Goal: Use online tool/utility

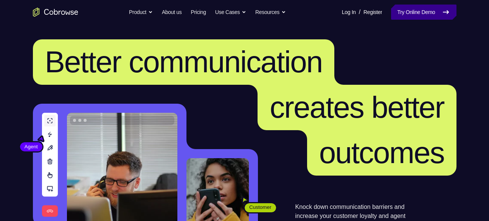
click at [402, 13] on link "Try Online Demo" at bounding box center [423, 12] width 65 height 15
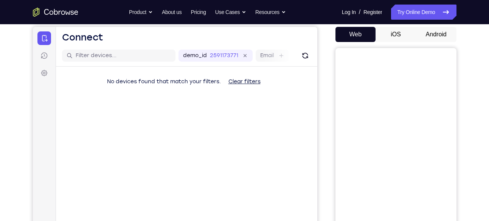
scroll to position [72, 0]
click at [442, 30] on button "Android" at bounding box center [436, 33] width 40 height 15
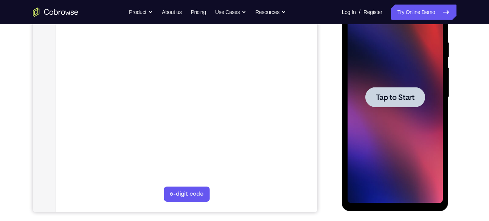
scroll to position [0, 0]
click at [403, 125] on div at bounding box center [394, 97] width 95 height 212
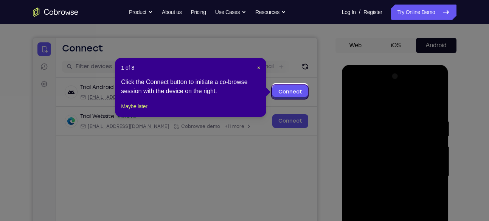
scroll to position [60, 0]
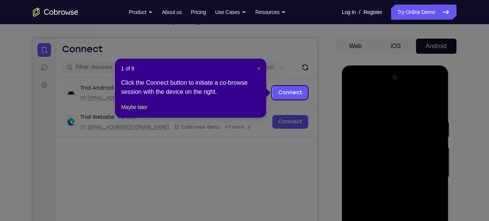
click at [259, 68] on span "×" at bounding box center [258, 68] width 3 height 6
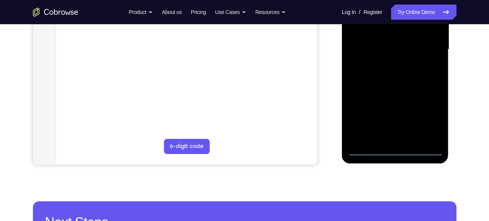
scroll to position [187, 0]
click at [396, 152] on div at bounding box center [394, 50] width 95 height 212
click at [432, 116] on div at bounding box center [394, 50] width 95 height 212
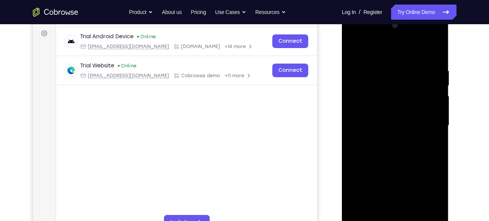
scroll to position [111, 0]
click at [354, 39] on div at bounding box center [394, 126] width 95 height 212
click at [428, 124] on div at bounding box center [394, 126] width 95 height 212
click at [387, 140] on div at bounding box center [394, 126] width 95 height 212
click at [385, 108] on div at bounding box center [394, 126] width 95 height 212
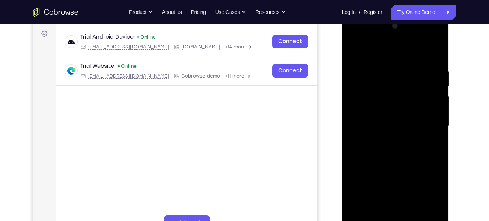
click at [382, 118] on div at bounding box center [394, 126] width 95 height 212
click at [383, 138] on div at bounding box center [394, 126] width 95 height 212
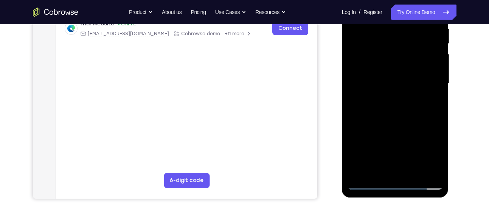
scroll to position [154, 0]
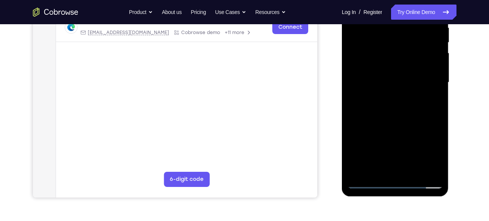
click at [400, 64] on div at bounding box center [394, 83] width 95 height 212
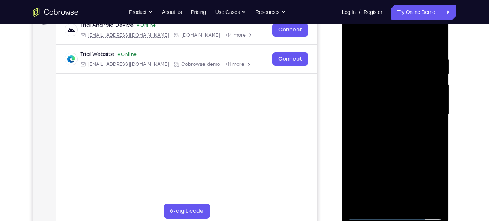
scroll to position [122, 0]
click at [409, 53] on div at bounding box center [394, 115] width 95 height 212
click at [434, 40] on div at bounding box center [394, 115] width 95 height 212
click at [440, 36] on div at bounding box center [394, 115] width 95 height 212
click at [361, 204] on div at bounding box center [394, 115] width 95 height 212
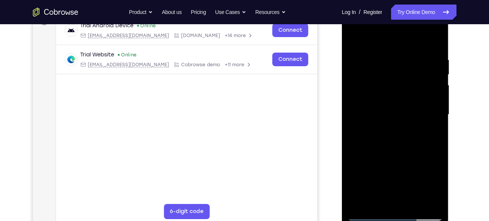
click at [438, 131] on div at bounding box center [394, 115] width 95 height 212
click at [378, 58] on div at bounding box center [394, 115] width 95 height 212
click at [436, 64] on div at bounding box center [394, 115] width 95 height 212
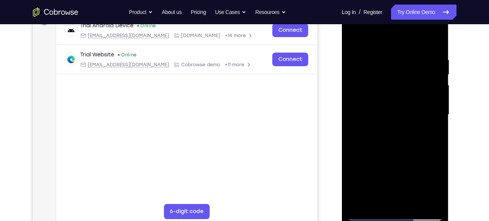
click at [436, 64] on div at bounding box center [394, 115] width 95 height 212
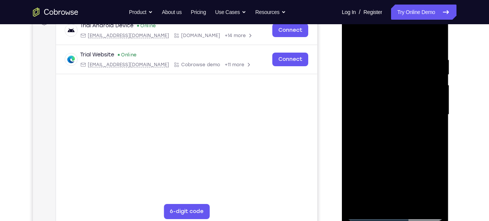
click at [436, 64] on div at bounding box center [394, 115] width 95 height 212
click at [429, 95] on div at bounding box center [394, 115] width 95 height 212
click at [360, 96] on div at bounding box center [394, 115] width 95 height 212
click at [426, 110] on div at bounding box center [394, 115] width 95 height 212
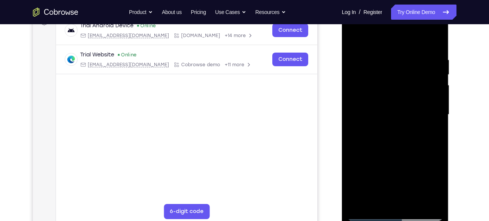
click at [426, 110] on div at bounding box center [394, 115] width 95 height 212
drag, startPoint x: 426, startPoint y: 110, endPoint x: 363, endPoint y: 102, distance: 63.2
click at [363, 102] on div at bounding box center [394, 115] width 95 height 212
click at [440, 88] on div at bounding box center [394, 115] width 95 height 212
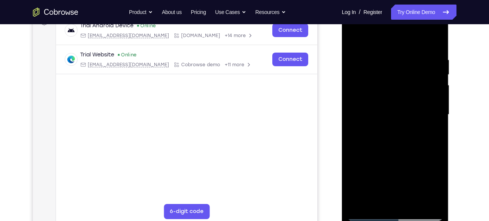
click at [434, 88] on div at bounding box center [394, 115] width 95 height 212
click at [435, 40] on div at bounding box center [394, 115] width 95 height 212
drag, startPoint x: 392, startPoint y: 54, endPoint x: 398, endPoint y: 102, distance: 48.1
click at [398, 102] on div at bounding box center [394, 115] width 95 height 212
click at [381, 56] on div at bounding box center [394, 115] width 95 height 212
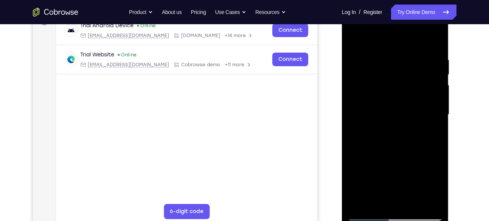
click at [434, 73] on div at bounding box center [394, 115] width 95 height 212
click at [437, 107] on div at bounding box center [394, 115] width 95 height 212
drag, startPoint x: 432, startPoint y: 98, endPoint x: 397, endPoint y: 91, distance: 35.3
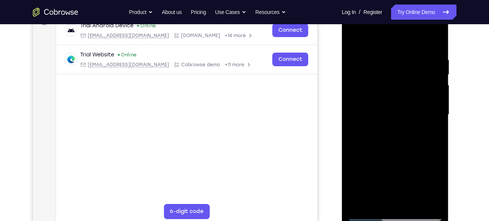
click at [397, 91] on div at bounding box center [394, 115] width 95 height 212
click at [423, 87] on div at bounding box center [394, 115] width 95 height 212
click at [424, 76] on div at bounding box center [394, 115] width 95 height 212
click at [428, 109] on div at bounding box center [394, 115] width 95 height 212
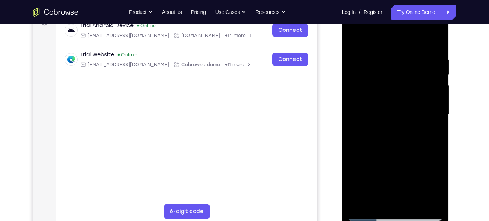
click at [428, 109] on div at bounding box center [394, 115] width 95 height 212
click at [432, 102] on div at bounding box center [394, 115] width 95 height 212
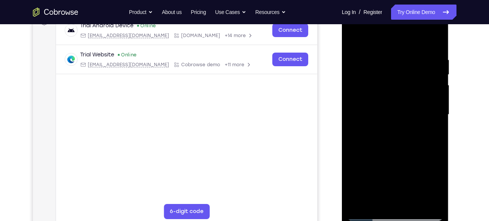
click at [432, 102] on div at bounding box center [394, 115] width 95 height 212
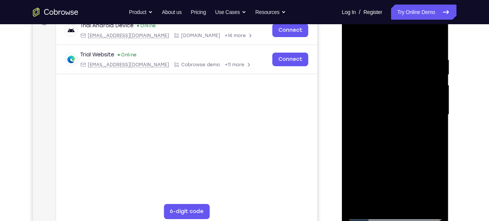
click at [432, 102] on div at bounding box center [394, 115] width 95 height 212
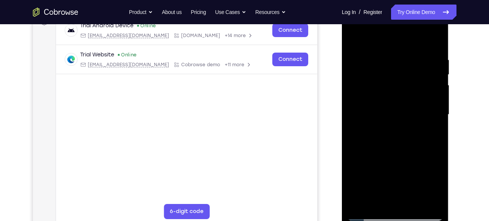
click at [433, 116] on div at bounding box center [394, 115] width 95 height 212
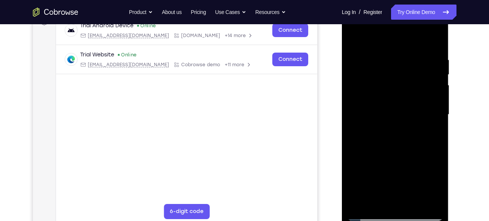
click at [433, 116] on div at bounding box center [394, 115] width 95 height 212
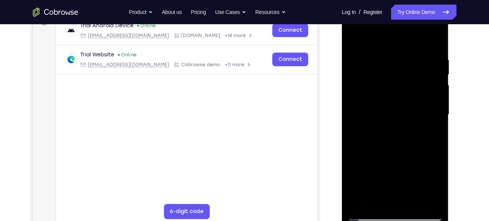
click at [433, 116] on div at bounding box center [394, 115] width 95 height 212
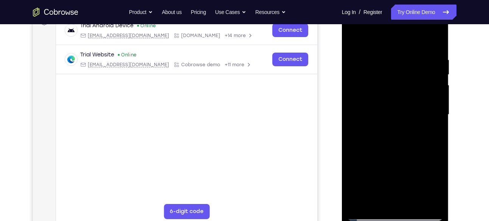
click at [433, 116] on div at bounding box center [394, 115] width 95 height 212
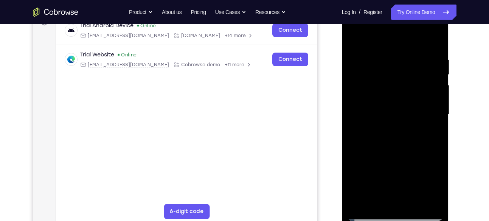
click at [433, 116] on div at bounding box center [394, 115] width 95 height 212
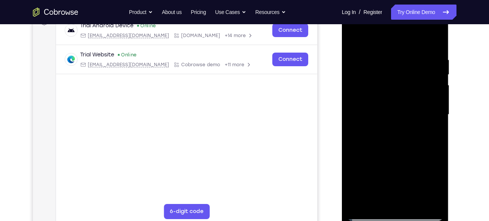
click at [433, 116] on div at bounding box center [394, 115] width 95 height 212
drag, startPoint x: 433, startPoint y: 116, endPoint x: 407, endPoint y: 115, distance: 25.8
click at [407, 115] on div at bounding box center [394, 115] width 95 height 212
click at [432, 102] on div at bounding box center [394, 115] width 95 height 212
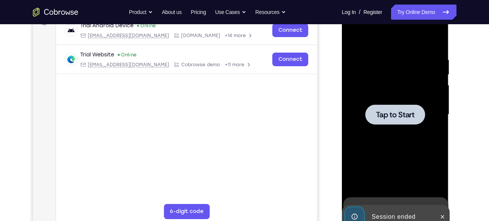
click at [410, 114] on span "Tap to Start" at bounding box center [395, 115] width 39 height 8
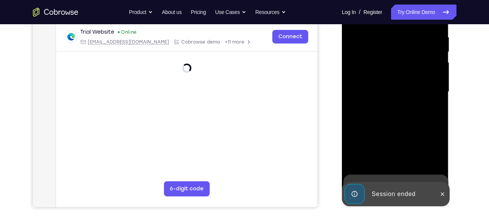
scroll to position [147, 0]
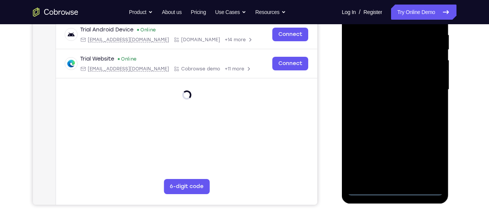
click at [396, 189] on div at bounding box center [394, 90] width 95 height 212
click at [429, 153] on div at bounding box center [394, 90] width 95 height 212
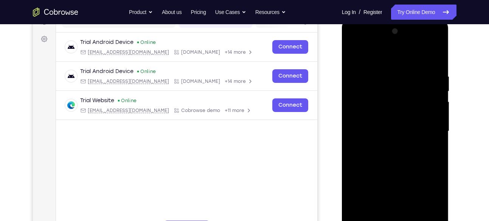
scroll to position [105, 0]
click at [367, 40] on div at bounding box center [394, 132] width 95 height 212
click at [427, 133] on div at bounding box center [394, 132] width 95 height 212
click at [389, 144] on div at bounding box center [394, 132] width 95 height 212
click at [389, 123] on div at bounding box center [394, 132] width 95 height 212
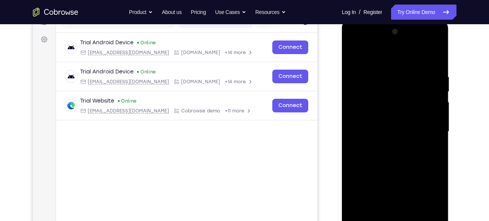
click at [387, 116] on div at bounding box center [394, 132] width 95 height 212
click at [381, 129] on div at bounding box center [394, 132] width 95 height 212
click at [388, 72] on div at bounding box center [394, 132] width 95 height 212
click at [425, 98] on div at bounding box center [394, 132] width 95 height 212
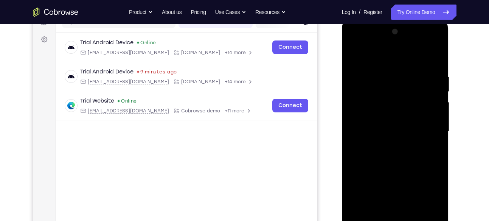
click at [425, 98] on div at bounding box center [394, 132] width 95 height 212
click at [357, 115] on div at bounding box center [394, 132] width 95 height 212
click at [359, 56] on div at bounding box center [394, 132] width 95 height 212
drag, startPoint x: 387, startPoint y: 170, endPoint x: 376, endPoint y: 113, distance: 58.4
click at [376, 113] on div at bounding box center [394, 132] width 95 height 212
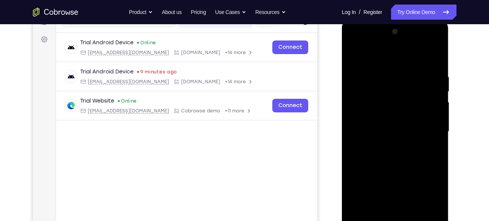
click at [362, 133] on div at bounding box center [394, 132] width 95 height 212
click at [435, 94] on div at bounding box center [394, 132] width 95 height 212
click at [437, 93] on div at bounding box center [394, 132] width 95 height 212
drag, startPoint x: 412, startPoint y: 167, endPoint x: 423, endPoint y: 68, distance: 99.3
click at [423, 68] on div at bounding box center [394, 132] width 95 height 212
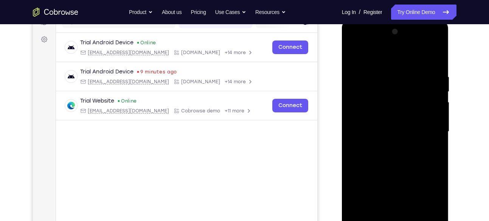
click at [354, 54] on div at bounding box center [394, 132] width 95 height 212
drag, startPoint x: 401, startPoint y: 121, endPoint x: 400, endPoint y: 96, distance: 25.3
click at [400, 96] on div at bounding box center [394, 132] width 95 height 212
click at [420, 116] on div at bounding box center [394, 132] width 95 height 212
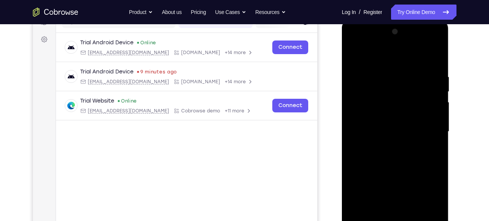
drag, startPoint x: 420, startPoint y: 116, endPoint x: 420, endPoint y: 172, distance: 55.6
click at [420, 172] on div at bounding box center [394, 132] width 95 height 212
click at [438, 107] on div at bounding box center [394, 132] width 95 height 212
click at [438, 108] on div at bounding box center [394, 132] width 95 height 212
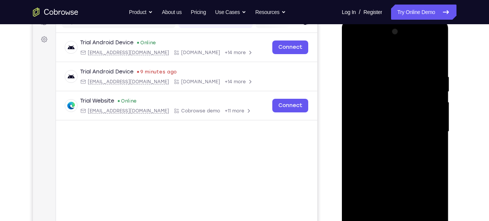
click at [438, 108] on div at bounding box center [394, 132] width 95 height 212
click at [354, 57] on div at bounding box center [394, 132] width 95 height 212
drag, startPoint x: 415, startPoint y: 123, endPoint x: 415, endPoint y: 42, distance: 81.6
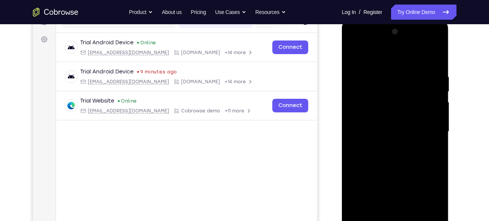
click at [415, 42] on div at bounding box center [394, 132] width 95 height 212
click at [362, 149] on div at bounding box center [394, 132] width 95 height 212
click at [438, 90] on div at bounding box center [394, 132] width 95 height 212
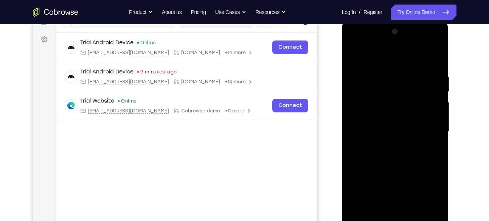
scroll to position [102, 0]
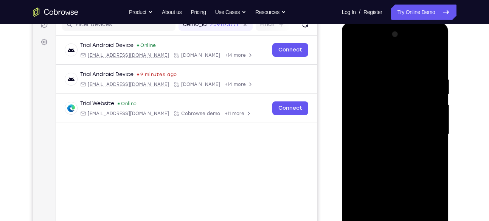
drag, startPoint x: 421, startPoint y: 119, endPoint x: 421, endPoint y: 144, distance: 25.3
click at [421, 144] on div at bounding box center [394, 134] width 95 height 212
click at [438, 118] on div at bounding box center [394, 134] width 95 height 212
click at [352, 54] on div at bounding box center [394, 134] width 95 height 212
click at [355, 57] on div at bounding box center [394, 134] width 95 height 212
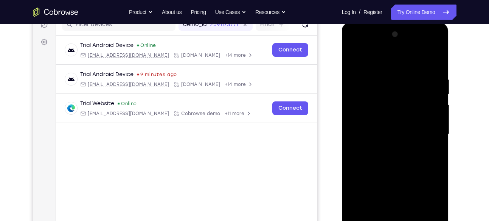
drag, startPoint x: 426, startPoint y: 151, endPoint x: 421, endPoint y: 36, distance: 114.7
click at [421, 36] on div at bounding box center [394, 134] width 95 height 212
click at [427, 136] on div at bounding box center [394, 134] width 95 height 212
drag, startPoint x: 433, startPoint y: 101, endPoint x: 426, endPoint y: 133, distance: 32.5
click at [426, 133] on div at bounding box center [394, 134] width 95 height 212
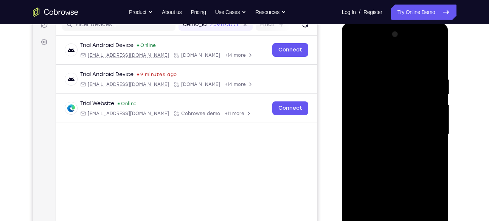
click at [437, 124] on div at bounding box center [394, 134] width 95 height 212
click at [356, 55] on div at bounding box center [394, 134] width 95 height 212
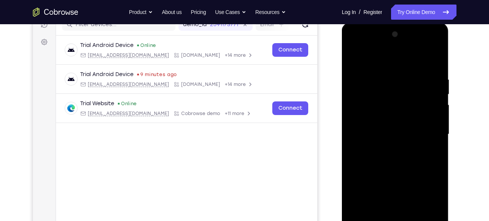
drag, startPoint x: 423, startPoint y: 113, endPoint x: 428, endPoint y: 46, distance: 67.1
click at [428, 46] on div at bounding box center [394, 134] width 95 height 212
drag, startPoint x: 410, startPoint y: 140, endPoint x: 417, endPoint y: 85, distance: 55.9
click at [417, 85] on div at bounding box center [394, 134] width 95 height 212
drag, startPoint x: 394, startPoint y: 115, endPoint x: 400, endPoint y: 67, distance: 48.7
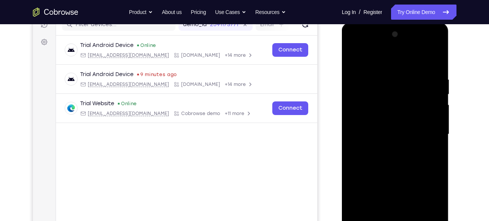
click at [400, 67] on div at bounding box center [394, 134] width 95 height 212
click at [424, 62] on div at bounding box center [394, 134] width 95 height 212
click at [430, 69] on div at bounding box center [394, 134] width 95 height 212
click at [435, 87] on div at bounding box center [394, 134] width 95 height 212
click at [436, 87] on div at bounding box center [394, 134] width 95 height 212
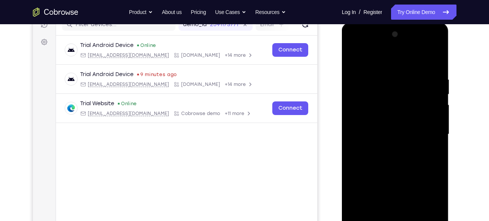
drag, startPoint x: 414, startPoint y: 164, endPoint x: 406, endPoint y: 58, distance: 105.8
click at [406, 58] on div at bounding box center [394, 134] width 95 height 212
click at [357, 57] on div at bounding box center [394, 134] width 95 height 212
click at [419, 156] on div at bounding box center [394, 134] width 95 height 212
click at [354, 57] on div at bounding box center [394, 134] width 95 height 212
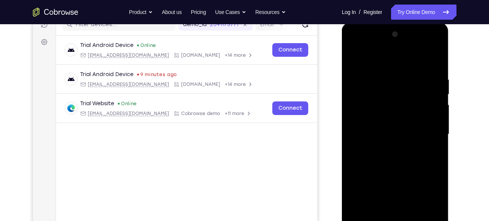
drag, startPoint x: 415, startPoint y: 145, endPoint x: 423, endPoint y: 25, distance: 120.8
click at [423, 25] on div at bounding box center [395, 135] width 107 height 225
drag, startPoint x: 415, startPoint y: 127, endPoint x: 424, endPoint y: 23, distance: 103.9
click at [424, 23] on div at bounding box center [395, 135] width 107 height 225
drag, startPoint x: 401, startPoint y: 144, endPoint x: 407, endPoint y: 66, distance: 78.1
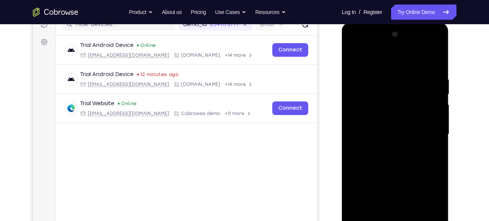
click at [407, 66] on div at bounding box center [394, 134] width 95 height 212
click at [361, 116] on div at bounding box center [394, 134] width 95 height 212
click at [436, 91] on div at bounding box center [394, 134] width 95 height 212
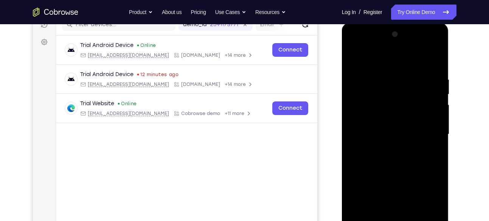
drag, startPoint x: 414, startPoint y: 95, endPoint x: 412, endPoint y: 119, distance: 23.5
click at [412, 119] on div at bounding box center [394, 134] width 95 height 212
drag, startPoint x: 412, startPoint y: 119, endPoint x: 408, endPoint y: 153, distance: 34.3
click at [408, 153] on div at bounding box center [394, 134] width 95 height 212
drag, startPoint x: 404, startPoint y: 141, endPoint x: 402, endPoint y: 124, distance: 17.5
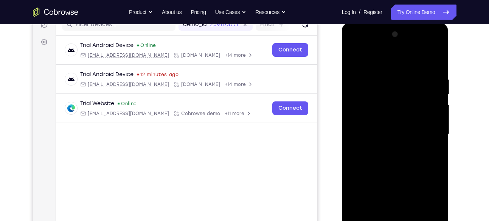
click at [402, 124] on div at bounding box center [394, 134] width 95 height 212
click at [352, 119] on div at bounding box center [394, 134] width 95 height 212
click at [436, 119] on div at bounding box center [394, 134] width 95 height 212
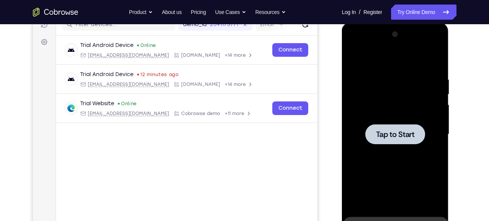
click at [389, 93] on div at bounding box center [394, 134] width 95 height 212
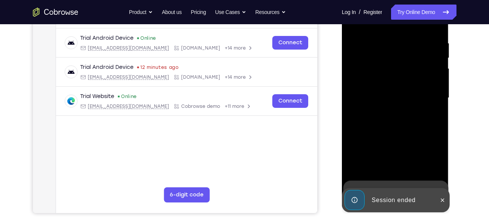
scroll to position [139, 0]
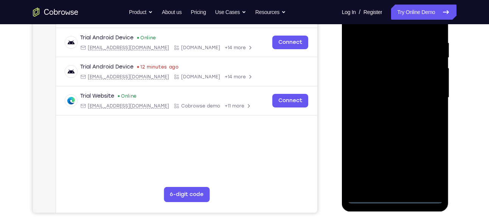
click at [396, 198] on div at bounding box center [394, 98] width 95 height 212
click at [434, 166] on div at bounding box center [394, 98] width 95 height 212
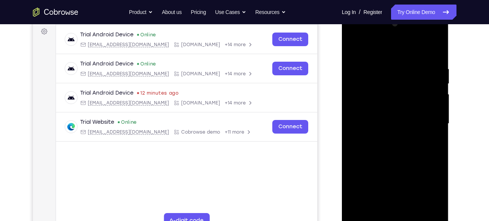
scroll to position [113, 0]
click at [355, 33] on div at bounding box center [394, 124] width 95 height 212
click at [427, 124] on div at bounding box center [394, 124] width 95 height 212
click at [386, 135] on div at bounding box center [394, 124] width 95 height 212
click at [382, 109] on div at bounding box center [394, 124] width 95 height 212
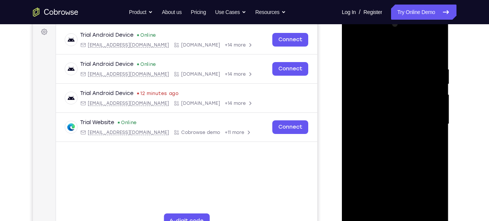
click at [381, 119] on div at bounding box center [394, 124] width 95 height 212
click at [381, 138] on div at bounding box center [394, 124] width 95 height 212
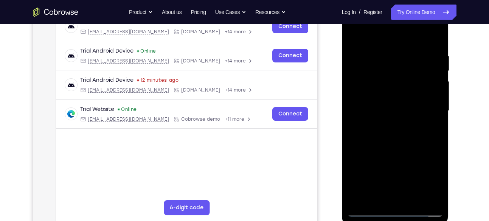
scroll to position [126, 0]
click at [396, 91] on div at bounding box center [394, 111] width 95 height 212
click at [411, 111] on div at bounding box center [394, 111] width 95 height 212
drag, startPoint x: 401, startPoint y: 138, endPoint x: 402, endPoint y: 22, distance: 116.0
click at [402, 22] on div at bounding box center [394, 111] width 95 height 212
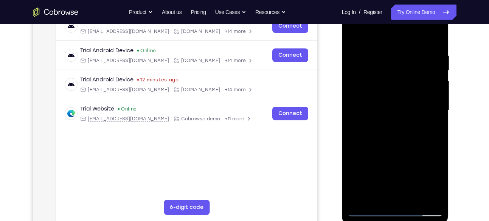
drag, startPoint x: 404, startPoint y: 108, endPoint x: 416, endPoint y: 19, distance: 90.4
click at [416, 19] on div at bounding box center [394, 111] width 95 height 212
drag, startPoint x: 405, startPoint y: 112, endPoint x: 411, endPoint y: 39, distance: 73.6
click at [411, 39] on div at bounding box center [394, 111] width 95 height 212
click at [440, 118] on div at bounding box center [394, 111] width 95 height 212
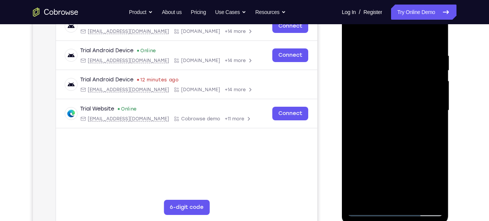
click at [440, 118] on div at bounding box center [394, 111] width 95 height 212
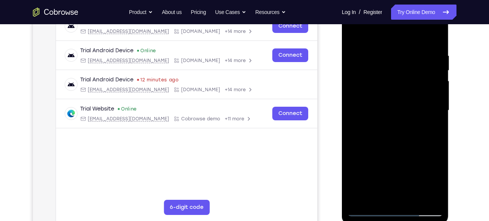
click at [440, 118] on div at bounding box center [394, 111] width 95 height 212
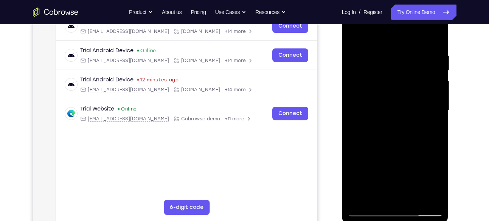
click at [440, 118] on div at bounding box center [394, 111] width 95 height 212
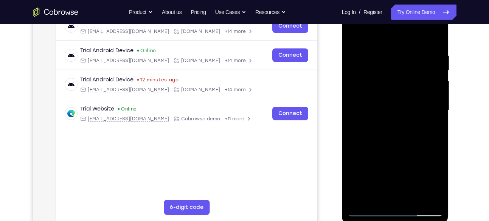
drag, startPoint x: 431, startPoint y: 123, endPoint x: 402, endPoint y: -2, distance: 127.6
click at [402, 0] on div at bounding box center [395, 111] width 107 height 225
drag, startPoint x: 417, startPoint y: 96, endPoint x: 416, endPoint y: 44, distance: 51.4
click at [416, 44] on div at bounding box center [394, 111] width 95 height 212
click at [439, 81] on div at bounding box center [394, 111] width 95 height 212
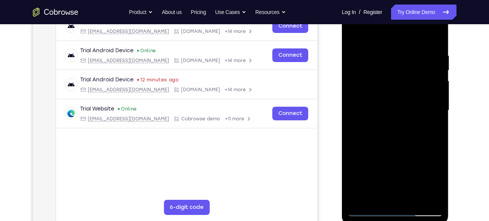
click at [439, 81] on div at bounding box center [394, 111] width 95 height 212
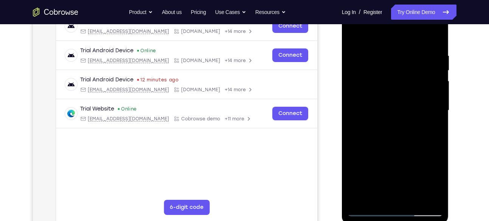
click at [439, 81] on div at bounding box center [394, 111] width 95 height 212
drag, startPoint x: 432, startPoint y: 118, endPoint x: 429, endPoint y: 42, distance: 76.0
click at [429, 42] on div at bounding box center [394, 111] width 95 height 212
drag, startPoint x: 420, startPoint y: 122, endPoint x: 418, endPoint y: 46, distance: 76.0
click at [418, 46] on div at bounding box center [394, 111] width 95 height 212
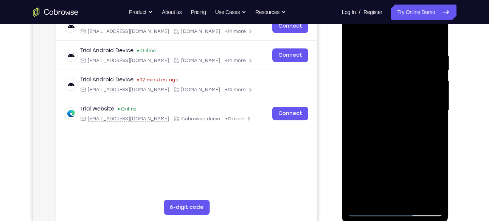
click at [437, 99] on div at bounding box center [394, 111] width 95 height 212
drag, startPoint x: 418, startPoint y: 171, endPoint x: 418, endPoint y: 10, distance: 161.4
click at [418, 10] on div at bounding box center [394, 111] width 95 height 212
click at [435, 103] on div at bounding box center [394, 111] width 95 height 212
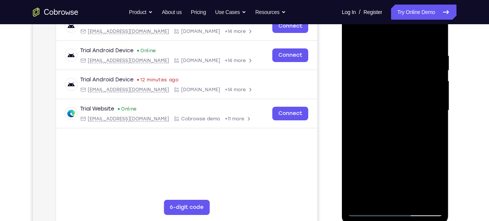
click at [435, 103] on div at bounding box center [394, 111] width 95 height 212
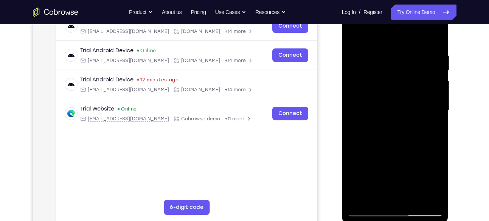
click at [435, 103] on div at bounding box center [394, 111] width 95 height 212
drag, startPoint x: 406, startPoint y: 138, endPoint x: 398, endPoint y: 19, distance: 119.0
click at [398, 19] on div at bounding box center [394, 111] width 95 height 212
drag, startPoint x: 397, startPoint y: 105, endPoint x: 397, endPoint y: -3, distance: 108.1
click at [397, 0] on html "Online web based iOS Simulators and Android Emulators. Run iPhone, iPad, Mobile…" at bounding box center [396, 112] width 108 height 227
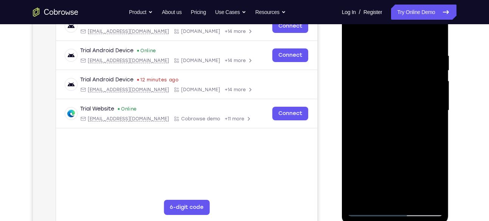
drag, startPoint x: 400, startPoint y: 168, endPoint x: 400, endPoint y: 44, distance: 124.0
click at [400, 44] on div at bounding box center [394, 111] width 95 height 212
drag, startPoint x: 432, startPoint y: 134, endPoint x: 422, endPoint y: -17, distance: 151.9
click at [422, 0] on html "Online web based iOS Simulators and Android Emulators. Run iPhone, iPad, Mobile…" at bounding box center [396, 112] width 108 height 227
drag, startPoint x: 422, startPoint y: 90, endPoint x: 403, endPoint y: -2, distance: 93.7
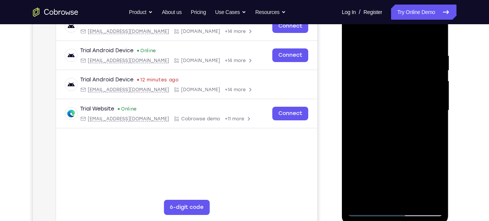
click at [403, 0] on div at bounding box center [395, 111] width 107 height 225
click at [435, 77] on div at bounding box center [394, 111] width 95 height 212
drag, startPoint x: 416, startPoint y: 144, endPoint x: 421, endPoint y: 13, distance: 130.5
click at [421, 13] on div at bounding box center [394, 111] width 95 height 212
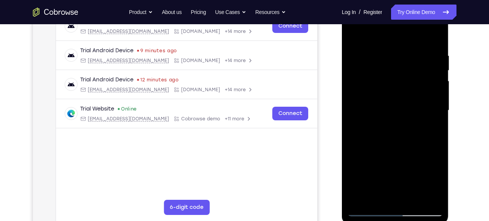
drag, startPoint x: 420, startPoint y: 71, endPoint x: 425, endPoint y: 96, distance: 25.4
click at [425, 96] on div at bounding box center [394, 111] width 95 height 212
click at [437, 86] on div at bounding box center [394, 111] width 95 height 212
drag, startPoint x: 414, startPoint y: 168, endPoint x: 413, endPoint y: 60, distance: 108.5
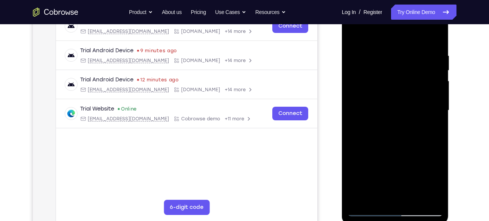
click at [413, 60] on div at bounding box center [394, 111] width 95 height 212
click at [418, 200] on div at bounding box center [394, 111] width 95 height 212
click at [397, 149] on div at bounding box center [394, 111] width 95 height 212
click at [408, 111] on div at bounding box center [394, 111] width 95 height 212
click at [351, 36] on div at bounding box center [394, 111] width 95 height 212
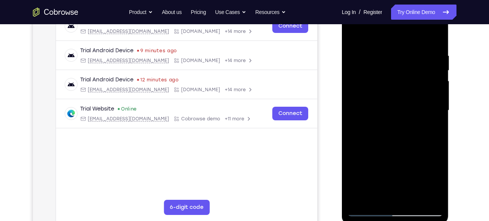
click at [356, 32] on div at bounding box center [394, 111] width 95 height 212
drag, startPoint x: 409, startPoint y: 104, endPoint x: 417, endPoint y: 11, distance: 93.0
click at [417, 11] on div at bounding box center [394, 111] width 95 height 212
drag, startPoint x: 423, startPoint y: 143, endPoint x: 435, endPoint y: 35, distance: 108.8
click at [435, 35] on div at bounding box center [394, 111] width 95 height 212
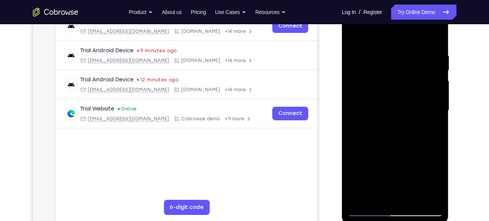
drag, startPoint x: 413, startPoint y: 111, endPoint x: 426, endPoint y: 36, distance: 76.3
click at [426, 36] on div at bounding box center [394, 111] width 95 height 212
drag, startPoint x: 414, startPoint y: 97, endPoint x: 431, endPoint y: -19, distance: 116.5
click at [431, 0] on html "Online web based iOS Simulators and Android Emulators. Run iPhone, iPad, Mobile…" at bounding box center [396, 112] width 108 height 227
drag, startPoint x: 402, startPoint y: 88, endPoint x: 418, endPoint y: 23, distance: 66.5
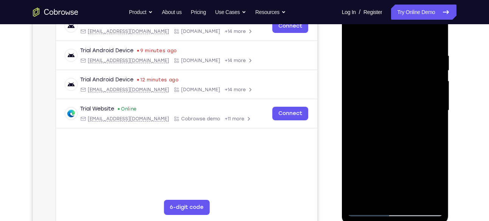
click at [418, 23] on div at bounding box center [394, 111] width 95 height 212
drag, startPoint x: 437, startPoint y: 67, endPoint x: 440, endPoint y: 100, distance: 33.4
click at [440, 100] on div at bounding box center [394, 111] width 95 height 212
click at [437, 102] on div at bounding box center [394, 111] width 95 height 212
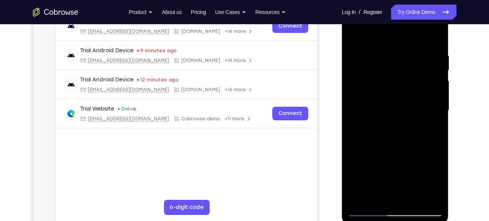
click at [437, 102] on div at bounding box center [394, 111] width 95 height 212
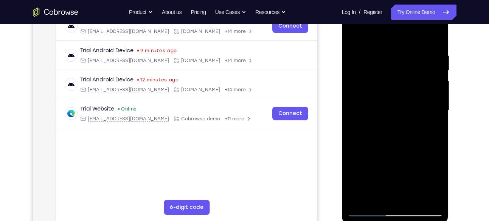
click at [437, 102] on div at bounding box center [394, 111] width 95 height 212
drag, startPoint x: 420, startPoint y: 167, endPoint x: 436, endPoint y: 31, distance: 137.4
click at [436, 31] on div at bounding box center [394, 111] width 95 height 212
click at [420, 73] on div at bounding box center [394, 111] width 95 height 212
drag, startPoint x: 420, startPoint y: 73, endPoint x: 429, endPoint y: 200, distance: 127.3
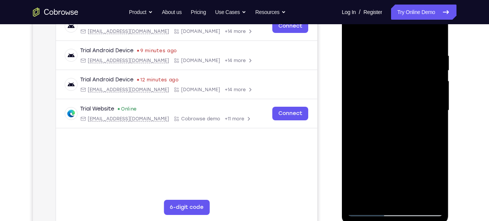
click at [429, 200] on div at bounding box center [394, 111] width 95 height 212
click at [437, 70] on div at bounding box center [394, 111] width 95 height 212
drag, startPoint x: 418, startPoint y: 170, endPoint x: 435, endPoint y: 19, distance: 151.8
click at [435, 19] on div at bounding box center [394, 111] width 95 height 212
drag, startPoint x: 422, startPoint y: 153, endPoint x: 407, endPoint y: 10, distance: 144.4
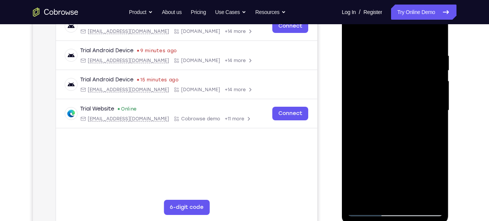
click at [407, 10] on div at bounding box center [394, 111] width 95 height 212
click at [356, 199] on div at bounding box center [394, 111] width 95 height 212
click at [384, 49] on div at bounding box center [394, 111] width 95 height 212
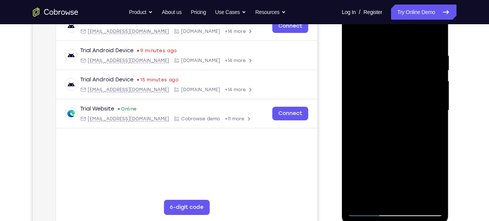
click at [432, 58] on div at bounding box center [394, 111] width 95 height 212
drag, startPoint x: 392, startPoint y: 73, endPoint x: 445, endPoint y: 73, distance: 52.9
click at [445, 73] on div at bounding box center [395, 111] width 107 height 225
click at [425, 67] on div at bounding box center [394, 111] width 95 height 212
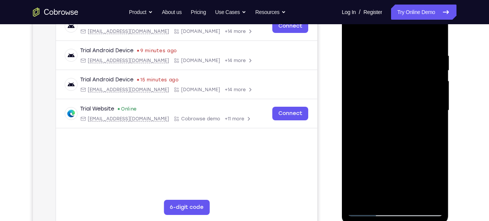
click at [425, 67] on div at bounding box center [394, 111] width 95 height 212
drag, startPoint x: 432, startPoint y: 103, endPoint x: 389, endPoint y: 107, distance: 42.8
click at [389, 107] on div at bounding box center [394, 111] width 95 height 212
click at [434, 88] on div at bounding box center [394, 111] width 95 height 212
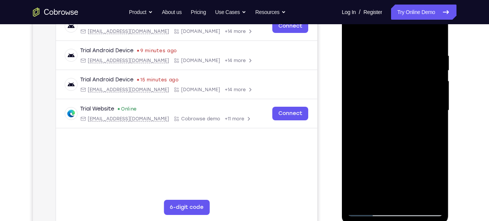
click at [434, 88] on div at bounding box center [394, 111] width 95 height 212
click at [433, 88] on div at bounding box center [394, 111] width 95 height 212
click at [359, 36] on div at bounding box center [394, 111] width 95 height 212
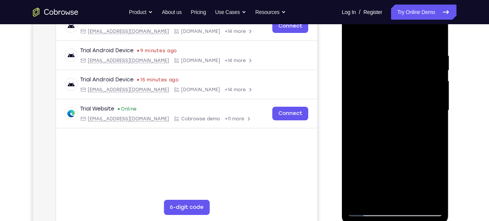
drag, startPoint x: 373, startPoint y: 157, endPoint x: 377, endPoint y: 81, distance: 76.1
click at [377, 81] on div at bounding box center [394, 111] width 95 height 212
click at [371, 103] on div at bounding box center [394, 111] width 95 height 212
drag, startPoint x: 433, startPoint y: 79, endPoint x: 429, endPoint y: 105, distance: 26.4
click at [429, 105] on div at bounding box center [394, 111] width 95 height 212
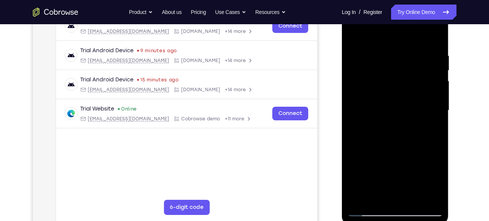
click at [439, 91] on div at bounding box center [394, 111] width 95 height 212
drag, startPoint x: 410, startPoint y: 157, endPoint x: 412, endPoint y: 60, distance: 96.4
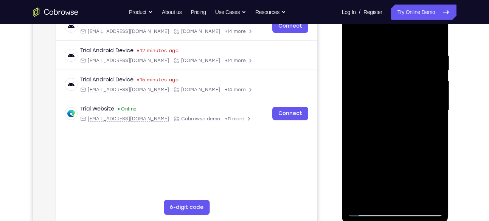
click at [412, 60] on div at bounding box center [394, 111] width 95 height 212
click at [353, 36] on div at bounding box center [394, 111] width 95 height 212
click at [396, 133] on div at bounding box center [394, 111] width 95 height 212
drag, startPoint x: 432, startPoint y: 76, endPoint x: 432, endPoint y: 95, distance: 18.5
click at [432, 95] on div at bounding box center [394, 111] width 95 height 212
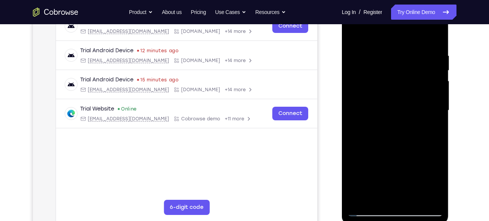
click at [436, 89] on div at bounding box center [394, 111] width 95 height 212
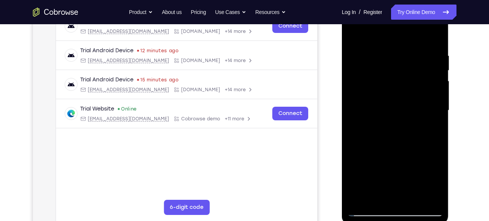
click at [352, 87] on div at bounding box center [394, 111] width 95 height 212
click at [355, 33] on div at bounding box center [394, 111] width 95 height 212
drag, startPoint x: 406, startPoint y: 140, endPoint x: 402, endPoint y: 70, distance: 70.8
click at [402, 70] on div at bounding box center [394, 111] width 95 height 212
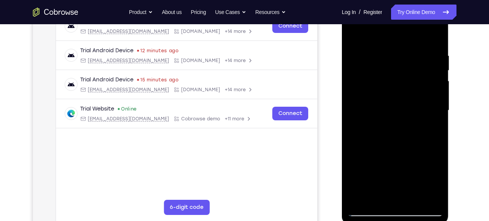
click at [368, 118] on div at bounding box center [394, 111] width 95 height 212
drag, startPoint x: 414, startPoint y: 72, endPoint x: 413, endPoint y: 101, distance: 28.8
click at [413, 101] on div at bounding box center [394, 111] width 95 height 212
click at [438, 99] on div at bounding box center [394, 111] width 95 height 212
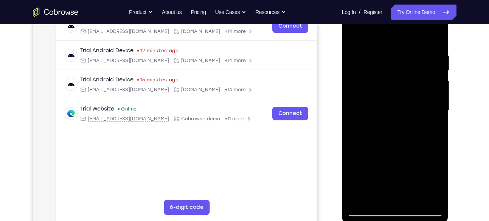
click at [438, 99] on div at bounding box center [394, 111] width 95 height 212
click at [356, 96] on div at bounding box center [394, 111] width 95 height 212
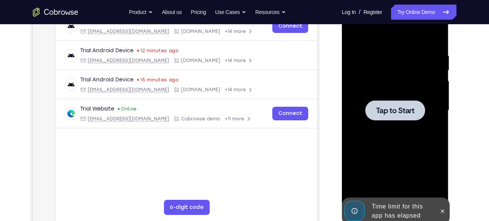
click at [375, 109] on div at bounding box center [395, 110] width 60 height 20
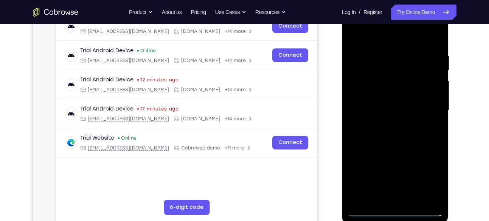
click at [396, 210] on div at bounding box center [394, 111] width 95 height 212
click at [431, 175] on div at bounding box center [394, 111] width 95 height 212
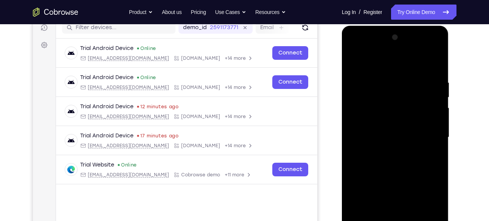
scroll to position [99, 0]
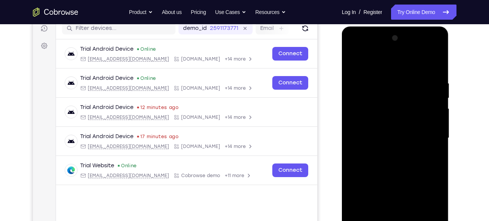
click at [374, 46] on div at bounding box center [394, 138] width 95 height 212
click at [427, 133] on div at bounding box center [394, 138] width 95 height 212
click at [389, 152] on div at bounding box center [394, 138] width 95 height 212
click at [378, 129] on div at bounding box center [394, 138] width 95 height 212
click at [377, 124] on div at bounding box center [394, 138] width 95 height 212
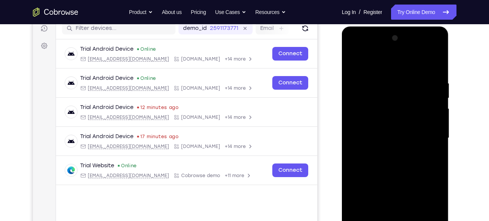
click at [379, 141] on div at bounding box center [394, 138] width 95 height 212
click at [390, 161] on div at bounding box center [394, 138] width 95 height 212
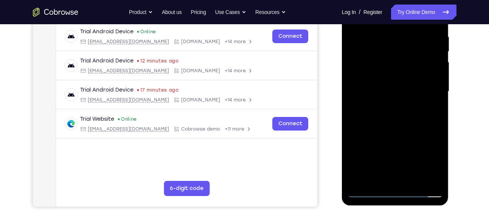
scroll to position [139, 0]
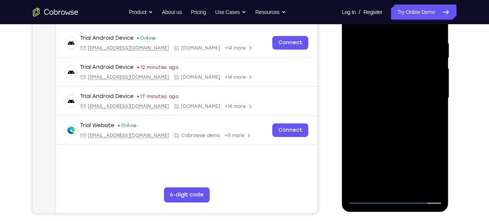
click at [386, 46] on div at bounding box center [394, 98] width 95 height 212
click at [434, 28] on div at bounding box center [394, 98] width 95 height 212
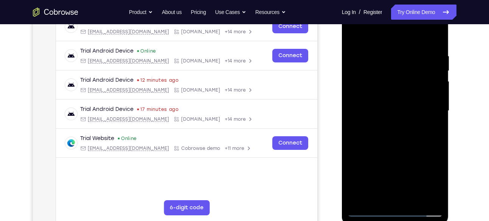
scroll to position [125, 0]
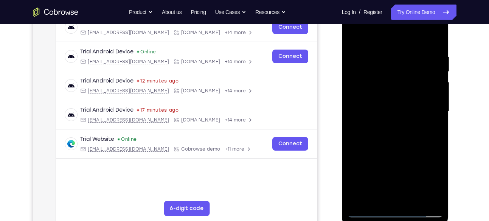
click at [388, 52] on div at bounding box center [394, 112] width 95 height 212
click at [435, 57] on div at bounding box center [394, 112] width 95 height 212
click at [431, 70] on div at bounding box center [394, 112] width 95 height 212
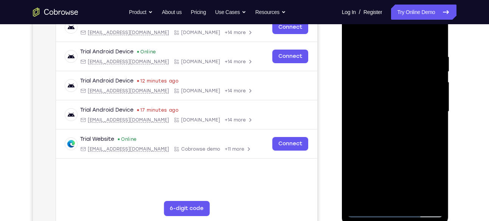
drag, startPoint x: 431, startPoint y: 70, endPoint x: 318, endPoint y: 71, distance: 113.0
click at [342, 71] on html "Online web based iOS Simulators and Android Emulators. Run iPhone, iPad, Mobile…" at bounding box center [396, 113] width 108 height 227
click at [430, 58] on div at bounding box center [394, 112] width 95 height 212
click at [439, 61] on div at bounding box center [394, 112] width 95 height 212
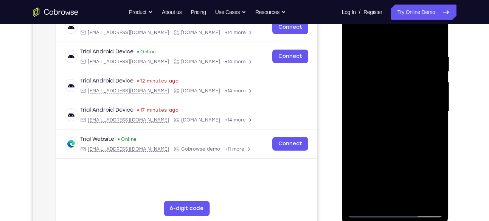
click at [435, 49] on div at bounding box center [394, 112] width 95 height 212
click at [432, 61] on div at bounding box center [394, 112] width 95 height 212
click at [353, 93] on div at bounding box center [394, 112] width 95 height 212
click at [383, 82] on div at bounding box center [394, 112] width 95 height 212
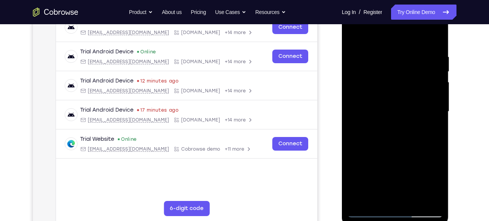
click at [394, 98] on div at bounding box center [394, 112] width 95 height 212
click at [436, 112] on div at bounding box center [394, 112] width 95 height 212
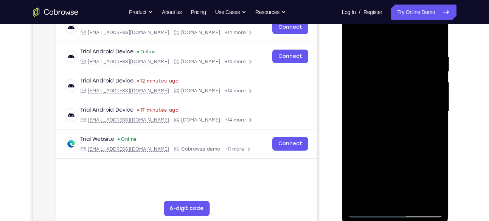
click at [437, 111] on div at bounding box center [394, 112] width 95 height 212
click at [352, 34] on div at bounding box center [394, 112] width 95 height 212
click at [437, 52] on div at bounding box center [394, 112] width 95 height 212
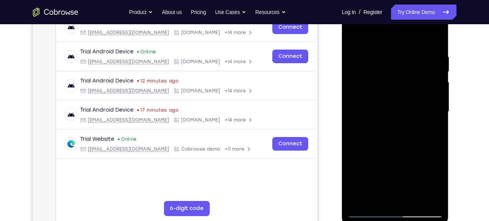
click at [440, 57] on div at bounding box center [394, 112] width 95 height 212
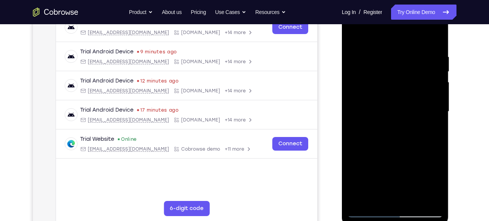
click at [436, 37] on div at bounding box center [394, 112] width 95 height 212
click at [440, 127] on div at bounding box center [394, 112] width 95 height 212
click at [439, 127] on div at bounding box center [394, 112] width 95 height 212
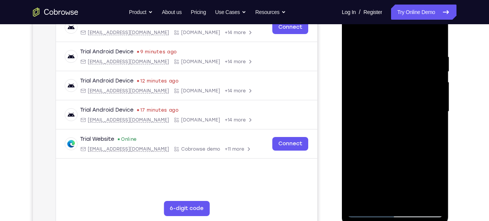
drag, startPoint x: 416, startPoint y: 126, endPoint x: 415, endPoint y: 112, distance: 14.0
click at [415, 112] on div at bounding box center [394, 112] width 95 height 212
drag, startPoint x: 418, startPoint y: 115, endPoint x: 418, endPoint y: 46, distance: 68.4
click at [418, 46] on div at bounding box center [394, 112] width 95 height 212
drag, startPoint x: 412, startPoint y: 123, endPoint x: 426, endPoint y: 22, distance: 101.5
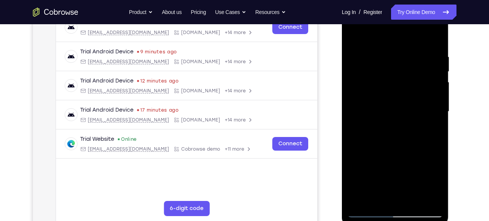
click at [426, 22] on div at bounding box center [394, 112] width 95 height 212
drag, startPoint x: 404, startPoint y: 142, endPoint x: 405, endPoint y: 84, distance: 57.5
click at [405, 84] on div at bounding box center [394, 112] width 95 height 212
drag, startPoint x: 405, startPoint y: 84, endPoint x: 407, endPoint y: 31, distance: 53.3
click at [407, 31] on div at bounding box center [394, 112] width 95 height 212
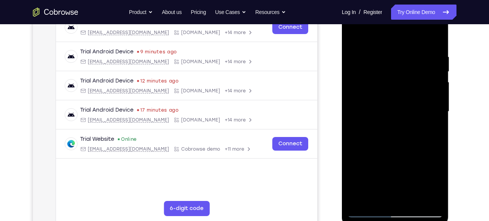
drag, startPoint x: 422, startPoint y: 139, endPoint x: 415, endPoint y: -9, distance: 148.0
click at [415, 0] on html "Online web based iOS Simulators and Android Emulators. Run iPhone, iPad, Mobile…" at bounding box center [396, 113] width 108 height 227
drag, startPoint x: 403, startPoint y: 98, endPoint x: 403, endPoint y: 53, distance: 44.2
click at [403, 53] on div at bounding box center [394, 112] width 95 height 212
drag, startPoint x: 401, startPoint y: 159, endPoint x: 407, endPoint y: -2, distance: 160.7
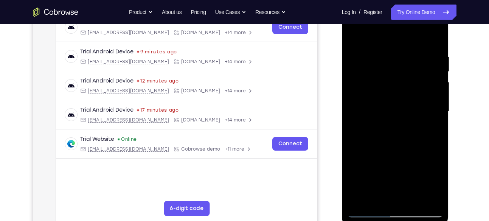
click at [407, 0] on html "Online web based iOS Simulators and Android Emulators. Run iPhone, iPad, Mobile…" at bounding box center [396, 113] width 108 height 227
click at [433, 94] on div at bounding box center [394, 112] width 95 height 212
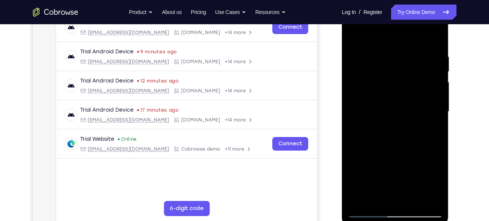
drag, startPoint x: 410, startPoint y: 167, endPoint x: 422, endPoint y: 26, distance: 141.5
click at [422, 26] on div at bounding box center [394, 112] width 95 height 212
click at [434, 78] on div at bounding box center [394, 112] width 95 height 212
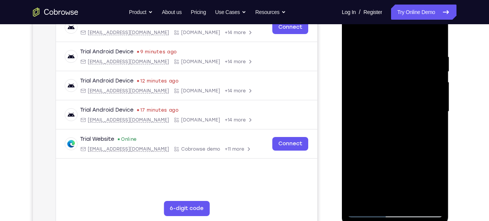
click at [434, 78] on div at bounding box center [394, 112] width 95 height 212
drag, startPoint x: 414, startPoint y: 161, endPoint x: 414, endPoint y: 70, distance: 90.7
click at [414, 70] on div at bounding box center [394, 112] width 95 height 212
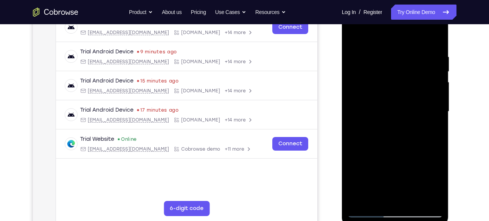
drag, startPoint x: 405, startPoint y: 112, endPoint x: 408, endPoint y: 62, distance: 50.0
click at [408, 62] on div at bounding box center [394, 112] width 95 height 212
click at [438, 94] on div at bounding box center [394, 112] width 95 height 212
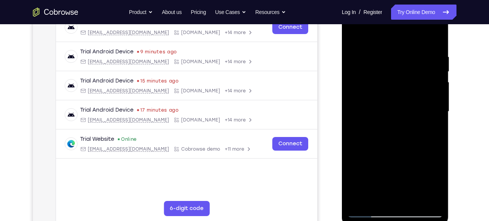
click at [438, 94] on div at bounding box center [394, 112] width 95 height 212
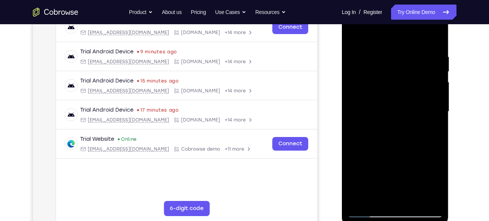
drag, startPoint x: 412, startPoint y: 182, endPoint x: 423, endPoint y: 20, distance: 161.8
click at [423, 20] on div at bounding box center [394, 112] width 95 height 212
click at [438, 103] on div at bounding box center [394, 112] width 95 height 212
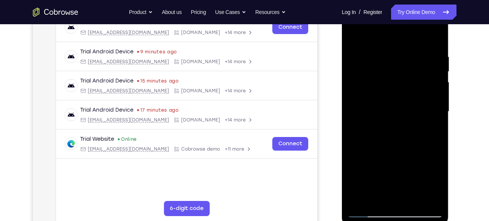
click at [438, 103] on div at bounding box center [394, 112] width 95 height 212
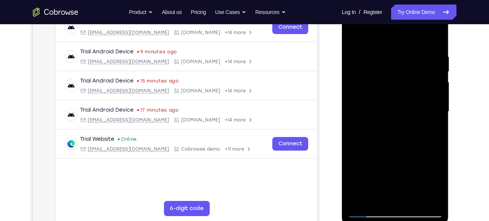
click at [438, 103] on div at bounding box center [394, 112] width 95 height 212
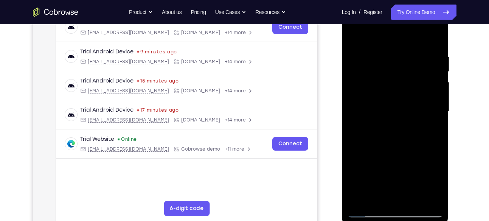
click at [438, 103] on div at bounding box center [394, 112] width 95 height 212
drag, startPoint x: 421, startPoint y: 179, endPoint x: 418, endPoint y: 107, distance: 72.3
click at [418, 107] on div at bounding box center [394, 112] width 95 height 212
drag, startPoint x: 418, startPoint y: 107, endPoint x: 415, endPoint y: 79, distance: 28.1
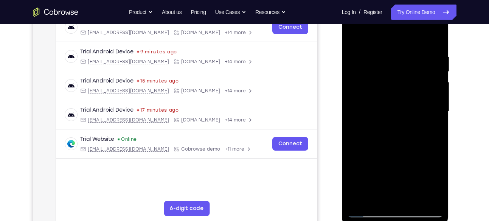
click at [415, 79] on div at bounding box center [394, 112] width 95 height 212
drag, startPoint x: 417, startPoint y: 110, endPoint x: 418, endPoint y: 62, distance: 48.4
click at [418, 62] on div at bounding box center [394, 112] width 95 height 212
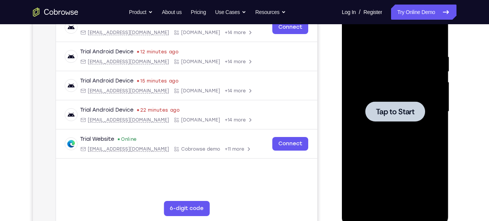
click at [418, 62] on div at bounding box center [394, 112] width 95 height 212
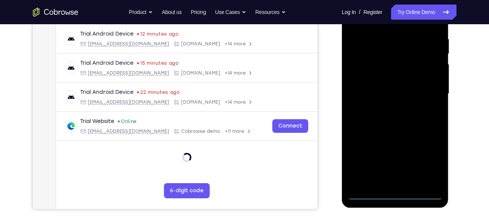
scroll to position [149, 0]
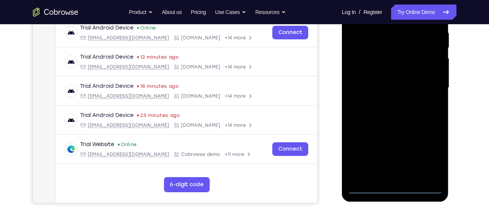
click at [396, 189] on div at bounding box center [394, 88] width 95 height 212
click at [430, 154] on div at bounding box center [394, 88] width 95 height 212
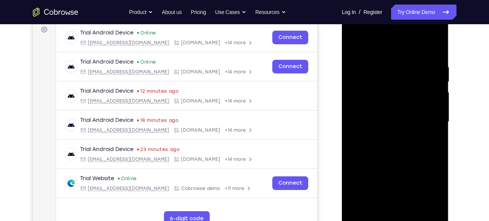
scroll to position [109, 0]
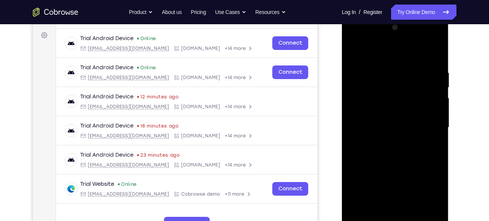
click at [355, 37] on div at bounding box center [394, 128] width 95 height 212
click at [427, 128] on div at bounding box center [394, 128] width 95 height 212
click at [388, 141] on div at bounding box center [394, 128] width 95 height 212
click at [382, 119] on div at bounding box center [394, 128] width 95 height 212
click at [381, 111] on div at bounding box center [394, 128] width 95 height 212
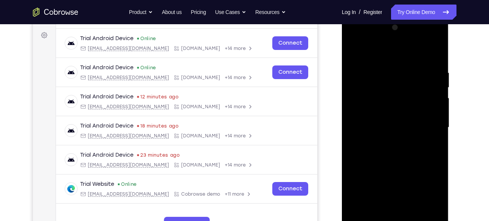
click at [382, 125] on div at bounding box center [394, 128] width 95 height 212
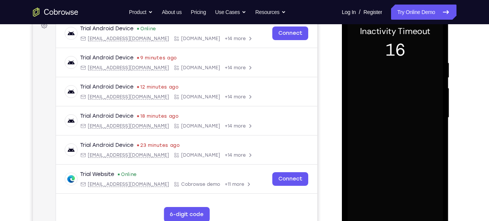
scroll to position [119, 0]
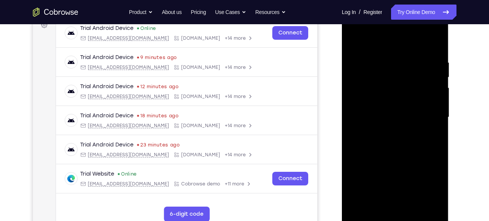
click at [391, 84] on div at bounding box center [394, 117] width 95 height 212
click at [432, 44] on div at bounding box center [394, 117] width 95 height 212
click at [436, 51] on div at bounding box center [394, 117] width 95 height 212
click at [386, 54] on div at bounding box center [394, 117] width 95 height 212
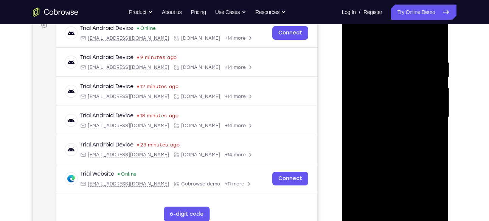
click at [427, 84] on div at bounding box center [394, 117] width 95 height 212
drag, startPoint x: 412, startPoint y: 68, endPoint x: 330, endPoint y: 68, distance: 81.3
click at [342, 68] on html "Online web based iOS Simulators and Android Emulators. Run iPhone, iPad, Mobile…" at bounding box center [396, 119] width 108 height 227
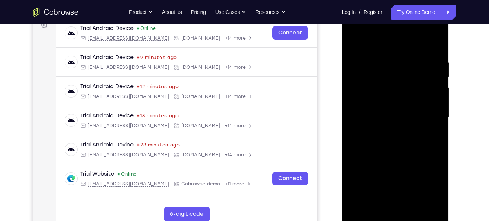
click at [432, 87] on div at bounding box center [394, 117] width 95 height 212
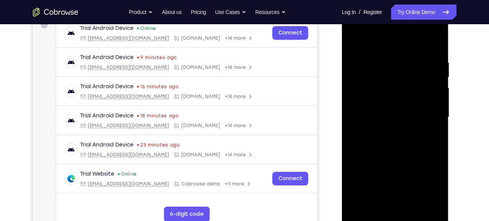
click at [432, 87] on div at bounding box center [394, 117] width 95 height 212
click at [432, 43] on div at bounding box center [394, 117] width 95 height 212
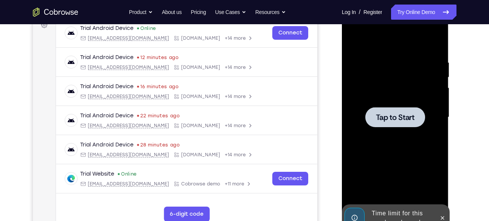
click at [369, 93] on div at bounding box center [394, 117] width 95 height 212
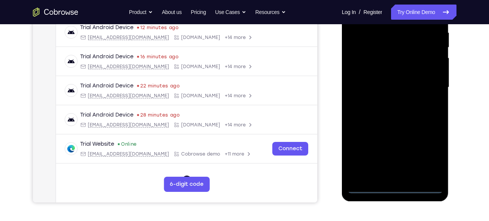
scroll to position [150, 0]
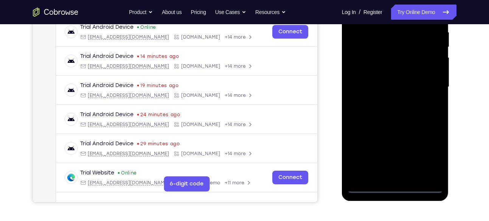
click at [399, 186] on div at bounding box center [394, 87] width 95 height 212
click at [429, 157] on div at bounding box center [394, 87] width 95 height 212
click at [431, 155] on div at bounding box center [394, 87] width 95 height 212
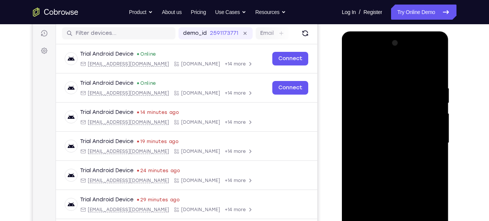
scroll to position [91, 0]
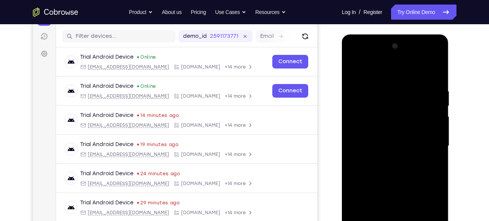
click at [355, 57] on div at bounding box center [394, 146] width 95 height 212
click at [427, 146] on div at bounding box center [394, 146] width 95 height 212
click at [387, 157] on div at bounding box center [394, 146] width 95 height 212
click at [382, 139] on div at bounding box center [394, 146] width 95 height 212
click at [379, 125] on div at bounding box center [394, 146] width 95 height 212
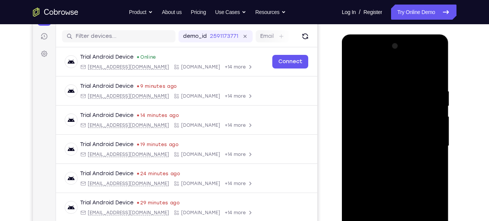
click at [392, 146] on div at bounding box center [394, 146] width 95 height 212
click at [395, 165] on div at bounding box center [394, 146] width 95 height 212
click at [397, 172] on div at bounding box center [394, 146] width 95 height 212
click at [396, 170] on div at bounding box center [394, 146] width 95 height 212
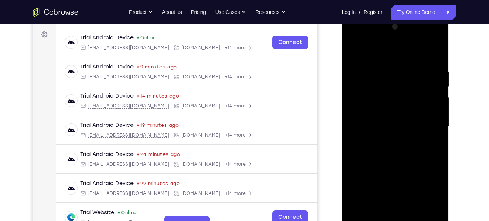
scroll to position [111, 0]
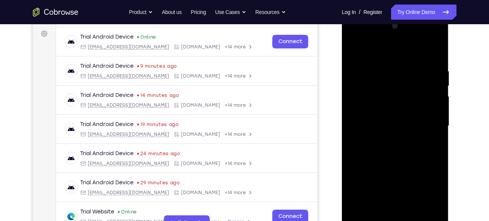
click at [395, 150] on div at bounding box center [394, 126] width 95 height 212
click at [432, 136] on div at bounding box center [394, 126] width 95 height 212
click at [432, 111] on div at bounding box center [394, 126] width 95 height 212
click at [409, 125] on div at bounding box center [394, 126] width 95 height 212
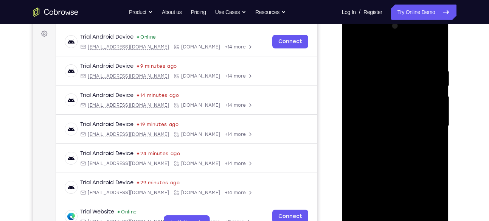
click at [390, 147] on div at bounding box center [394, 126] width 95 height 212
click at [383, 121] on div at bounding box center [394, 126] width 95 height 212
click at [406, 124] on div at bounding box center [394, 126] width 95 height 212
click at [401, 152] on div at bounding box center [394, 126] width 95 height 212
click at [394, 147] on div at bounding box center [394, 126] width 95 height 212
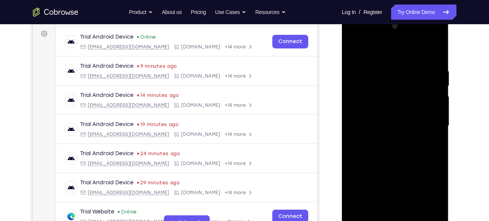
click at [435, 59] on div at bounding box center [394, 126] width 95 height 212
click at [386, 62] on div at bounding box center [394, 126] width 95 height 212
click at [438, 86] on div at bounding box center [394, 126] width 95 height 212
click at [436, 88] on div at bounding box center [394, 126] width 95 height 212
click at [435, 52] on div at bounding box center [394, 126] width 95 height 212
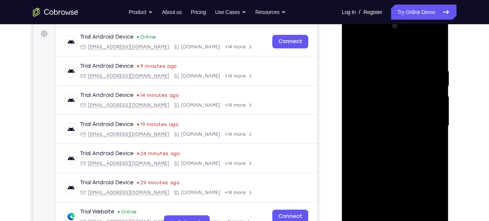
drag, startPoint x: 421, startPoint y: 89, endPoint x: 421, endPoint y: 17, distance: 72.2
click at [421, 17] on div at bounding box center [395, 126] width 107 height 225
drag, startPoint x: 407, startPoint y: 133, endPoint x: 413, endPoint y: 73, distance: 61.1
click at [413, 73] on div at bounding box center [394, 126] width 95 height 212
drag, startPoint x: 413, startPoint y: 89, endPoint x: 417, endPoint y: 41, distance: 47.8
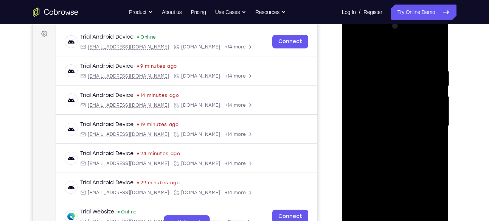
click at [417, 41] on div at bounding box center [394, 126] width 95 height 212
drag, startPoint x: 412, startPoint y: 125, endPoint x: 413, endPoint y: 36, distance: 89.2
click at [413, 36] on div at bounding box center [394, 126] width 95 height 212
drag, startPoint x: 412, startPoint y: 148, endPoint x: 400, endPoint y: 76, distance: 72.4
click at [400, 76] on div at bounding box center [394, 126] width 95 height 212
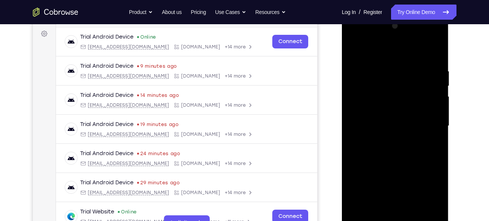
drag, startPoint x: 431, startPoint y: 129, endPoint x: 427, endPoint y: 89, distance: 39.4
click at [427, 89] on div at bounding box center [394, 126] width 95 height 212
drag, startPoint x: 406, startPoint y: 165, endPoint x: 424, endPoint y: 55, distance: 111.5
click at [424, 55] on div at bounding box center [394, 126] width 95 height 212
drag, startPoint x: 428, startPoint y: 88, endPoint x: 428, endPoint y: 64, distance: 23.8
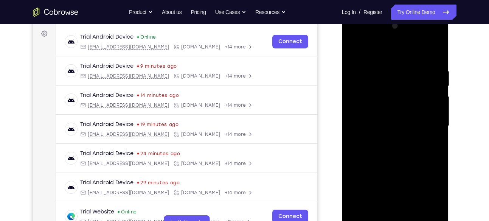
click at [428, 64] on div at bounding box center [394, 126] width 95 height 212
click at [438, 146] on div at bounding box center [394, 126] width 95 height 212
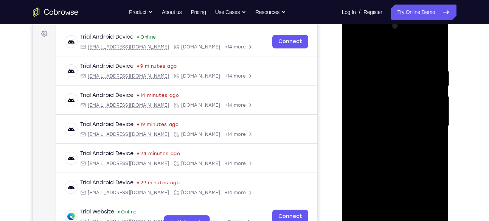
drag, startPoint x: 414, startPoint y: 139, endPoint x: 409, endPoint y: 110, distance: 29.8
click at [409, 110] on div at bounding box center [394, 126] width 95 height 212
click at [357, 116] on div at bounding box center [394, 126] width 95 height 212
click at [383, 116] on div at bounding box center [394, 126] width 95 height 212
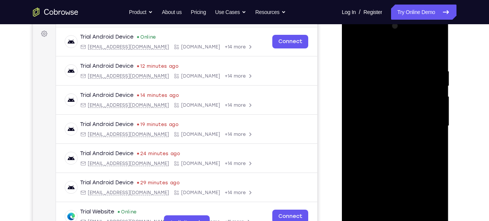
click at [440, 122] on div at bounding box center [394, 126] width 95 height 212
click at [438, 119] on div at bounding box center [394, 126] width 95 height 212
drag, startPoint x: 417, startPoint y: 183, endPoint x: 410, endPoint y: 81, distance: 103.1
click at [410, 81] on div at bounding box center [394, 126] width 95 height 212
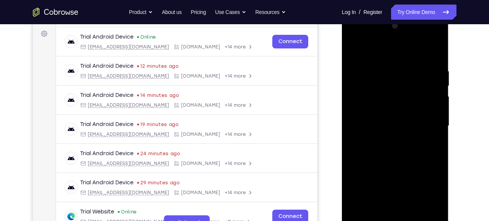
drag, startPoint x: 409, startPoint y: 118, endPoint x: 416, endPoint y: 80, distance: 38.5
click at [416, 80] on div at bounding box center [394, 126] width 95 height 212
drag, startPoint x: 421, startPoint y: 132, endPoint x: 426, endPoint y: 77, distance: 55.1
click at [426, 77] on div at bounding box center [394, 126] width 95 height 212
click at [437, 76] on div at bounding box center [394, 126] width 95 height 212
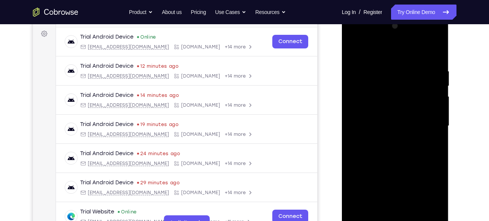
click at [437, 76] on div at bounding box center [394, 126] width 95 height 212
drag, startPoint x: 405, startPoint y: 147, endPoint x: 418, endPoint y: 59, distance: 89.4
click at [418, 59] on div at bounding box center [394, 126] width 95 height 212
drag, startPoint x: 387, startPoint y: 89, endPoint x: 395, endPoint y: -1, distance: 90.7
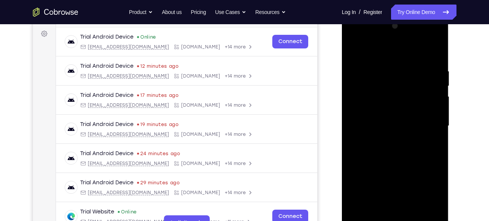
click at [395, 14] on html "Online web based iOS Simulators and Android Emulators. Run iPhone, iPad, Mobile…" at bounding box center [396, 127] width 108 height 227
drag, startPoint x: 406, startPoint y: 168, endPoint x: 404, endPoint y: 59, distance: 108.9
click at [404, 59] on div at bounding box center [394, 126] width 95 height 212
drag, startPoint x: 417, startPoint y: 157, endPoint x: 421, endPoint y: 64, distance: 93.5
click at [421, 64] on div at bounding box center [394, 126] width 95 height 212
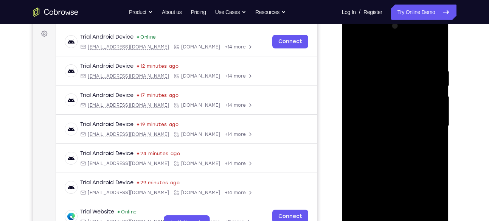
drag, startPoint x: 414, startPoint y: 163, endPoint x: 415, endPoint y: 199, distance: 36.3
click at [415, 199] on div at bounding box center [394, 126] width 95 height 212
click at [440, 115] on div at bounding box center [394, 126] width 95 height 212
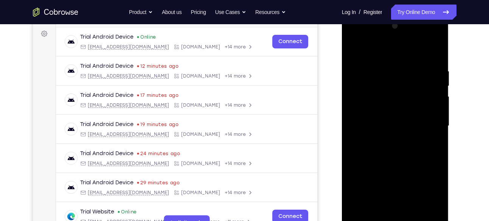
click at [440, 115] on div at bounding box center [394, 126] width 95 height 212
drag, startPoint x: 410, startPoint y: 183, endPoint x: 411, endPoint y: 71, distance: 111.9
click at [411, 71] on div at bounding box center [394, 126] width 95 height 212
drag, startPoint x: 397, startPoint y: 159, endPoint x: 403, endPoint y: 121, distance: 38.7
click at [403, 121] on div at bounding box center [394, 126] width 95 height 212
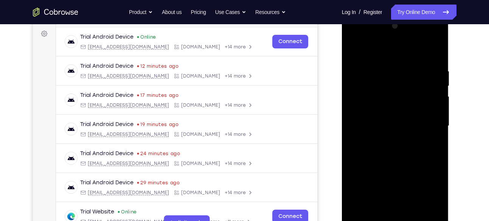
click at [439, 107] on div at bounding box center [394, 126] width 95 height 212
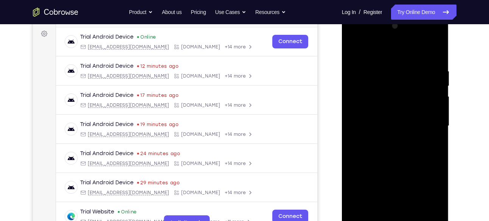
click at [439, 107] on div at bounding box center [394, 126] width 95 height 212
drag, startPoint x: 410, startPoint y: 180, endPoint x: 408, endPoint y: 62, distance: 117.6
click at [408, 62] on div at bounding box center [394, 126] width 95 height 212
drag, startPoint x: 409, startPoint y: 137, endPoint x: 412, endPoint y: 84, distance: 53.4
click at [412, 84] on div at bounding box center [394, 126] width 95 height 212
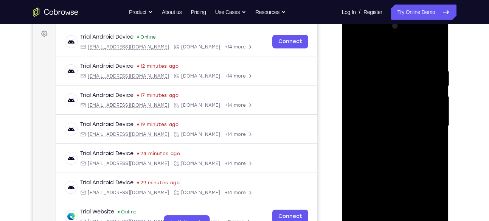
drag, startPoint x: 410, startPoint y: 187, endPoint x: 425, endPoint y: 50, distance: 137.7
click at [425, 50] on div at bounding box center [394, 126] width 95 height 212
click at [438, 119] on div at bounding box center [394, 126] width 95 height 212
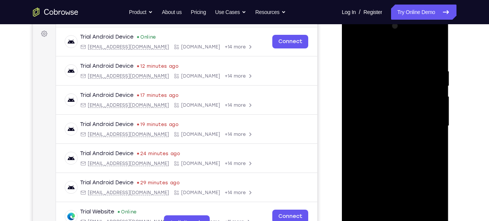
click at [438, 119] on div at bounding box center [394, 126] width 95 height 212
click at [438, 120] on div at bounding box center [394, 126] width 95 height 212
drag, startPoint x: 415, startPoint y: 191, endPoint x: 414, endPoint y: 88, distance: 103.6
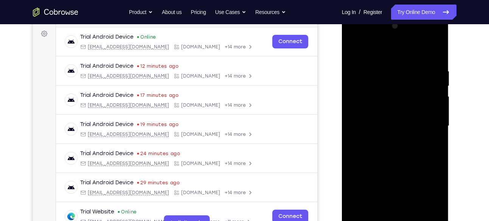
click at [414, 88] on div at bounding box center [394, 126] width 95 height 212
drag, startPoint x: 415, startPoint y: 125, endPoint x: 421, endPoint y: 58, distance: 67.1
click at [421, 58] on div at bounding box center [394, 126] width 95 height 212
drag, startPoint x: 411, startPoint y: 198, endPoint x: 398, endPoint y: 33, distance: 164.9
click at [398, 33] on div at bounding box center [394, 126] width 95 height 212
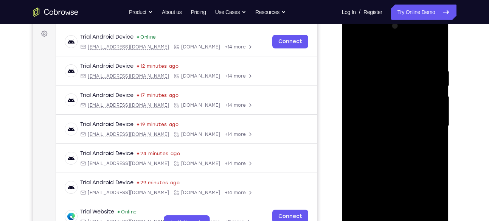
drag, startPoint x: 418, startPoint y: 144, endPoint x: 414, endPoint y: 94, distance: 49.4
click at [414, 94] on div at bounding box center [394, 126] width 95 height 212
click at [437, 120] on div at bounding box center [394, 126] width 95 height 212
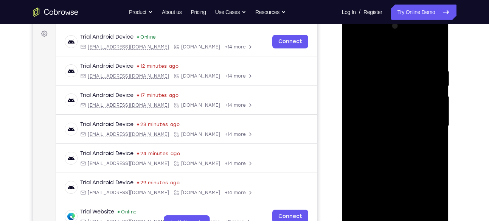
click at [437, 120] on div at bounding box center [394, 126] width 95 height 212
click at [441, 125] on div at bounding box center [394, 126] width 95 height 212
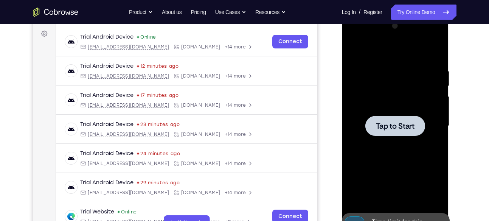
click at [441, 125] on div at bounding box center [394, 126] width 95 height 212
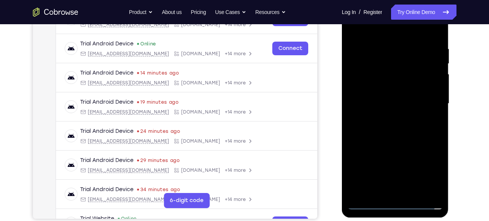
scroll to position [134, 0]
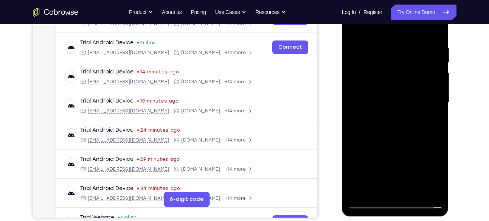
click at [398, 201] on div at bounding box center [394, 103] width 95 height 212
click at [431, 169] on div at bounding box center [394, 103] width 95 height 212
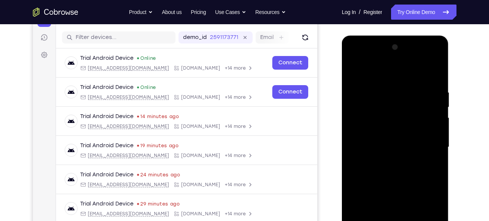
scroll to position [89, 0]
click at [354, 58] on div at bounding box center [394, 148] width 95 height 212
click at [424, 142] on div at bounding box center [394, 148] width 95 height 212
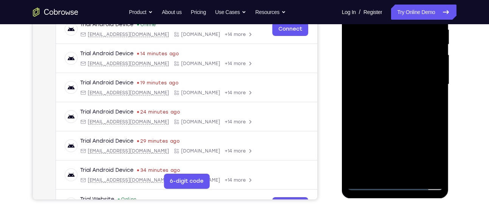
scroll to position [153, 0]
click at [387, 172] on div at bounding box center [394, 84] width 95 height 212
click at [384, 75] on div at bounding box center [394, 84] width 95 height 212
click at [384, 67] on div at bounding box center [394, 84] width 95 height 212
click at [387, 84] on div at bounding box center [394, 84] width 95 height 212
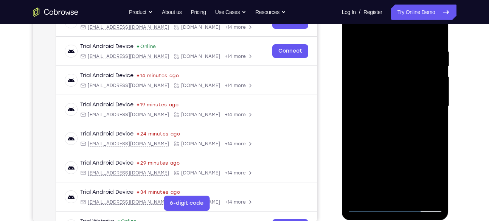
scroll to position [123, 0]
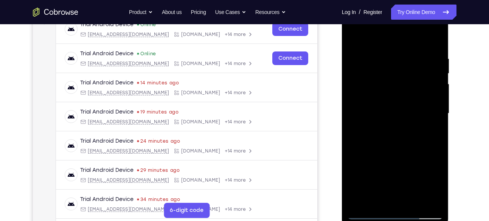
click at [437, 48] on div at bounding box center [394, 114] width 95 height 212
drag, startPoint x: 434, startPoint y: 147, endPoint x: 426, endPoint y: 104, distance: 44.2
click at [426, 104] on div at bounding box center [394, 114] width 95 height 212
click at [435, 104] on div at bounding box center [394, 114] width 95 height 212
click at [436, 104] on div at bounding box center [394, 114] width 95 height 212
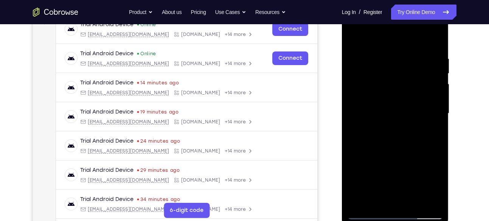
click at [436, 104] on div at bounding box center [394, 114] width 95 height 212
click at [432, 203] on div at bounding box center [394, 114] width 95 height 212
click at [360, 84] on div at bounding box center [394, 114] width 95 height 212
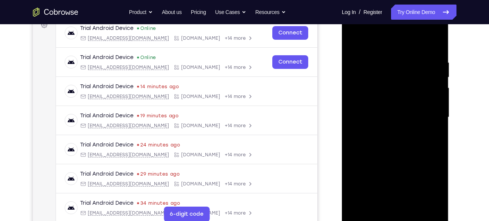
scroll to position [119, 0]
click at [431, 96] on div at bounding box center [394, 118] width 95 height 212
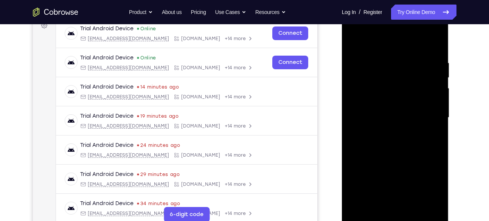
click at [431, 96] on div at bounding box center [394, 118] width 95 height 212
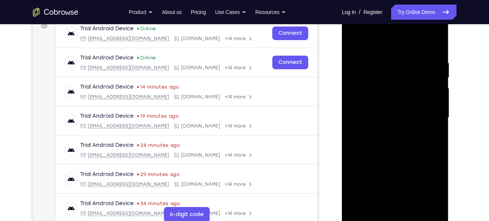
click at [431, 96] on div at bounding box center [394, 118] width 95 height 212
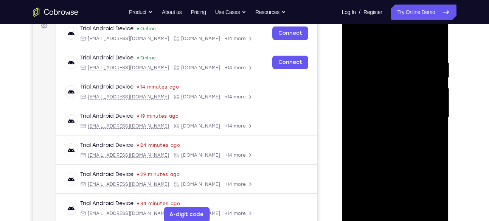
click at [431, 96] on div at bounding box center [394, 118] width 95 height 212
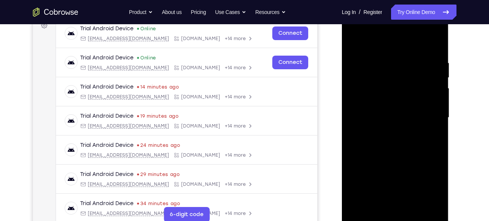
click at [431, 96] on div at bounding box center [394, 118] width 95 height 212
click at [354, 89] on div at bounding box center [394, 118] width 95 height 212
click at [422, 77] on div at bounding box center [394, 118] width 95 height 212
click at [431, 81] on div at bounding box center [394, 118] width 95 height 212
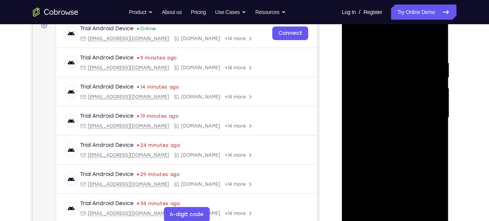
click at [366, 78] on div at bounding box center [394, 118] width 95 height 212
click at [434, 65] on div at bounding box center [394, 118] width 95 height 212
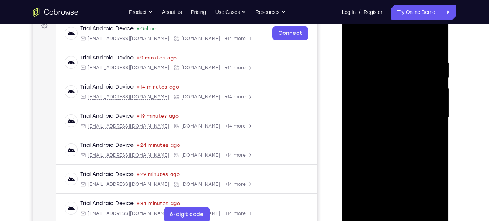
click at [434, 65] on div at bounding box center [394, 118] width 95 height 212
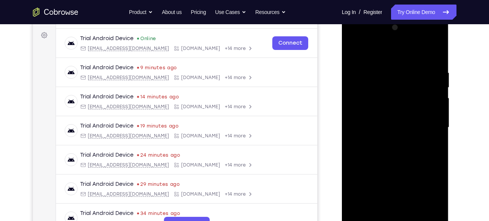
scroll to position [109, 0]
click at [367, 92] on div at bounding box center [394, 128] width 95 height 212
click at [350, 84] on div at bounding box center [394, 128] width 95 height 212
click at [432, 85] on div at bounding box center [394, 128] width 95 height 212
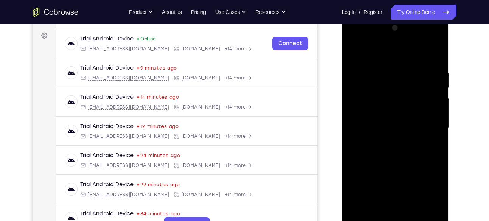
click at [432, 85] on div at bounding box center [394, 128] width 95 height 212
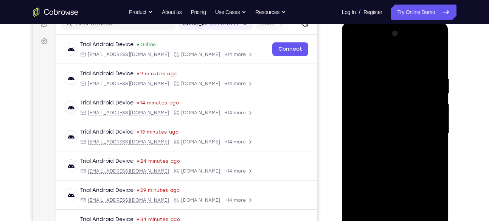
scroll to position [104, 0]
click at [379, 167] on div at bounding box center [394, 133] width 95 height 212
drag, startPoint x: 368, startPoint y: 144, endPoint x: 407, endPoint y: 133, distance: 41.0
click at [407, 133] on div at bounding box center [394, 133] width 95 height 212
click at [355, 116] on div at bounding box center [394, 133] width 95 height 212
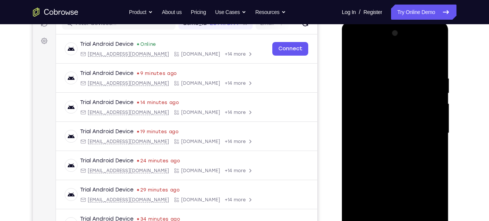
click at [437, 88] on div at bounding box center [394, 133] width 95 height 212
drag, startPoint x: 404, startPoint y: 93, endPoint x: 446, endPoint y: 89, distance: 42.1
click at [446, 89] on div at bounding box center [395, 134] width 107 height 225
click at [426, 74] on div at bounding box center [394, 133] width 95 height 212
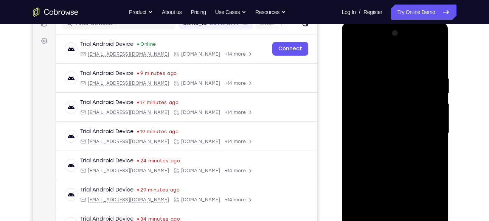
click at [426, 74] on div at bounding box center [394, 133] width 95 height 212
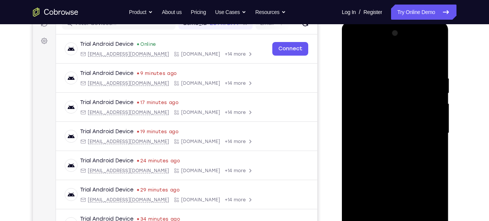
click at [426, 74] on div at bounding box center [394, 133] width 95 height 212
click at [355, 96] on div at bounding box center [394, 133] width 95 height 212
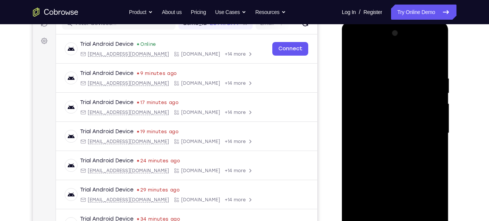
click at [355, 96] on div at bounding box center [394, 133] width 95 height 212
click at [435, 32] on div at bounding box center [394, 133] width 95 height 212
drag, startPoint x: 431, startPoint y: 124, endPoint x: 419, endPoint y: 39, distance: 85.9
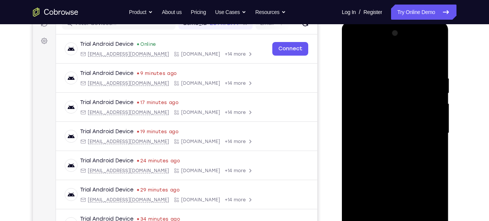
click at [419, 39] on div at bounding box center [394, 133] width 95 height 212
drag, startPoint x: 366, startPoint y: 203, endPoint x: 363, endPoint y: 134, distance: 69.2
click at [363, 134] on div at bounding box center [394, 133] width 95 height 212
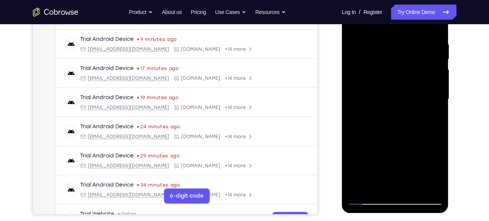
drag, startPoint x: 374, startPoint y: 113, endPoint x: 361, endPoint y: 213, distance: 100.6
click at [361, 213] on div at bounding box center [396, 101] width 108 height 227
drag, startPoint x: 401, startPoint y: 141, endPoint x: 406, endPoint y: 99, distance: 43.0
click at [406, 99] on div at bounding box center [394, 99] width 95 height 212
drag, startPoint x: 391, startPoint y: 138, endPoint x: 402, endPoint y: 75, distance: 64.1
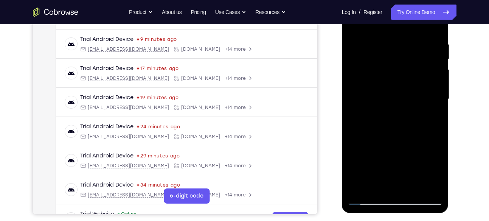
click at [402, 75] on div at bounding box center [394, 99] width 95 height 212
drag, startPoint x: 399, startPoint y: 119, endPoint x: 410, endPoint y: 48, distance: 71.6
click at [410, 48] on div at bounding box center [394, 99] width 95 height 212
drag, startPoint x: 396, startPoint y: 127, endPoint x: 416, endPoint y: 24, distance: 105.1
click at [416, 24] on div at bounding box center [394, 99] width 95 height 212
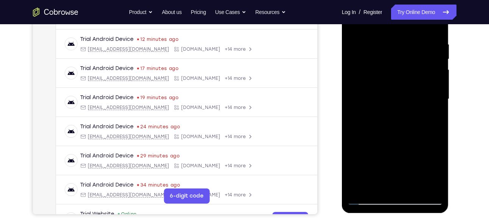
drag, startPoint x: 398, startPoint y: 87, endPoint x: 400, endPoint y: 53, distance: 33.7
click at [400, 53] on div at bounding box center [394, 99] width 95 height 212
drag, startPoint x: 401, startPoint y: 97, endPoint x: 398, endPoint y: 155, distance: 57.6
click at [398, 155] on div at bounding box center [394, 99] width 95 height 212
drag, startPoint x: 401, startPoint y: 82, endPoint x: 399, endPoint y: 127, distance: 44.7
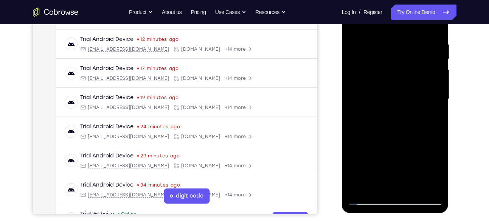
click at [399, 127] on div at bounding box center [394, 99] width 95 height 212
drag, startPoint x: 398, startPoint y: 83, endPoint x: 390, endPoint y: 164, distance: 81.2
click at [390, 164] on div at bounding box center [394, 99] width 95 height 212
drag, startPoint x: 389, startPoint y: 85, endPoint x: 384, endPoint y: 163, distance: 77.6
click at [384, 163] on div at bounding box center [394, 99] width 95 height 212
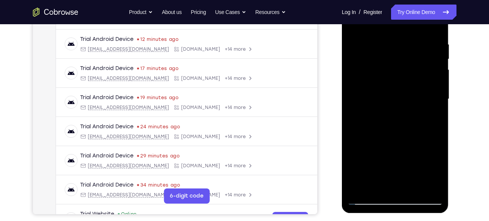
drag, startPoint x: 389, startPoint y: 127, endPoint x: 392, endPoint y: 69, distance: 58.7
click at [392, 69] on div at bounding box center [394, 99] width 95 height 212
drag, startPoint x: 392, startPoint y: 69, endPoint x: 391, endPoint y: 136, distance: 67.3
click at [391, 136] on div at bounding box center [394, 99] width 95 height 212
drag, startPoint x: 392, startPoint y: 90, endPoint x: 392, endPoint y: 146, distance: 55.9
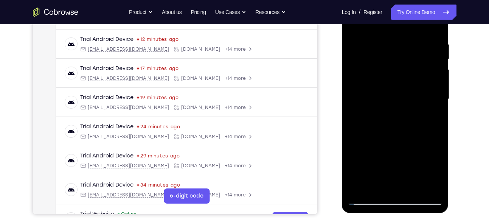
click at [392, 146] on div at bounding box center [394, 99] width 95 height 212
click at [431, 138] on div at bounding box center [394, 99] width 95 height 212
click at [436, 85] on div at bounding box center [394, 99] width 95 height 212
click at [357, 186] on div at bounding box center [394, 99] width 95 height 212
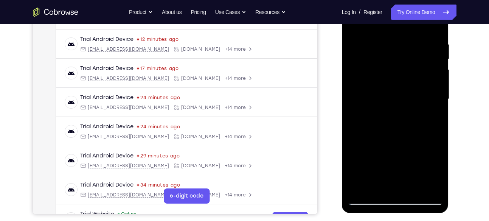
click at [385, 35] on div at bounding box center [394, 99] width 95 height 212
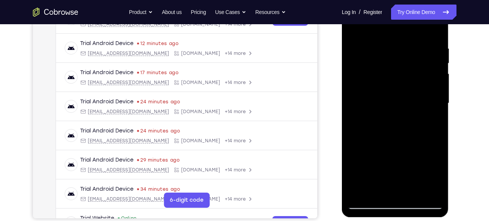
scroll to position [133, 0]
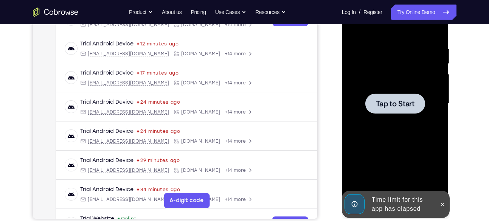
click at [418, 101] on div at bounding box center [395, 103] width 60 height 20
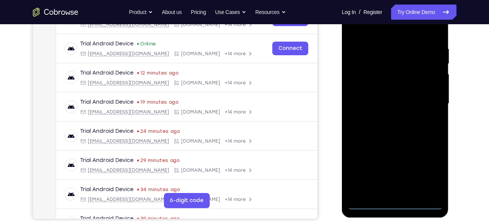
click at [395, 203] on div at bounding box center [394, 104] width 95 height 212
click at [434, 171] on div at bounding box center [394, 104] width 95 height 212
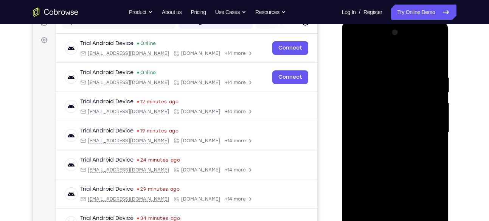
scroll to position [102, 0]
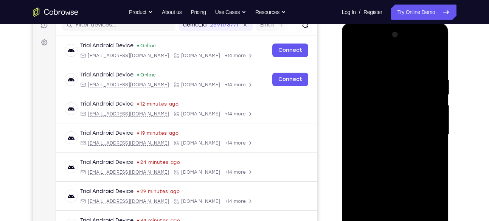
click at [368, 48] on div at bounding box center [394, 135] width 95 height 212
click at [427, 131] on div at bounding box center [394, 135] width 95 height 212
click at [390, 149] on div at bounding box center [394, 135] width 95 height 212
click at [391, 128] on div at bounding box center [394, 135] width 95 height 212
click at [389, 120] on div at bounding box center [394, 135] width 95 height 212
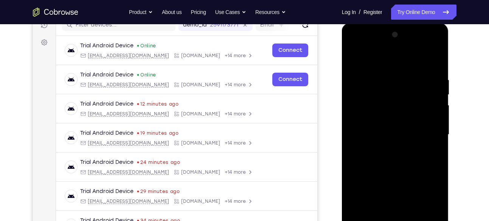
click at [389, 131] on div at bounding box center [394, 135] width 95 height 212
click at [395, 160] on div at bounding box center [394, 135] width 95 height 212
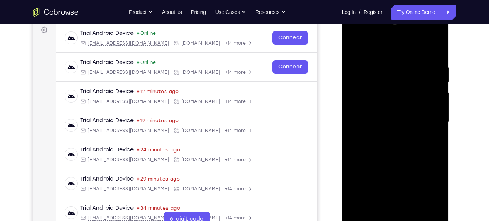
scroll to position [115, 0]
click at [438, 57] on div at bounding box center [394, 122] width 95 height 212
click at [389, 65] on div at bounding box center [394, 122] width 95 height 212
drag, startPoint x: 417, startPoint y: 46, endPoint x: 406, endPoint y: -4, distance: 51.4
click at [406, 10] on html "Online web based iOS Simulators and Android Emulators. Run iPhone, iPad, Mobile…" at bounding box center [396, 123] width 108 height 227
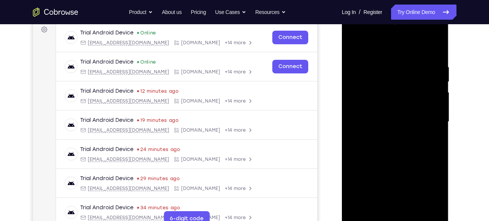
drag, startPoint x: 405, startPoint y: 48, endPoint x: 402, endPoint y: -17, distance: 64.7
click at [402, 10] on html "Online web based iOS Simulators and Android Emulators. Run iPhone, iPad, Mobile…" at bounding box center [396, 123] width 108 height 227
click at [431, 75] on div at bounding box center [394, 122] width 95 height 212
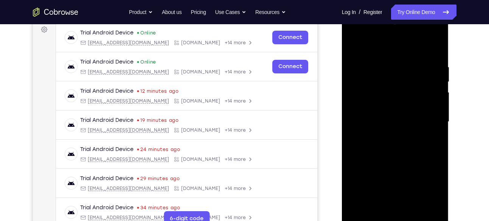
click at [431, 75] on div at bounding box center [394, 122] width 95 height 212
drag, startPoint x: 431, startPoint y: 75, endPoint x: 362, endPoint y: 77, distance: 69.2
click at [362, 77] on div at bounding box center [394, 122] width 95 height 212
click at [430, 78] on div at bounding box center [394, 122] width 95 height 212
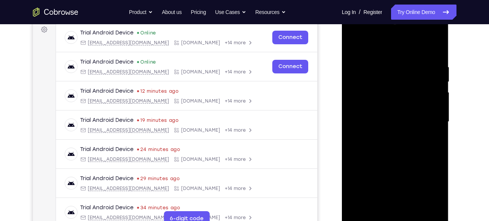
drag, startPoint x: 430, startPoint y: 78, endPoint x: 395, endPoint y: 79, distance: 34.8
click at [395, 79] on div at bounding box center [394, 122] width 95 height 212
click at [434, 82] on div at bounding box center [394, 122] width 95 height 212
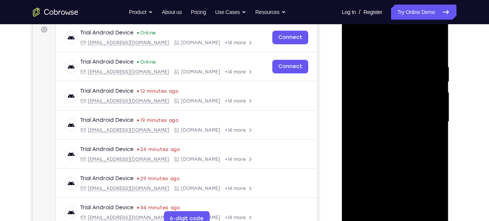
click at [434, 82] on div at bounding box center [394, 122] width 95 height 212
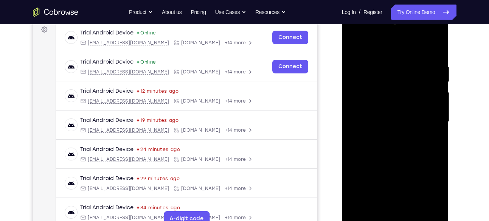
click at [434, 82] on div at bounding box center [394, 122] width 95 height 212
drag, startPoint x: 434, startPoint y: 82, endPoint x: 386, endPoint y: 82, distance: 47.6
click at [386, 82] on div at bounding box center [394, 122] width 95 height 212
click at [435, 48] on div at bounding box center [394, 122] width 95 height 212
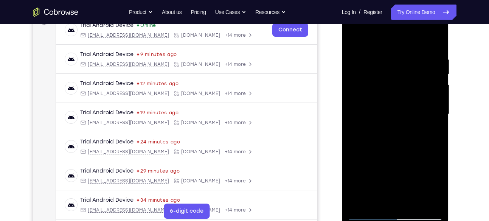
scroll to position [123, 0]
drag, startPoint x: 410, startPoint y: 122, endPoint x: 409, endPoint y: 90, distance: 32.1
click at [409, 90] on div at bounding box center [394, 114] width 95 height 212
click at [437, 104] on div at bounding box center [394, 114] width 95 height 212
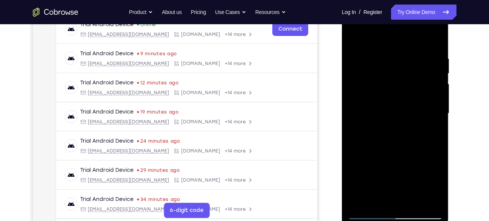
click at [437, 104] on div at bounding box center [394, 114] width 95 height 212
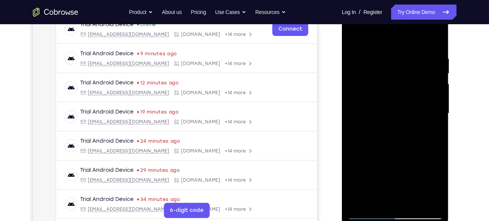
click at [437, 104] on div at bounding box center [394, 114] width 95 height 212
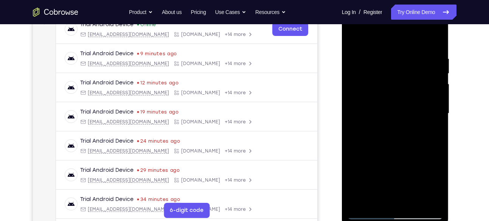
click at [437, 104] on div at bounding box center [394, 114] width 95 height 212
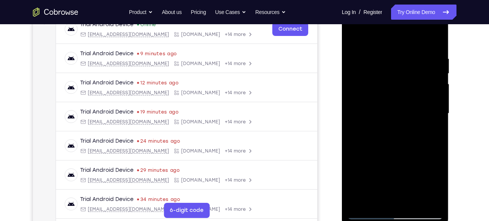
click at [437, 104] on div at bounding box center [394, 114] width 95 height 212
drag, startPoint x: 396, startPoint y: 164, endPoint x: 399, endPoint y: 22, distance: 142.1
click at [399, 22] on div at bounding box center [394, 114] width 95 height 212
drag, startPoint x: 405, startPoint y: 154, endPoint x: 410, endPoint y: 63, distance: 91.2
click at [410, 63] on div at bounding box center [394, 114] width 95 height 212
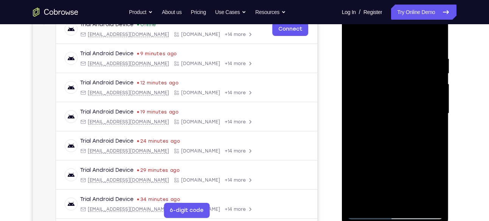
click at [439, 148] on div at bounding box center [394, 114] width 95 height 212
drag, startPoint x: 420, startPoint y: 143, endPoint x: 415, endPoint y: 103, distance: 40.0
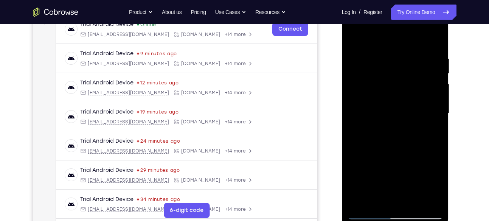
click at [415, 103] on div at bounding box center [394, 114] width 95 height 212
click at [438, 112] on div at bounding box center [394, 114] width 95 height 212
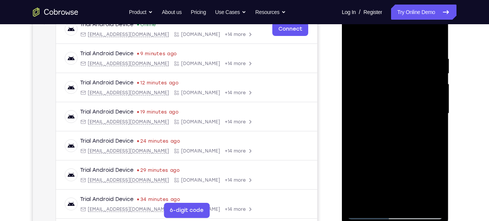
drag, startPoint x: 426, startPoint y: 134, endPoint x: 430, endPoint y: 39, distance: 94.9
click at [430, 39] on div at bounding box center [394, 114] width 95 height 212
drag, startPoint x: 414, startPoint y: 119, endPoint x: 418, endPoint y: 62, distance: 57.7
click at [418, 62] on div at bounding box center [394, 114] width 95 height 212
drag, startPoint x: 422, startPoint y: 139, endPoint x: 422, endPoint y: 110, distance: 28.7
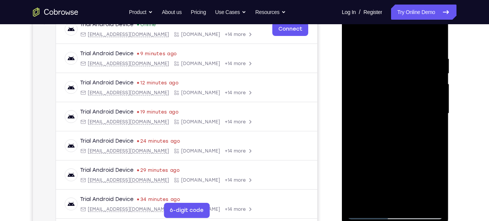
click at [422, 110] on div at bounding box center [394, 114] width 95 height 212
click at [437, 119] on div at bounding box center [394, 114] width 95 height 212
drag, startPoint x: 437, startPoint y: 119, endPoint x: 430, endPoint y: 16, distance: 103.1
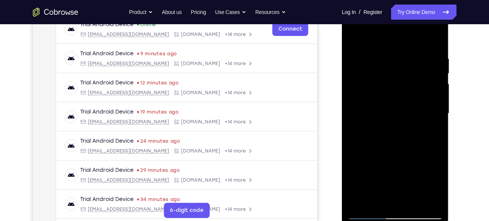
click at [430, 16] on div at bounding box center [394, 114] width 95 height 212
drag, startPoint x: 406, startPoint y: 111, endPoint x: 409, endPoint y: 64, distance: 47.3
click at [409, 64] on div at bounding box center [394, 114] width 95 height 212
drag, startPoint x: 413, startPoint y: 109, endPoint x: 416, endPoint y: 60, distance: 48.9
click at [416, 60] on div at bounding box center [394, 114] width 95 height 212
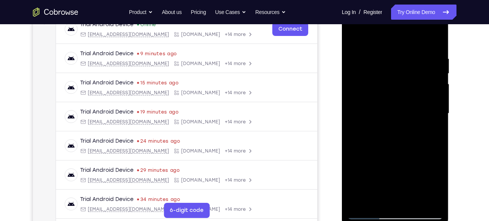
drag, startPoint x: 421, startPoint y: 133, endPoint x: 443, endPoint y: 96, distance: 42.9
click at [443, 96] on div at bounding box center [395, 114] width 107 height 225
drag, startPoint x: 413, startPoint y: 145, endPoint x: 421, endPoint y: 58, distance: 87.4
click at [421, 58] on div at bounding box center [394, 114] width 95 height 212
drag, startPoint x: 402, startPoint y: 178, endPoint x: 410, endPoint y: 82, distance: 96.3
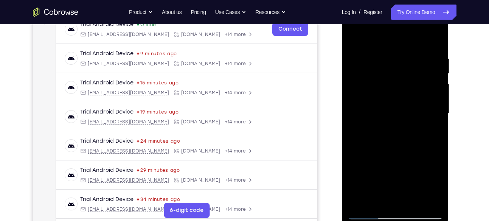
click at [410, 82] on div at bounding box center [394, 114] width 95 height 212
drag, startPoint x: 419, startPoint y: 126, endPoint x: 423, endPoint y: 39, distance: 87.4
click at [423, 39] on div at bounding box center [394, 114] width 95 height 212
click at [438, 142] on div at bounding box center [394, 114] width 95 height 212
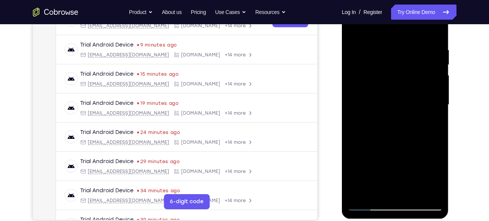
scroll to position [132, 0]
drag, startPoint x: 406, startPoint y: 107, endPoint x: 402, endPoint y: 60, distance: 47.4
click at [402, 60] on div at bounding box center [394, 104] width 95 height 212
drag, startPoint x: 401, startPoint y: 158, endPoint x: 390, endPoint y: 64, distance: 94.8
click at [390, 64] on div at bounding box center [394, 104] width 95 height 212
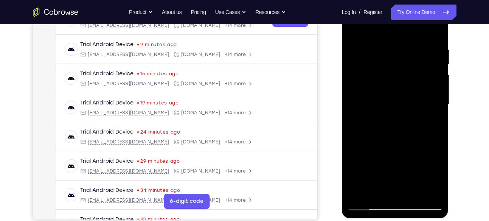
drag, startPoint x: 400, startPoint y: 123, endPoint x: 405, endPoint y: 80, distance: 43.4
click at [405, 80] on div at bounding box center [394, 104] width 95 height 212
drag, startPoint x: 408, startPoint y: 109, endPoint x: 413, endPoint y: 45, distance: 64.0
click at [413, 45] on div at bounding box center [394, 104] width 95 height 212
drag, startPoint x: 389, startPoint y: 146, endPoint x: 401, endPoint y: 26, distance: 121.1
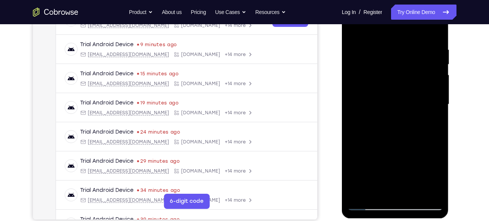
click at [401, 26] on div at bounding box center [394, 104] width 95 height 212
click at [439, 107] on div at bounding box center [394, 104] width 95 height 212
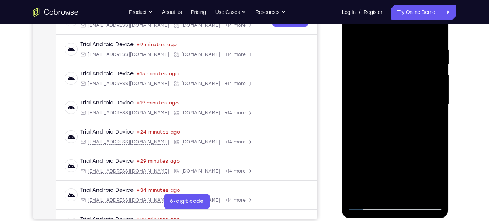
click at [439, 107] on div at bounding box center [394, 104] width 95 height 212
drag, startPoint x: 414, startPoint y: 161, endPoint x: 422, endPoint y: 64, distance: 98.2
click at [422, 64] on div at bounding box center [394, 104] width 95 height 212
drag, startPoint x: 408, startPoint y: 133, endPoint x: 413, endPoint y: 89, distance: 44.5
click at [413, 89] on div at bounding box center [394, 104] width 95 height 212
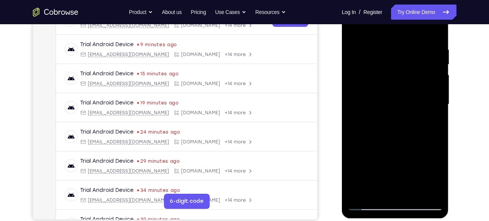
drag, startPoint x: 413, startPoint y: 89, endPoint x: 418, endPoint y: 28, distance: 60.7
click at [418, 28] on div at bounding box center [394, 104] width 95 height 212
click at [439, 80] on div at bounding box center [394, 104] width 95 height 212
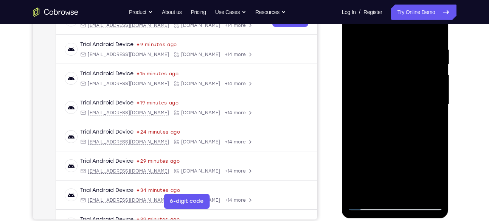
click at [439, 80] on div at bounding box center [394, 104] width 95 height 212
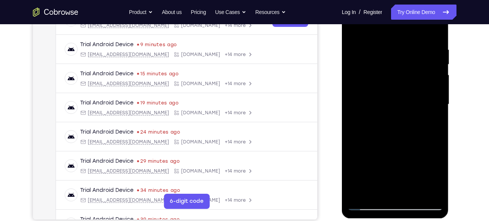
click at [439, 80] on div at bounding box center [394, 104] width 95 height 212
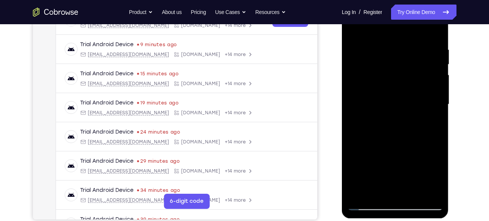
click at [439, 80] on div at bounding box center [394, 104] width 95 height 212
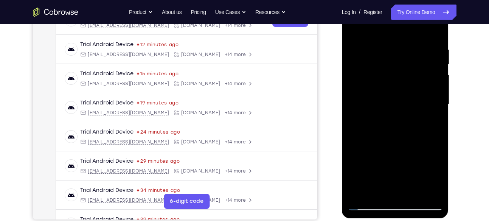
click at [439, 80] on div at bounding box center [394, 104] width 95 height 212
drag, startPoint x: 421, startPoint y: 152, endPoint x: 413, endPoint y: 29, distance: 123.1
click at [413, 29] on div at bounding box center [394, 104] width 95 height 212
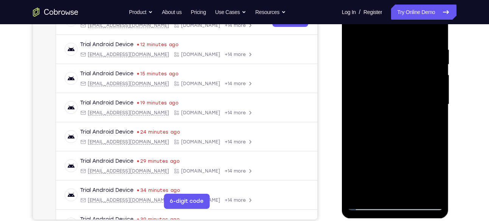
drag, startPoint x: 412, startPoint y: 126, endPoint x: 424, endPoint y: 43, distance: 83.8
click at [424, 43] on div at bounding box center [394, 104] width 95 height 212
drag, startPoint x: 409, startPoint y: 150, endPoint x: 418, endPoint y: 62, distance: 88.8
click at [418, 62] on div at bounding box center [394, 104] width 95 height 212
drag, startPoint x: 414, startPoint y: 127, endPoint x: 422, endPoint y: 74, distance: 53.5
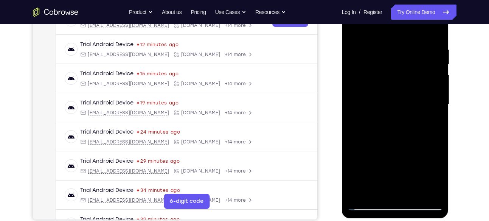
click at [422, 74] on div at bounding box center [394, 104] width 95 height 212
drag, startPoint x: 395, startPoint y: 156, endPoint x: 402, endPoint y: 105, distance: 51.6
click at [402, 105] on div at bounding box center [394, 104] width 95 height 212
drag, startPoint x: 410, startPoint y: 139, endPoint x: 419, endPoint y: 68, distance: 71.2
click at [419, 68] on div at bounding box center [394, 104] width 95 height 212
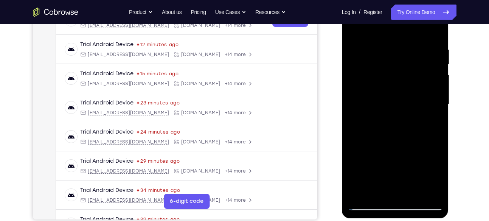
drag, startPoint x: 413, startPoint y: 114, endPoint x: 421, endPoint y: 57, distance: 57.3
click at [421, 57] on div at bounding box center [394, 104] width 95 height 212
click at [435, 84] on div at bounding box center [394, 104] width 95 height 212
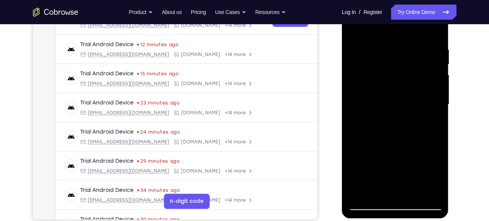
click at [435, 84] on div at bounding box center [394, 104] width 95 height 212
drag, startPoint x: 421, startPoint y: 163, endPoint x: 420, endPoint y: 31, distance: 131.2
click at [420, 31] on div at bounding box center [394, 104] width 95 height 212
drag, startPoint x: 409, startPoint y: 166, endPoint x: 407, endPoint y: 29, distance: 136.5
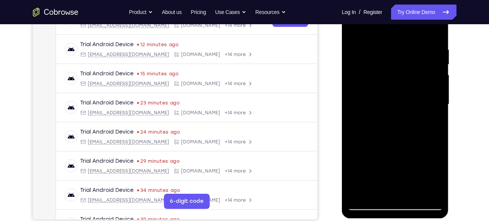
click at [407, 29] on div at bounding box center [394, 104] width 95 height 212
drag, startPoint x: 417, startPoint y: 101, endPoint x: 418, endPoint y: 81, distance: 19.7
click at [418, 81] on div at bounding box center [394, 104] width 95 height 212
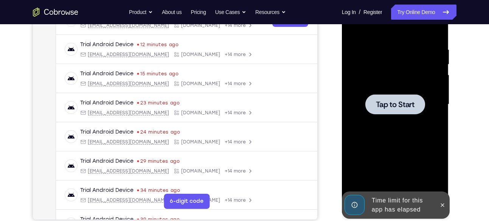
click at [440, 109] on div at bounding box center [394, 104] width 95 height 212
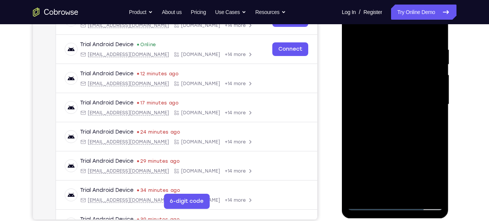
click at [386, 180] on div at bounding box center [394, 104] width 95 height 212
click at [393, 203] on div at bounding box center [394, 104] width 95 height 212
click at [427, 170] on div at bounding box center [394, 104] width 95 height 212
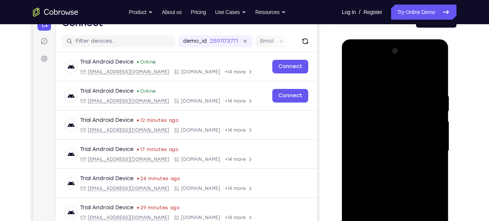
scroll to position [108, 0]
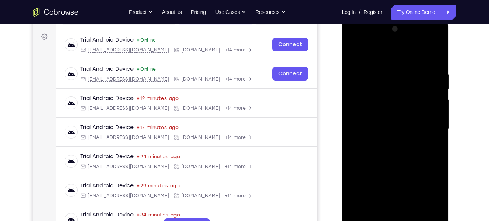
click at [352, 42] on div at bounding box center [394, 129] width 95 height 212
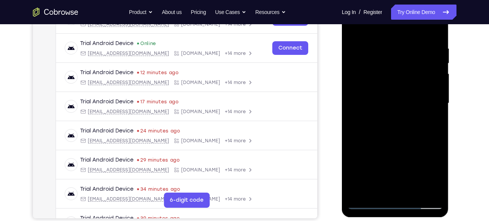
scroll to position [135, 0]
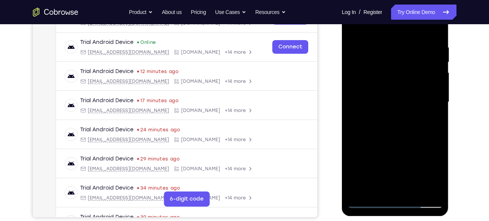
click at [433, 99] on div at bounding box center [394, 102] width 95 height 212
click at [385, 116] on div at bounding box center [394, 102] width 95 height 212
click at [368, 93] on div at bounding box center [394, 102] width 95 height 212
click at [371, 85] on div at bounding box center [394, 102] width 95 height 212
click at [379, 99] on div at bounding box center [394, 102] width 95 height 212
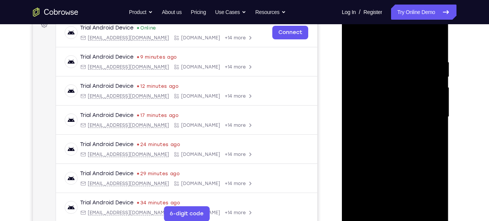
scroll to position [119, 0]
click at [407, 140] on div at bounding box center [394, 117] width 95 height 212
click at [387, 54] on div at bounding box center [394, 117] width 95 height 212
click at [437, 53] on div at bounding box center [394, 117] width 95 height 212
drag, startPoint x: 402, startPoint y: 46, endPoint x: 401, endPoint y: 24, distance: 22.0
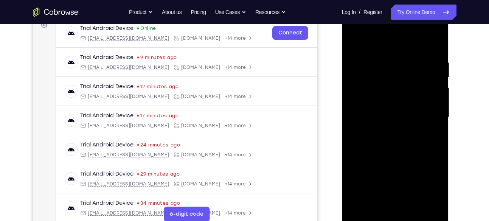
click at [401, 24] on div at bounding box center [394, 117] width 95 height 212
click at [388, 60] on div at bounding box center [394, 117] width 95 height 212
click at [431, 83] on div at bounding box center [394, 117] width 95 height 212
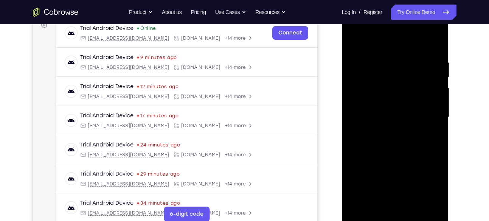
click at [431, 83] on div at bounding box center [394, 117] width 95 height 212
drag, startPoint x: 429, startPoint y: 104, endPoint x: 373, endPoint y: 104, distance: 55.2
click at [373, 104] on div at bounding box center [394, 117] width 95 height 212
click at [426, 97] on div at bounding box center [394, 117] width 95 height 212
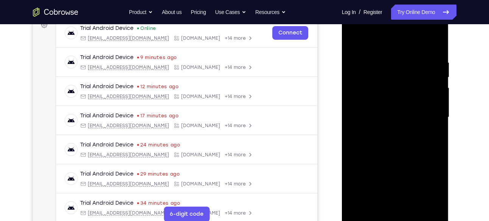
click at [426, 97] on div at bounding box center [394, 117] width 95 height 212
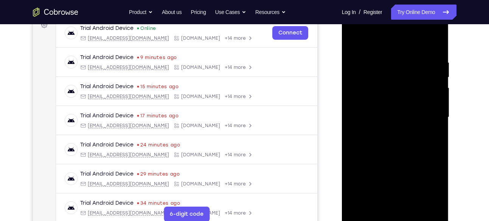
click at [426, 97] on div at bounding box center [394, 117] width 95 height 212
click at [435, 43] on div at bounding box center [394, 117] width 95 height 212
click at [386, 55] on div at bounding box center [394, 117] width 95 height 212
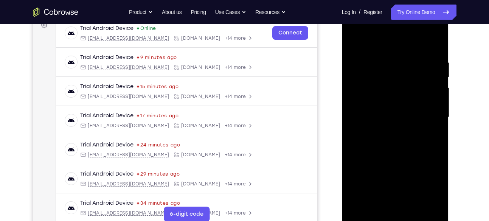
click at [426, 79] on div at bounding box center [394, 117] width 95 height 212
click at [432, 44] on div at bounding box center [394, 117] width 95 height 212
drag, startPoint x: 395, startPoint y: 135, endPoint x: 401, endPoint y: 98, distance: 37.2
click at [401, 98] on div at bounding box center [394, 117] width 95 height 212
click at [438, 113] on div at bounding box center [394, 117] width 95 height 212
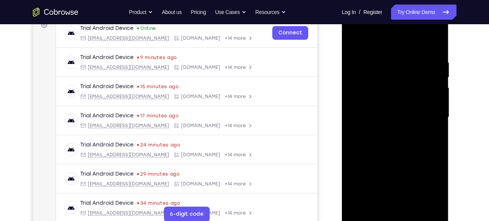
click at [438, 113] on div at bounding box center [394, 117] width 95 height 212
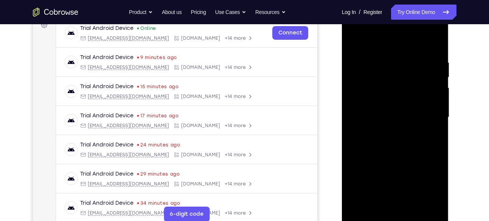
click at [438, 113] on div at bounding box center [394, 117] width 95 height 212
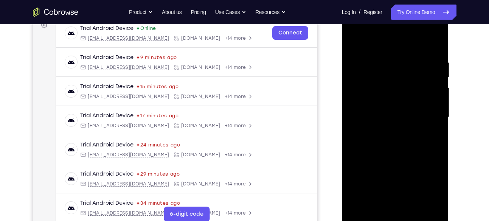
drag, startPoint x: 416, startPoint y: 137, endPoint x: 415, endPoint y: 50, distance: 86.9
click at [415, 50] on div at bounding box center [394, 117] width 95 height 212
drag, startPoint x: 412, startPoint y: 121, endPoint x: 413, endPoint y: 35, distance: 85.8
click at [413, 35] on div at bounding box center [394, 117] width 95 height 212
drag, startPoint x: 401, startPoint y: 161, endPoint x: 408, endPoint y: 79, distance: 81.6
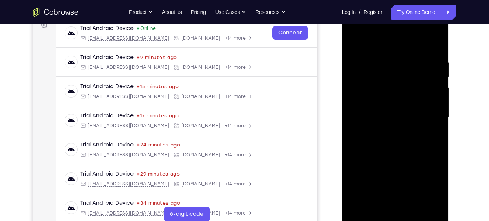
click at [408, 79] on div at bounding box center [394, 117] width 95 height 212
drag, startPoint x: 407, startPoint y: 139, endPoint x: 417, endPoint y: 52, distance: 87.5
click at [417, 52] on div at bounding box center [394, 117] width 95 height 212
drag, startPoint x: 401, startPoint y: 175, endPoint x: 409, endPoint y: 69, distance: 105.8
click at [409, 69] on div at bounding box center [394, 117] width 95 height 212
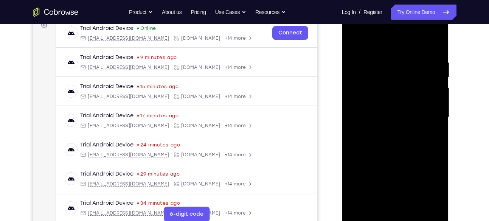
drag, startPoint x: 388, startPoint y: 141, endPoint x: 393, endPoint y: 118, distance: 22.8
click at [393, 118] on div at bounding box center [394, 117] width 95 height 212
click at [439, 133] on div at bounding box center [394, 117] width 95 height 212
drag, startPoint x: 411, startPoint y: 141, endPoint x: 418, endPoint y: 105, distance: 35.8
click at [418, 105] on div at bounding box center [394, 117] width 95 height 212
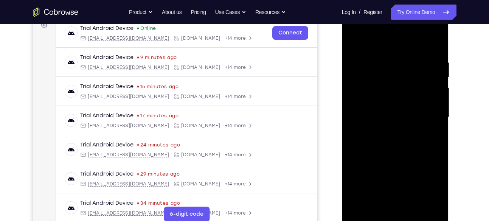
drag, startPoint x: 397, startPoint y: 180, endPoint x: 409, endPoint y: 82, distance: 98.6
click at [409, 82] on div at bounding box center [394, 117] width 95 height 212
drag, startPoint x: 397, startPoint y: 144, endPoint x: 412, endPoint y: 77, distance: 68.6
click at [412, 77] on div at bounding box center [394, 117] width 95 height 212
drag, startPoint x: 390, startPoint y: 174, endPoint x: 415, endPoint y: 70, distance: 106.6
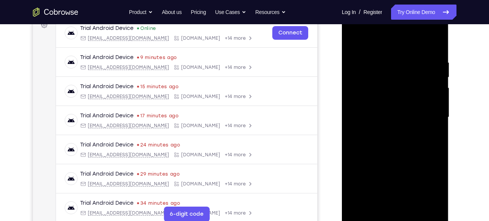
click at [415, 70] on div at bounding box center [394, 117] width 95 height 212
drag, startPoint x: 400, startPoint y: 138, endPoint x: 403, endPoint y: 93, distance: 44.4
click at [403, 93] on div at bounding box center [394, 117] width 95 height 212
drag, startPoint x: 403, startPoint y: 93, endPoint x: 411, endPoint y: 23, distance: 70.8
click at [411, 23] on div at bounding box center [394, 117] width 95 height 212
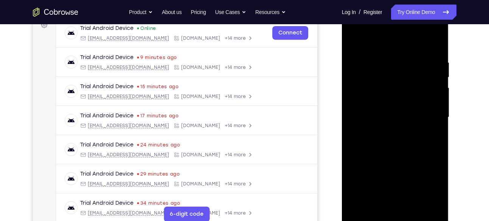
drag, startPoint x: 391, startPoint y: 146, endPoint x: 401, endPoint y: 42, distance: 105.2
click at [401, 42] on div at bounding box center [394, 117] width 95 height 212
click at [439, 143] on div at bounding box center [394, 117] width 95 height 212
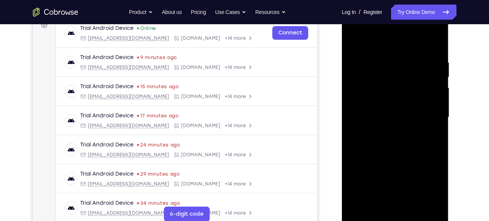
click at [439, 143] on div at bounding box center [394, 117] width 95 height 212
drag, startPoint x: 414, startPoint y: 153, endPoint x: 415, endPoint y: 101, distance: 51.8
click at [415, 101] on div at bounding box center [394, 117] width 95 height 212
click at [434, 91] on div at bounding box center [394, 117] width 95 height 212
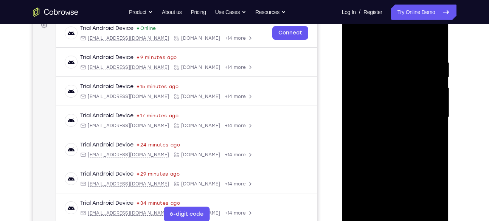
click at [434, 91] on div at bounding box center [394, 117] width 95 height 212
drag, startPoint x: 407, startPoint y: 171, endPoint x: 417, endPoint y: 18, distance: 153.7
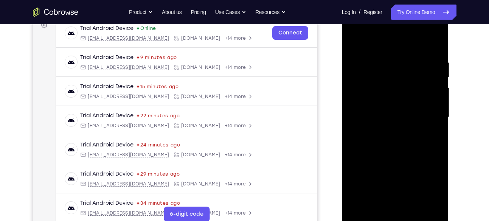
click at [417, 18] on div at bounding box center [394, 117] width 95 height 212
click at [436, 98] on div at bounding box center [394, 117] width 95 height 212
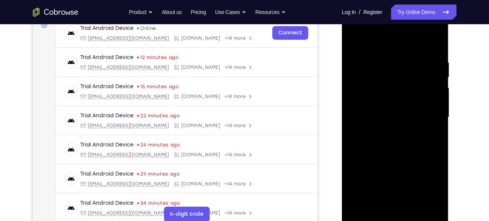
click at [436, 98] on div at bounding box center [394, 117] width 95 height 212
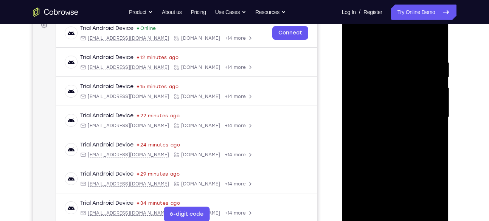
drag, startPoint x: 402, startPoint y: 179, endPoint x: 422, endPoint y: 44, distance: 136.7
click at [422, 44] on div at bounding box center [394, 117] width 95 height 212
drag, startPoint x: 395, startPoint y: 113, endPoint x: 398, endPoint y: 84, distance: 30.0
click at [398, 84] on div at bounding box center [394, 117] width 95 height 212
click at [437, 103] on div at bounding box center [394, 117] width 95 height 212
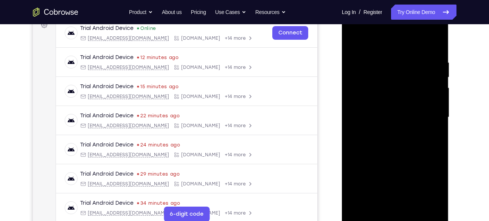
click at [437, 103] on div at bounding box center [394, 117] width 95 height 212
click at [355, 104] on div at bounding box center [394, 117] width 95 height 212
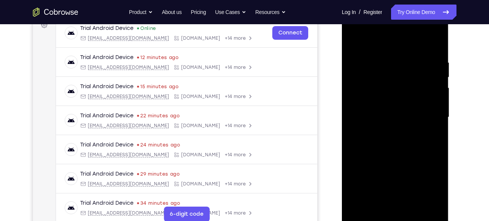
click at [436, 102] on div at bounding box center [394, 117] width 95 height 212
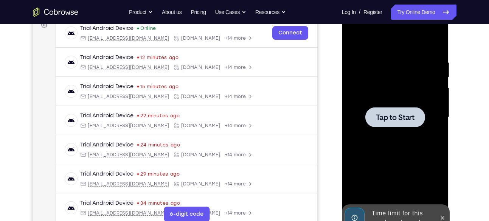
click at [406, 114] on span "Tap to Start" at bounding box center [395, 117] width 39 height 8
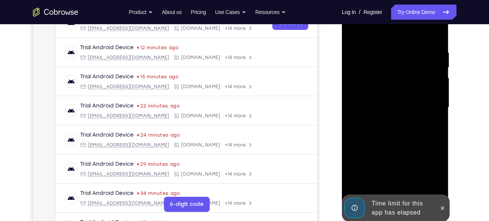
scroll to position [153, 0]
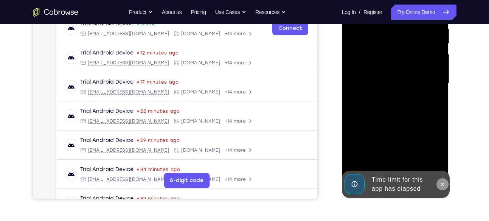
click at [443, 181] on icon at bounding box center [442, 184] width 6 height 6
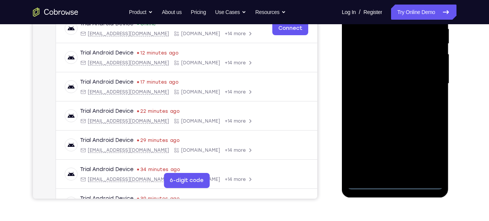
click at [394, 183] on div at bounding box center [394, 84] width 95 height 212
click at [429, 152] on div at bounding box center [394, 84] width 95 height 212
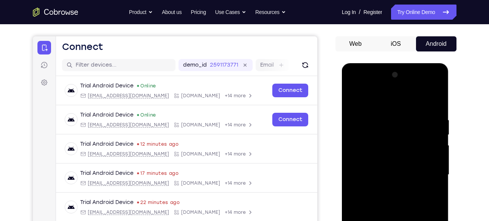
scroll to position [56, 0]
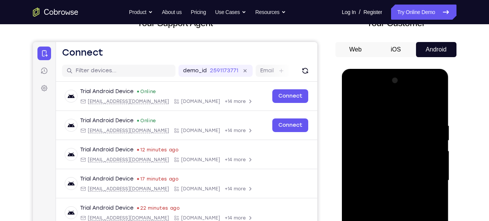
click at [368, 85] on div at bounding box center [394, 180] width 95 height 212
click at [358, 90] on div at bounding box center [394, 180] width 95 height 212
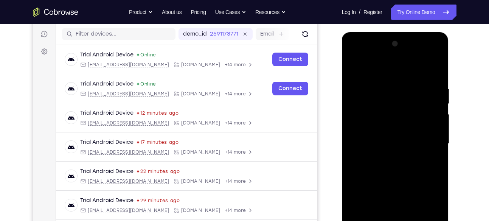
scroll to position [94, 0]
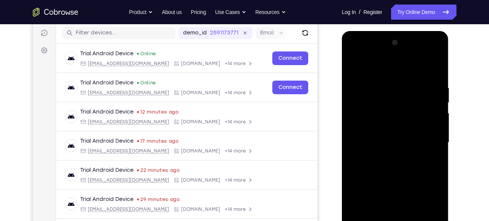
click at [432, 145] on div at bounding box center [394, 143] width 95 height 212
click at [384, 153] on div at bounding box center [394, 143] width 95 height 212
click at [376, 136] on div at bounding box center [394, 143] width 95 height 212
click at [376, 128] on div at bounding box center [394, 143] width 95 height 212
click at [385, 140] on div at bounding box center [394, 143] width 95 height 212
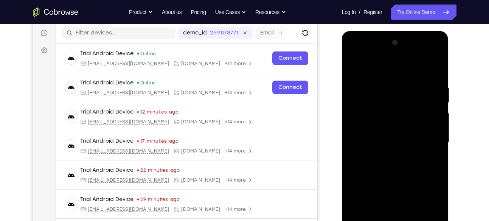
click at [390, 171] on div at bounding box center [394, 143] width 95 height 212
click at [398, 164] on div at bounding box center [394, 143] width 95 height 212
drag, startPoint x: 393, startPoint y: 118, endPoint x: 396, endPoint y: 90, distance: 28.1
click at [396, 90] on div at bounding box center [394, 143] width 95 height 212
click at [436, 67] on div at bounding box center [394, 143] width 95 height 212
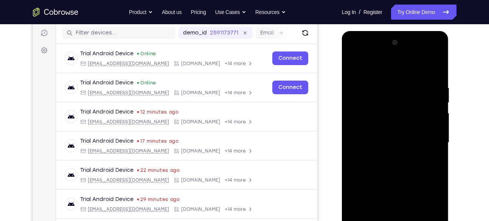
drag, startPoint x: 398, startPoint y: 132, endPoint x: 391, endPoint y: 92, distance: 40.3
click at [391, 92] on div at bounding box center [394, 143] width 95 height 212
click at [440, 132] on div at bounding box center [394, 143] width 95 height 212
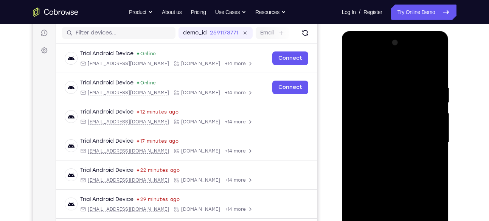
click at [440, 132] on div at bounding box center [394, 143] width 95 height 212
drag, startPoint x: 418, startPoint y: 131, endPoint x: 415, endPoint y: 235, distance: 104.8
click at [415, 220] on div at bounding box center [394, 143] width 95 height 212
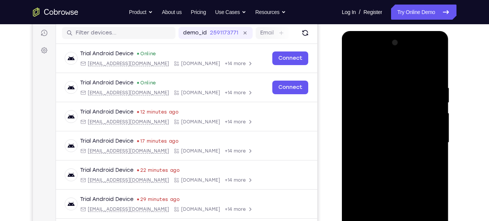
click at [381, 88] on div at bounding box center [394, 143] width 95 height 212
click at [435, 68] on div at bounding box center [394, 143] width 95 height 212
click at [408, 77] on div at bounding box center [394, 143] width 95 height 212
click at [435, 107] on div at bounding box center [394, 143] width 95 height 212
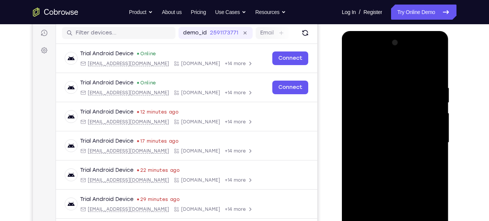
click at [435, 107] on div at bounding box center [394, 143] width 95 height 212
click at [435, 67] on div at bounding box center [394, 143] width 95 height 212
click at [414, 78] on div at bounding box center [394, 143] width 95 height 212
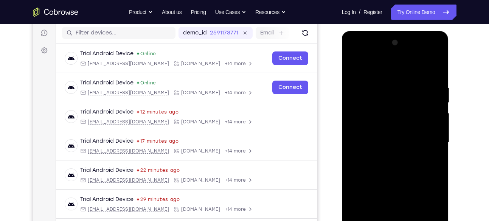
click at [430, 87] on div at bounding box center [394, 143] width 95 height 212
click at [433, 70] on div at bounding box center [394, 143] width 95 height 212
click at [428, 88] on div at bounding box center [394, 143] width 95 height 212
click at [435, 72] on div at bounding box center [394, 143] width 95 height 212
drag, startPoint x: 435, startPoint y: 72, endPoint x: 348, endPoint y: 90, distance: 88.8
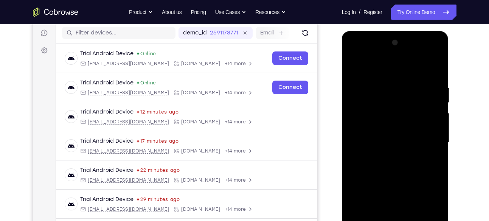
click at [348, 90] on div at bounding box center [394, 143] width 95 height 212
drag, startPoint x: 412, startPoint y: 80, endPoint x: 369, endPoint y: 85, distance: 43.7
click at [369, 85] on div at bounding box center [394, 143] width 95 height 212
click at [376, 75] on div at bounding box center [394, 143] width 95 height 212
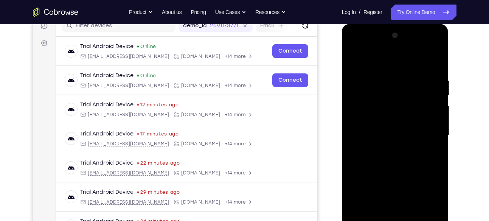
scroll to position [102, 0]
click at [434, 109] on div at bounding box center [394, 135] width 95 height 212
click at [433, 61] on div at bounding box center [394, 135] width 95 height 212
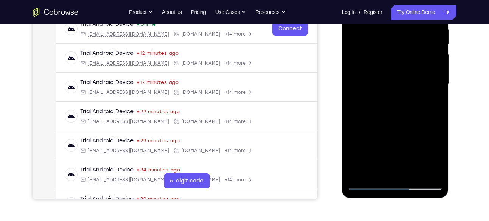
scroll to position [155, 0]
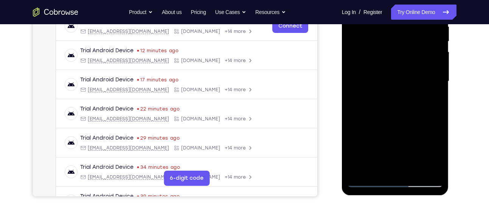
drag, startPoint x: 405, startPoint y: 78, endPoint x: 409, endPoint y: 36, distance: 41.8
click at [409, 36] on div at bounding box center [394, 81] width 95 height 212
drag, startPoint x: 414, startPoint y: 120, endPoint x: 412, endPoint y: 24, distance: 96.4
click at [412, 24] on div at bounding box center [394, 81] width 95 height 212
drag, startPoint x: 403, startPoint y: 120, endPoint x: 401, endPoint y: 25, distance: 94.9
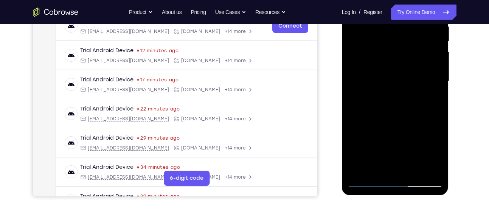
click at [401, 25] on div at bounding box center [394, 81] width 95 height 212
drag, startPoint x: 395, startPoint y: 123, endPoint x: 400, endPoint y: 62, distance: 61.8
click at [400, 62] on div at bounding box center [394, 81] width 95 height 212
drag, startPoint x: 398, startPoint y: 110, endPoint x: 399, endPoint y: 17, distance: 93.0
click at [399, 17] on div at bounding box center [394, 81] width 95 height 212
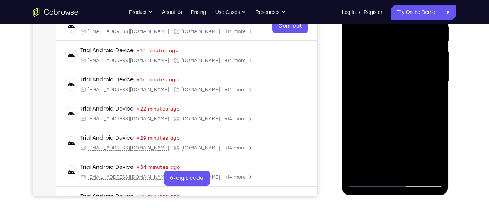
drag, startPoint x: 395, startPoint y: 102, endPoint x: 404, endPoint y: 26, distance: 76.1
click at [404, 26] on div at bounding box center [394, 81] width 95 height 212
drag, startPoint x: 402, startPoint y: 114, endPoint x: 407, endPoint y: 15, distance: 98.8
click at [407, 15] on div at bounding box center [394, 81] width 95 height 212
drag, startPoint x: 399, startPoint y: 100, endPoint x: 398, endPoint y: 40, distance: 60.5
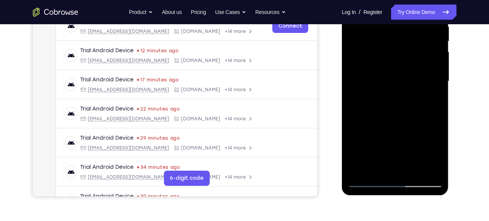
click at [398, 40] on div at bounding box center [394, 81] width 95 height 212
click at [437, 61] on div at bounding box center [394, 81] width 95 height 212
drag, startPoint x: 415, startPoint y: 66, endPoint x: 419, endPoint y: 90, distance: 25.0
click at [419, 90] on div at bounding box center [394, 81] width 95 height 212
click at [438, 85] on div at bounding box center [394, 81] width 95 height 212
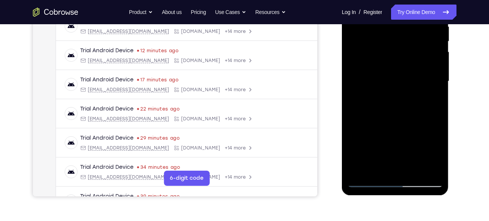
click at [438, 85] on div at bounding box center [394, 81] width 95 height 212
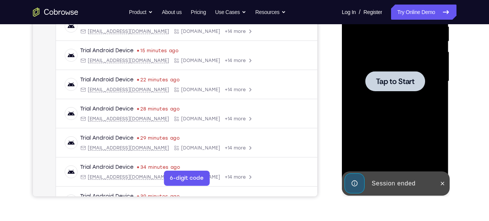
click at [401, 96] on div at bounding box center [394, 81] width 95 height 212
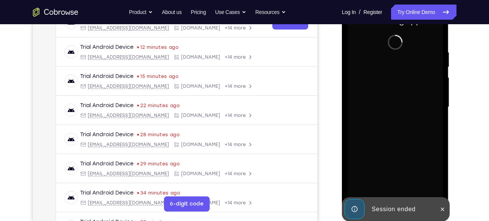
scroll to position [130, 0]
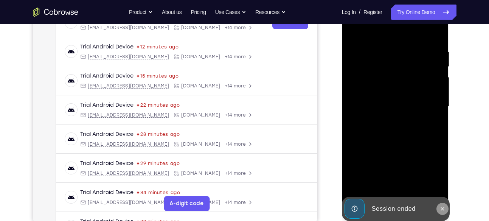
click at [442, 208] on icon at bounding box center [442, 208] width 3 height 3
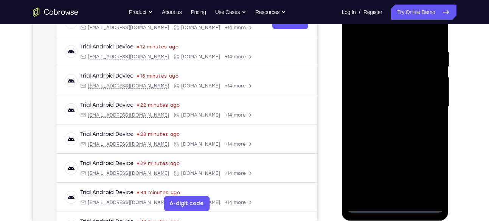
click at [393, 208] on div at bounding box center [394, 107] width 95 height 212
click at [429, 174] on div at bounding box center [394, 107] width 95 height 212
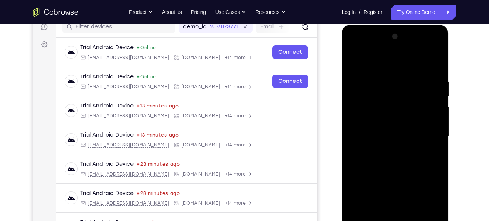
scroll to position [100, 0]
click at [364, 44] on div at bounding box center [394, 137] width 95 height 212
click at [428, 141] on div at bounding box center [394, 137] width 95 height 212
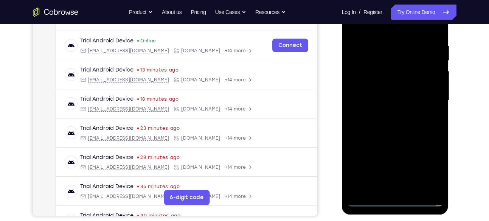
scroll to position [137, 0]
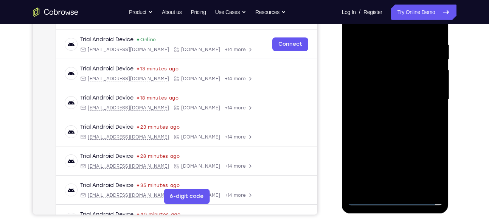
click at [405, 192] on div at bounding box center [394, 100] width 95 height 212
click at [403, 188] on div at bounding box center [394, 100] width 95 height 212
click at [381, 93] on div at bounding box center [394, 100] width 95 height 212
click at [379, 81] on div at bounding box center [394, 100] width 95 height 212
click at [383, 101] on div at bounding box center [394, 100] width 95 height 212
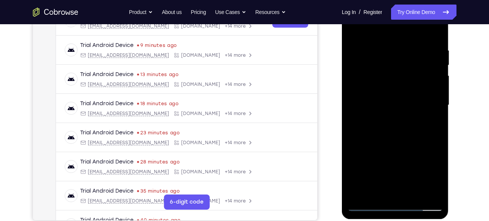
scroll to position [129, 0]
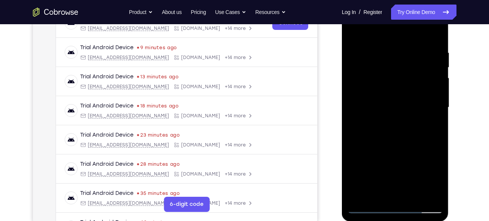
click at [434, 43] on div at bounding box center [394, 108] width 95 height 212
drag, startPoint x: 392, startPoint y: 36, endPoint x: 379, endPoint y: -6, distance: 43.8
click at [379, 0] on html "Online web based iOS Simulators and Android Emulators. Run iPhone, iPad, Mobile…" at bounding box center [396, 109] width 108 height 227
click at [387, 45] on div at bounding box center [394, 108] width 95 height 212
click at [434, 36] on div at bounding box center [394, 108] width 95 height 212
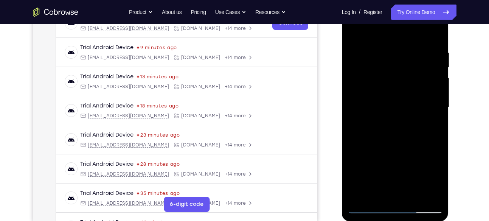
click at [414, 42] on div at bounding box center [394, 108] width 95 height 212
click at [432, 56] on div at bounding box center [394, 108] width 95 height 212
click at [424, 64] on div at bounding box center [394, 108] width 95 height 212
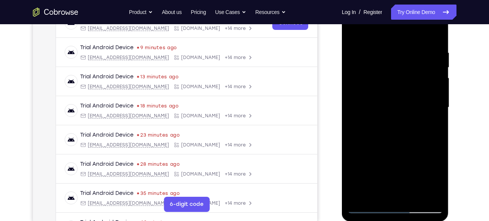
click at [436, 36] on div at bounding box center [394, 108] width 95 height 212
click at [430, 48] on div at bounding box center [394, 108] width 95 height 212
click at [434, 36] on div at bounding box center [394, 108] width 95 height 212
click at [437, 124] on div at bounding box center [394, 108] width 95 height 212
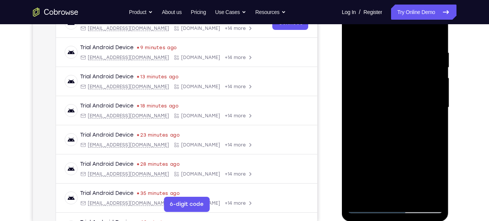
click at [437, 124] on div at bounding box center [394, 108] width 95 height 212
drag, startPoint x: 417, startPoint y: 136, endPoint x: 429, endPoint y: 34, distance: 102.7
click at [429, 34] on div at bounding box center [394, 108] width 95 height 212
drag, startPoint x: 396, startPoint y: 102, endPoint x: 411, endPoint y: 23, distance: 80.5
click at [411, 23] on div at bounding box center [394, 108] width 95 height 212
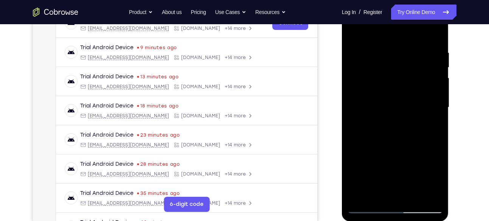
drag, startPoint x: 410, startPoint y: 147, endPoint x: 451, endPoint y: 14, distance: 139.2
click at [449, 14] on html "Online web based iOS Simulators and Android Emulators. Run iPhone, iPad, Mobile…" at bounding box center [396, 109] width 108 height 227
drag, startPoint x: 411, startPoint y: 144, endPoint x: 448, endPoint y: 32, distance: 117.7
click at [448, 32] on div at bounding box center [395, 108] width 107 height 225
drag, startPoint x: 415, startPoint y: 114, endPoint x: 421, endPoint y: 78, distance: 36.1
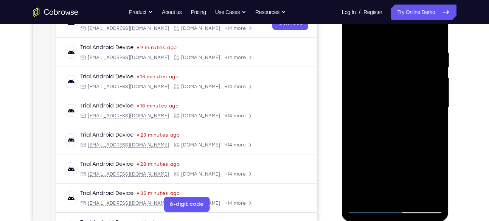
click at [421, 78] on div at bounding box center [394, 108] width 95 height 212
click at [440, 104] on div at bounding box center [394, 108] width 95 height 212
click at [353, 102] on div at bounding box center [394, 108] width 95 height 212
click at [438, 103] on div at bounding box center [394, 108] width 95 height 212
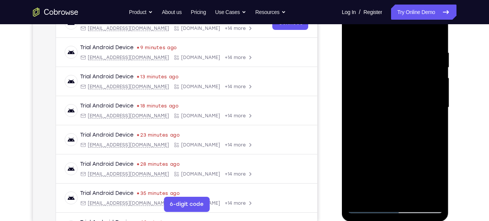
click at [438, 103] on div at bounding box center [394, 108] width 95 height 212
drag, startPoint x: 414, startPoint y: 186, endPoint x: 430, endPoint y: 85, distance: 102.5
click at [430, 85] on div at bounding box center [394, 108] width 95 height 212
drag, startPoint x: 417, startPoint y: 129, endPoint x: 423, endPoint y: 50, distance: 79.2
click at [423, 50] on div at bounding box center [394, 108] width 95 height 212
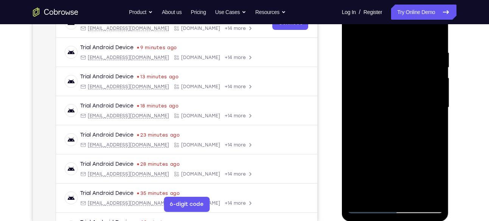
drag, startPoint x: 401, startPoint y: 160, endPoint x: 401, endPoint y: 18, distance: 141.7
click at [401, 18] on div at bounding box center [394, 108] width 95 height 212
drag, startPoint x: 416, startPoint y: 50, endPoint x: 423, endPoint y: 110, distance: 60.1
click at [423, 110] on div at bounding box center [394, 108] width 95 height 212
click at [437, 119] on div at bounding box center [394, 108] width 95 height 212
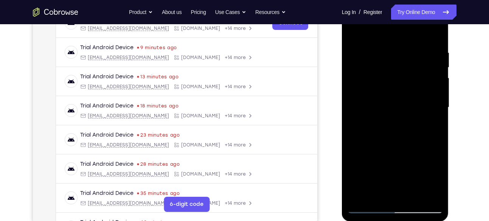
click at [351, 118] on div at bounding box center [394, 108] width 95 height 212
click at [437, 116] on div at bounding box center [394, 108] width 95 height 212
drag, startPoint x: 421, startPoint y: 127, endPoint x: 424, endPoint y: 33, distance: 93.8
click at [424, 33] on div at bounding box center [394, 108] width 95 height 212
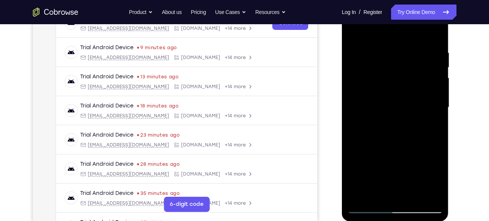
drag, startPoint x: 412, startPoint y: 135, endPoint x: 409, endPoint y: 69, distance: 66.2
click at [409, 69] on div at bounding box center [394, 108] width 95 height 212
drag, startPoint x: 405, startPoint y: 113, endPoint x: 410, endPoint y: 67, distance: 46.4
click at [410, 67] on div at bounding box center [394, 108] width 95 height 212
drag, startPoint x: 416, startPoint y: 117, endPoint x: 416, endPoint y: 34, distance: 83.2
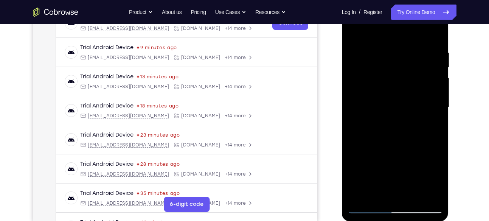
click at [416, 34] on div at bounding box center [394, 108] width 95 height 212
drag, startPoint x: 397, startPoint y: 119, endPoint x: 411, endPoint y: 44, distance: 75.7
click at [411, 44] on div at bounding box center [394, 108] width 95 height 212
drag, startPoint x: 421, startPoint y: 123, endPoint x: 421, endPoint y: 94, distance: 28.7
click at [421, 94] on div at bounding box center [394, 108] width 95 height 212
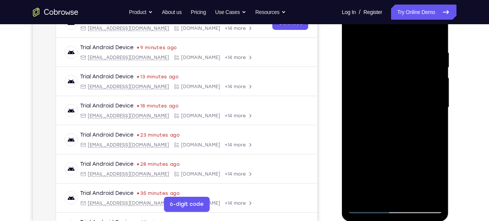
click at [438, 108] on div at bounding box center [394, 108] width 95 height 212
click at [355, 108] on div at bounding box center [394, 108] width 95 height 212
click at [440, 107] on div at bounding box center [394, 108] width 95 height 212
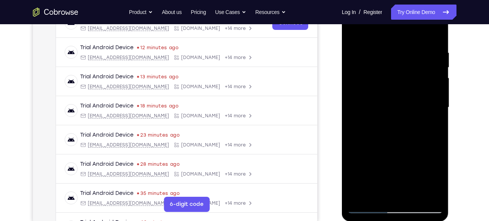
click at [440, 107] on div at bounding box center [394, 108] width 95 height 212
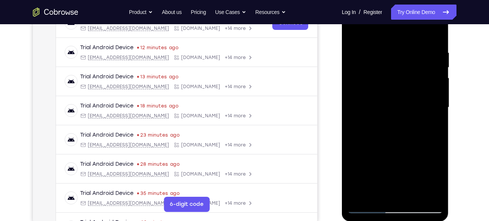
click at [440, 107] on div at bounding box center [394, 108] width 95 height 212
drag, startPoint x: 415, startPoint y: 168, endPoint x: 424, endPoint y: 86, distance: 82.1
click at [424, 86] on div at bounding box center [394, 108] width 95 height 212
drag, startPoint x: 422, startPoint y: 107, endPoint x: 424, endPoint y: 136, distance: 28.8
click at [424, 136] on div at bounding box center [394, 108] width 95 height 212
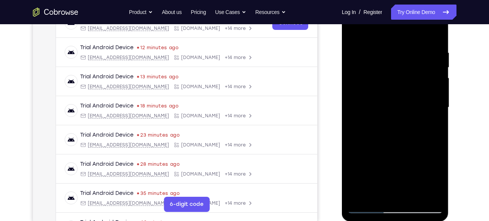
click at [438, 80] on div at bounding box center [394, 108] width 95 height 212
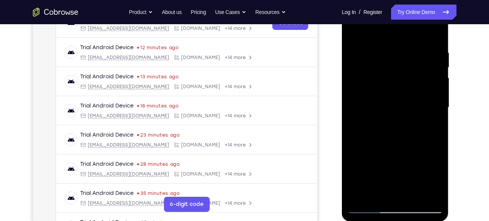
click at [438, 80] on div at bounding box center [394, 108] width 95 height 212
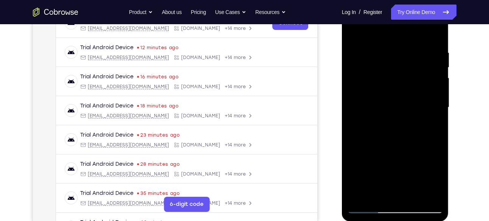
click at [438, 80] on div at bounding box center [394, 108] width 95 height 212
drag, startPoint x: 432, startPoint y: 76, endPoint x: 431, endPoint y: 96, distance: 19.7
click at [431, 96] on div at bounding box center [394, 108] width 95 height 212
drag, startPoint x: 431, startPoint y: 96, endPoint x: 429, endPoint y: 122, distance: 26.1
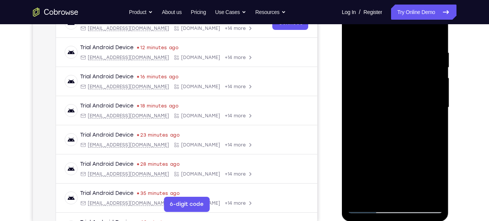
click at [429, 122] on div at bounding box center [394, 108] width 95 height 212
click at [436, 119] on div at bounding box center [394, 108] width 95 height 212
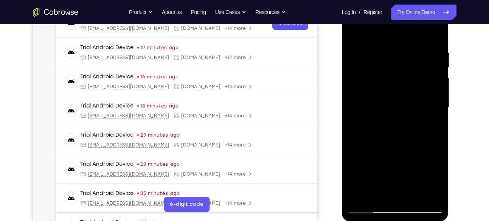
click at [436, 119] on div at bounding box center [394, 108] width 95 height 212
drag, startPoint x: 417, startPoint y: 175, endPoint x: 412, endPoint y: 42, distance: 132.8
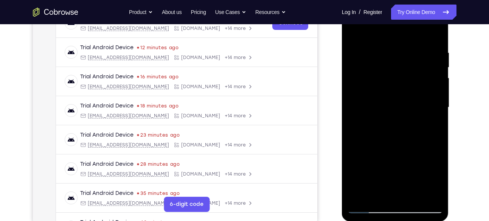
click at [412, 42] on div at bounding box center [394, 108] width 95 height 212
drag, startPoint x: 417, startPoint y: 104, endPoint x: 418, endPoint y: 82, distance: 21.6
click at [418, 82] on div at bounding box center [394, 108] width 95 height 212
drag, startPoint x: 424, startPoint y: 153, endPoint x: 423, endPoint y: 64, distance: 88.8
click at [423, 64] on div at bounding box center [394, 108] width 95 height 212
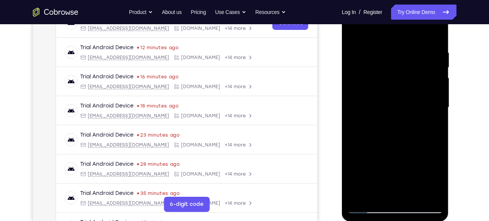
drag, startPoint x: 416, startPoint y: 116, endPoint x: 410, endPoint y: 74, distance: 42.3
click at [410, 74] on div at bounding box center [394, 108] width 95 height 212
drag, startPoint x: 429, startPoint y: 119, endPoint x: 429, endPoint y: 96, distance: 23.4
click at [429, 96] on div at bounding box center [394, 108] width 95 height 212
click at [440, 109] on div at bounding box center [394, 108] width 95 height 212
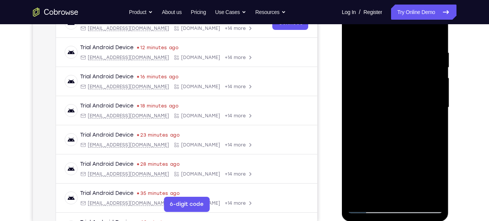
click at [440, 109] on div at bounding box center [394, 108] width 95 height 212
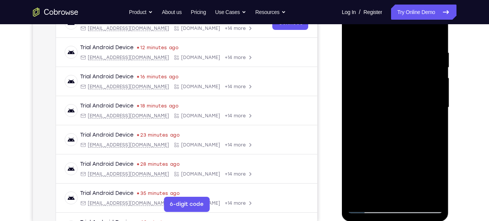
drag, startPoint x: 400, startPoint y: 143, endPoint x: 421, endPoint y: 48, distance: 97.3
click at [421, 48] on div at bounding box center [394, 108] width 95 height 212
drag, startPoint x: 408, startPoint y: 109, endPoint x: 406, endPoint y: 29, distance: 79.8
click at [406, 29] on div at bounding box center [394, 108] width 95 height 212
drag, startPoint x: 402, startPoint y: 115, endPoint x: 398, endPoint y: 33, distance: 82.5
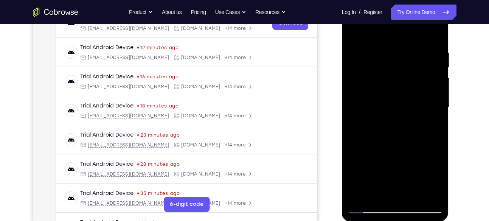
click at [398, 33] on div at bounding box center [394, 108] width 95 height 212
drag, startPoint x: 409, startPoint y: 108, endPoint x: 409, endPoint y: 91, distance: 16.6
click at [409, 91] on div at bounding box center [394, 108] width 95 height 212
click at [436, 110] on div at bounding box center [394, 108] width 95 height 212
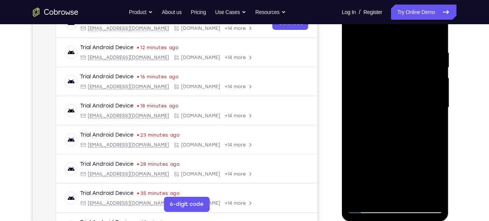
click at [436, 110] on div at bounding box center [394, 108] width 95 height 212
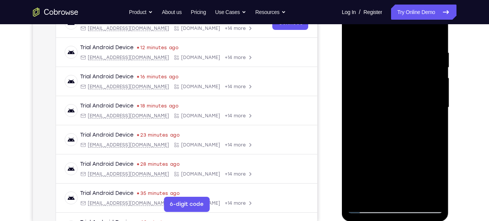
click at [436, 110] on div at bounding box center [394, 108] width 95 height 212
drag, startPoint x: 407, startPoint y: 147, endPoint x: 423, endPoint y: 80, distance: 68.7
click at [423, 80] on div at bounding box center [394, 108] width 95 height 212
drag, startPoint x: 406, startPoint y: 135, endPoint x: 412, endPoint y: 68, distance: 67.1
click at [412, 68] on div at bounding box center [394, 108] width 95 height 212
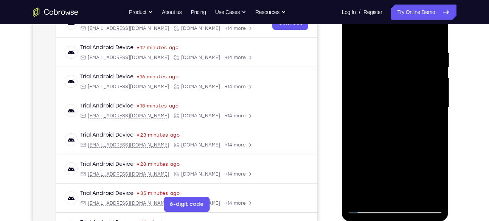
drag, startPoint x: 409, startPoint y: 101, endPoint x: 406, endPoint y: 46, distance: 54.9
click at [406, 46] on div at bounding box center [394, 108] width 95 height 212
drag, startPoint x: 410, startPoint y: 106, endPoint x: 419, endPoint y: -13, distance: 119.7
click at [419, 0] on html "Online web based iOS Simulators and Android Emulators. Run iPhone, iPad, Mobile…" at bounding box center [396, 109] width 108 height 227
click at [435, 120] on div at bounding box center [394, 108] width 95 height 212
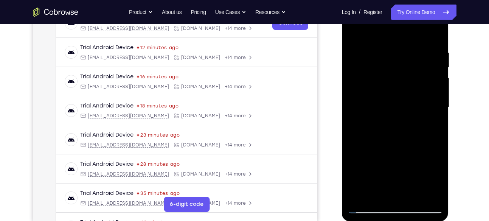
click at [435, 120] on div at bounding box center [394, 108] width 95 height 212
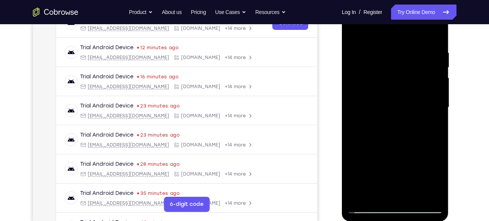
click at [435, 120] on div at bounding box center [394, 108] width 95 height 212
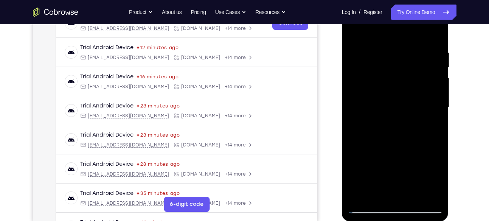
click at [435, 119] on div at bounding box center [394, 108] width 95 height 212
drag, startPoint x: 422, startPoint y: 124, endPoint x: 413, endPoint y: 61, distance: 63.8
click at [413, 61] on div at bounding box center [394, 108] width 95 height 212
drag, startPoint x: 407, startPoint y: 132, endPoint x: 406, endPoint y: 51, distance: 81.3
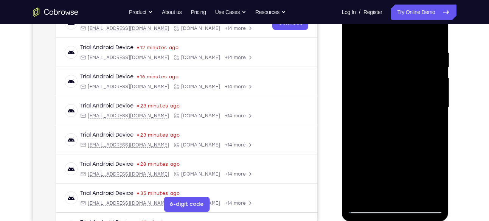
click at [406, 51] on div at bounding box center [394, 108] width 95 height 212
drag, startPoint x: 420, startPoint y: 93, endPoint x: 419, endPoint y: 17, distance: 76.0
click at [419, 17] on div at bounding box center [394, 108] width 95 height 212
drag, startPoint x: 419, startPoint y: 91, endPoint x: 421, endPoint y: 32, distance: 59.4
click at [421, 32] on div at bounding box center [394, 108] width 95 height 212
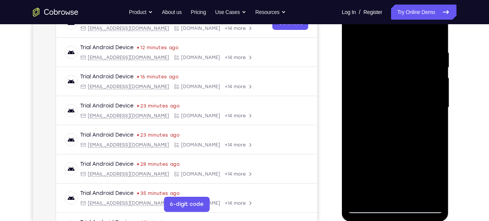
drag, startPoint x: 422, startPoint y: 135, endPoint x: 420, endPoint y: 26, distance: 108.5
click at [420, 26] on div at bounding box center [394, 108] width 95 height 212
drag, startPoint x: 418, startPoint y: 99, endPoint x: 418, endPoint y: 50, distance: 49.5
click at [418, 50] on div at bounding box center [394, 108] width 95 height 212
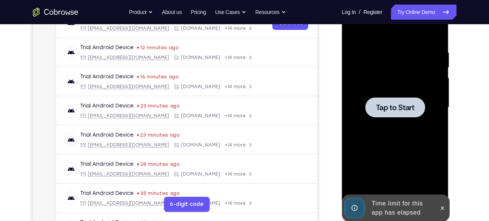
click at [437, 109] on div at bounding box center [394, 108] width 95 height 212
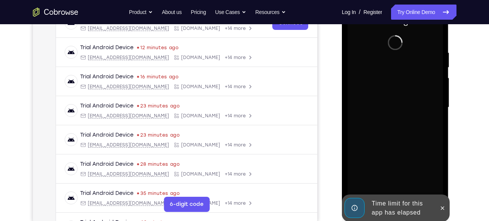
click at [437, 109] on div at bounding box center [394, 108] width 95 height 212
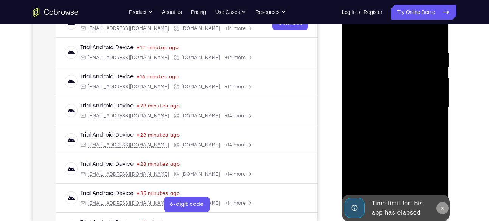
click at [440, 205] on icon at bounding box center [442, 208] width 6 height 6
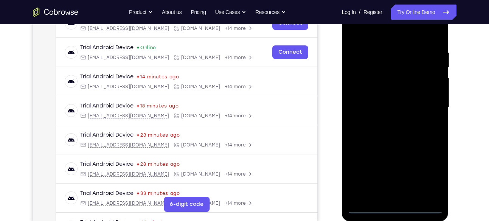
click at [395, 206] on div at bounding box center [394, 108] width 95 height 212
click at [432, 180] on div at bounding box center [394, 108] width 95 height 212
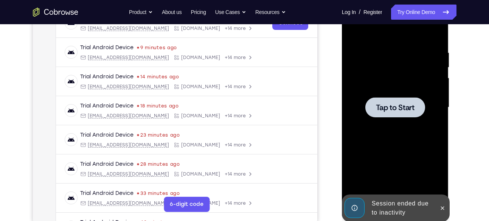
click at [448, 90] on div "Tap to Start" at bounding box center [395, 108] width 107 height 225
click at [397, 90] on div at bounding box center [394, 108] width 95 height 212
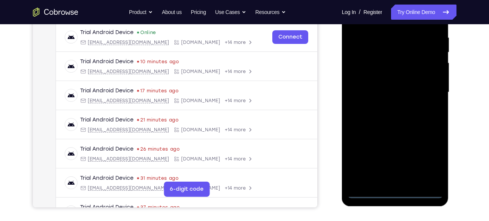
scroll to position [146, 0]
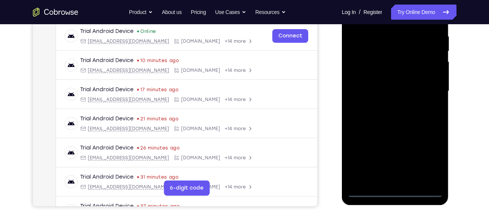
click at [395, 195] on div at bounding box center [394, 91] width 95 height 212
click at [431, 161] on div at bounding box center [394, 91] width 95 height 212
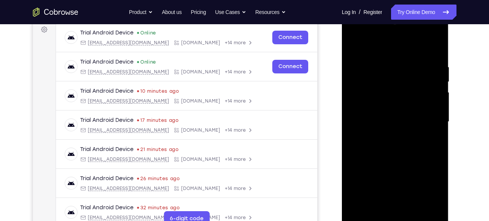
scroll to position [110, 0]
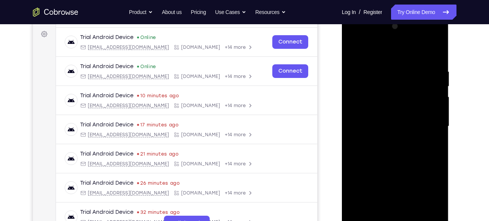
click at [353, 34] on div at bounding box center [394, 126] width 95 height 212
click at [430, 122] on div at bounding box center [394, 126] width 95 height 212
click at [387, 141] on div at bounding box center [394, 126] width 95 height 212
click at [390, 121] on div at bounding box center [394, 126] width 95 height 212
click at [396, 110] on div at bounding box center [394, 126] width 95 height 212
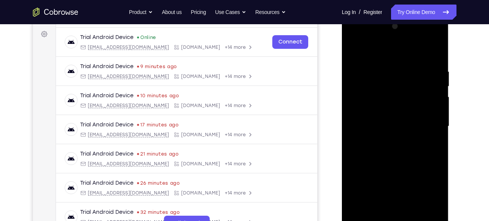
click at [418, 126] on div at bounding box center [394, 126] width 95 height 212
click at [400, 151] on div at bounding box center [394, 126] width 95 height 212
click at [398, 148] on div at bounding box center [394, 126] width 95 height 212
click at [437, 60] on div at bounding box center [394, 126] width 95 height 212
drag, startPoint x: 391, startPoint y: 144, endPoint x: 398, endPoint y: 99, distance: 45.4
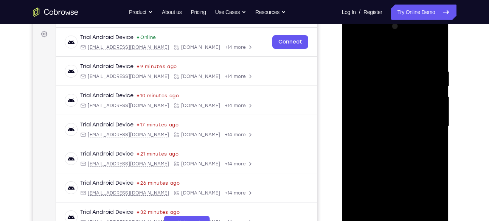
click at [398, 99] on div at bounding box center [394, 126] width 95 height 212
click at [355, 186] on div at bounding box center [394, 126] width 95 height 212
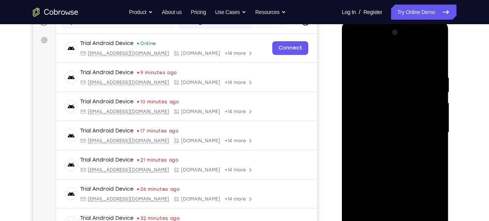
scroll to position [101, 0]
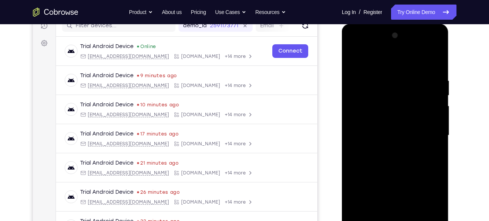
drag, startPoint x: 412, startPoint y: 102, endPoint x: 412, endPoint y: 175, distance: 73.0
click at [412, 175] on div at bounding box center [394, 135] width 95 height 212
click at [391, 79] on div at bounding box center [394, 135] width 95 height 212
drag, startPoint x: 466, startPoint y: 130, endPoint x: 467, endPoint y: 104, distance: 26.9
click at [467, 104] on div "Your Support Agent Your Customer Web iOS Android Next Steps We’d be happy to gi…" at bounding box center [245, 172] width 484 height 499
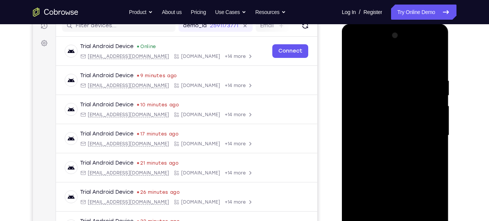
click at [424, 218] on div at bounding box center [394, 135] width 95 height 212
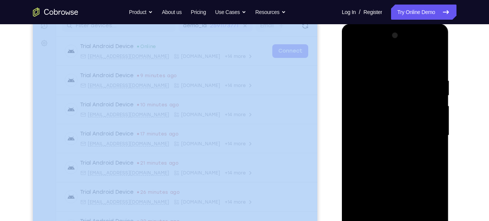
drag, startPoint x: 326, startPoint y: 163, endPoint x: 325, endPoint y: 129, distance: 33.6
click at [325, 129] on div "Your Support Agent Your Customer Web iOS Android" at bounding box center [244, 110] width 423 height 279
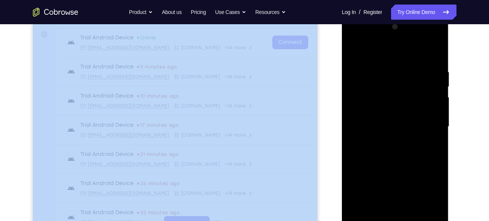
scroll to position [110, 0]
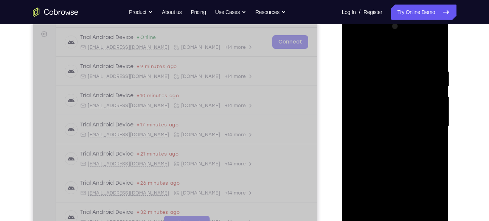
click at [431, 52] on div at bounding box center [394, 126] width 95 height 212
click at [403, 72] on div at bounding box center [394, 126] width 95 height 212
click at [423, 212] on div at bounding box center [394, 126] width 95 height 212
click at [432, 54] on div at bounding box center [394, 126] width 95 height 212
click at [435, 61] on div at bounding box center [394, 126] width 95 height 212
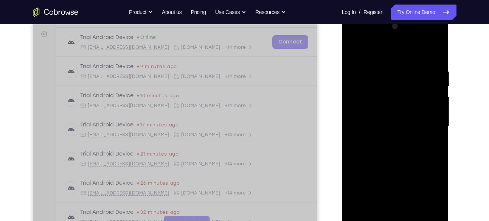
click at [435, 52] on div at bounding box center [394, 126] width 95 height 212
click at [432, 68] on div at bounding box center [394, 126] width 95 height 212
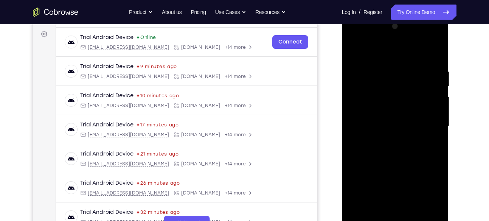
click at [358, 91] on div at bounding box center [394, 126] width 95 height 212
click at [418, 140] on div at bounding box center [394, 126] width 95 height 212
click at [391, 121] on div at bounding box center [394, 126] width 95 height 212
click at [374, 192] on div at bounding box center [394, 126] width 95 height 212
click at [357, 50] on div at bounding box center [394, 126] width 95 height 212
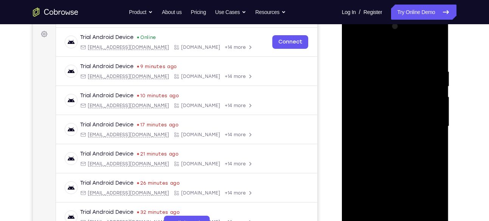
click at [357, 50] on div at bounding box center [394, 126] width 95 height 212
click at [437, 52] on div at bounding box center [394, 126] width 95 height 212
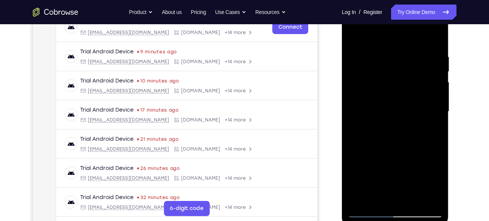
scroll to position [126, 0]
drag, startPoint x: 409, startPoint y: 146, endPoint x: 424, endPoint y: 44, distance: 102.8
click at [424, 44] on div at bounding box center [394, 111] width 95 height 212
drag, startPoint x: 404, startPoint y: 144, endPoint x: 424, endPoint y: 96, distance: 51.7
click at [424, 96] on div at bounding box center [394, 111] width 95 height 212
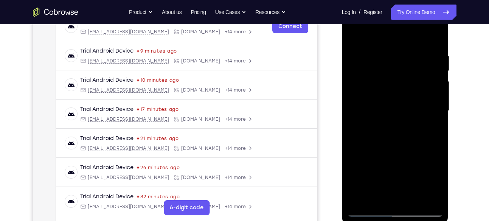
drag, startPoint x: 404, startPoint y: 138, endPoint x: 412, endPoint y: 77, distance: 61.3
click at [412, 77] on div at bounding box center [394, 111] width 95 height 212
click at [414, 201] on div at bounding box center [394, 111] width 95 height 212
click at [399, 149] on div at bounding box center [394, 111] width 95 height 212
click at [438, 70] on div at bounding box center [394, 111] width 95 height 212
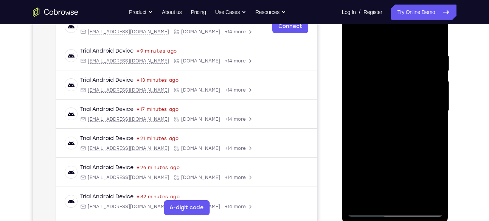
drag, startPoint x: 407, startPoint y: 118, endPoint x: 421, endPoint y: 77, distance: 43.5
click at [421, 77] on div at bounding box center [394, 111] width 95 height 212
drag, startPoint x: 399, startPoint y: 153, endPoint x: 413, endPoint y: 91, distance: 63.5
click at [413, 91] on div at bounding box center [394, 111] width 95 height 212
drag, startPoint x: 402, startPoint y: 118, endPoint x: 408, endPoint y: 225, distance: 107.1
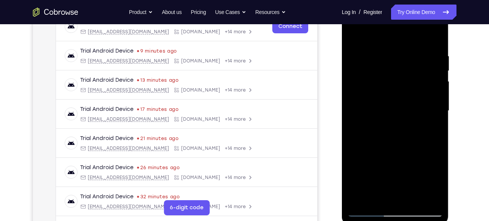
click at [408, 220] on div at bounding box center [396, 112] width 108 height 227
click at [419, 107] on div at bounding box center [394, 111] width 95 height 212
drag, startPoint x: 413, startPoint y: 120, endPoint x: 407, endPoint y: 240, distance: 120.0
click at [407, 220] on html "Online web based iOS Simulators and Android Emulators. Run iPhone, iPad, Mobile…" at bounding box center [396, 112] width 108 height 227
drag, startPoint x: 419, startPoint y: 133, endPoint x: 446, endPoint y: 33, distance: 103.7
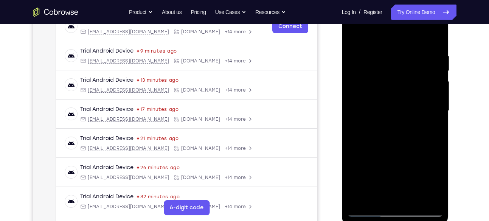
click at [446, 33] on div at bounding box center [395, 111] width 107 height 225
drag, startPoint x: 394, startPoint y: 177, endPoint x: 396, endPoint y: 101, distance: 76.0
click at [396, 101] on div at bounding box center [394, 111] width 95 height 212
click at [353, 35] on div at bounding box center [394, 111] width 95 height 212
click at [357, 32] on div at bounding box center [394, 111] width 95 height 212
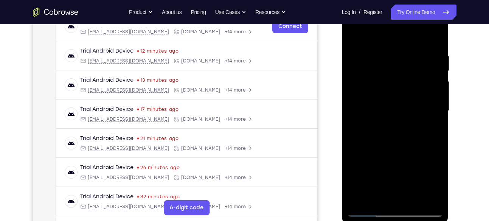
drag, startPoint x: 414, startPoint y: 118, endPoint x: 417, endPoint y: 100, distance: 18.5
click at [417, 100] on div at bounding box center [394, 111] width 95 height 212
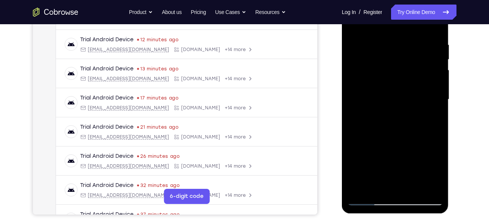
scroll to position [137, 0]
drag, startPoint x: 418, startPoint y: 147, endPoint x: 415, endPoint y: 82, distance: 64.7
click at [415, 82] on div at bounding box center [394, 100] width 95 height 212
drag, startPoint x: 407, startPoint y: 163, endPoint x: 418, endPoint y: 73, distance: 90.2
click at [418, 73] on div at bounding box center [394, 100] width 95 height 212
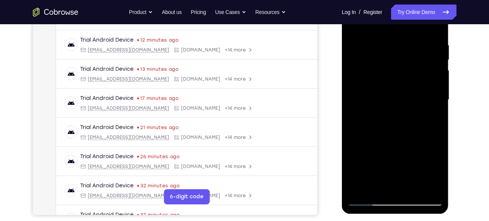
drag, startPoint x: 413, startPoint y: 103, endPoint x: 422, endPoint y: -29, distance: 132.6
click at [422, 0] on html "Online web based iOS Simulators and Android Emulators. Run iPhone, iPad, Mobile…" at bounding box center [396, 101] width 108 height 227
drag, startPoint x: 400, startPoint y: 117, endPoint x: 404, endPoint y: 103, distance: 14.7
click at [404, 103] on div at bounding box center [394, 100] width 95 height 212
drag, startPoint x: 388, startPoint y: 118, endPoint x: 393, endPoint y: 73, distance: 45.2
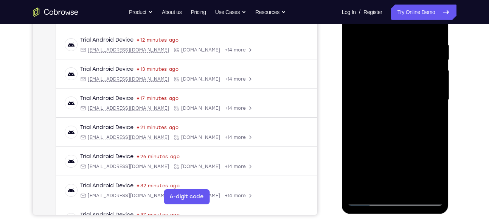
click at [393, 73] on div at bounding box center [394, 100] width 95 height 212
drag, startPoint x: 406, startPoint y: 148, endPoint x: 420, endPoint y: 16, distance: 132.7
click at [420, 16] on div at bounding box center [394, 100] width 95 height 212
drag, startPoint x: 407, startPoint y: 131, endPoint x: 423, endPoint y: 17, distance: 114.8
click at [423, 17] on div at bounding box center [394, 100] width 95 height 212
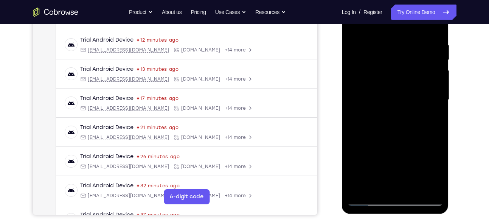
drag, startPoint x: 408, startPoint y: 143, endPoint x: 424, endPoint y: 4, distance: 140.0
click at [424, 4] on div at bounding box center [394, 100] width 95 height 212
drag, startPoint x: 394, startPoint y: 126, endPoint x: 396, endPoint y: 196, distance: 70.0
click at [396, 196] on div at bounding box center [394, 100] width 95 height 212
click at [362, 134] on div at bounding box center [394, 100] width 95 height 212
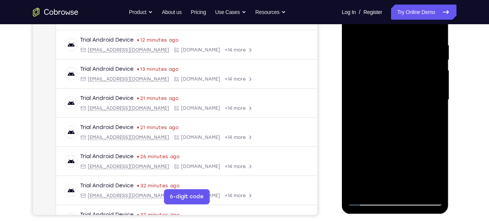
click at [364, 197] on div at bounding box center [394, 100] width 95 height 212
drag, startPoint x: 426, startPoint y: 113, endPoint x: 426, endPoint y: 28, distance: 85.0
click at [426, 28] on div at bounding box center [394, 100] width 95 height 212
drag, startPoint x: 396, startPoint y: 139, endPoint x: 414, endPoint y: -50, distance: 189.9
click at [414, 0] on html "Online web based iOS Simulators and Android Emulators. Run iPhone, iPad, Mobile…" at bounding box center [396, 101] width 108 height 227
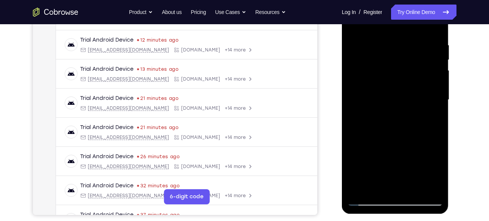
drag, startPoint x: 400, startPoint y: 118, endPoint x: 423, endPoint y: 240, distance: 123.5
click at [423, 215] on html "Online web based iOS Simulators and Android Emulators. Run iPhone, iPad, Mobile…" at bounding box center [396, 101] width 108 height 227
drag, startPoint x: 415, startPoint y: 58, endPoint x: 424, endPoint y: 220, distance: 162.4
click at [424, 215] on html "Online web based iOS Simulators and Android Emulators. Run iPhone, iPad, Mobile…" at bounding box center [396, 101] width 108 height 227
click at [429, 187] on div at bounding box center [394, 100] width 95 height 212
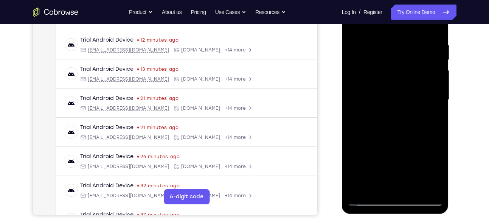
drag, startPoint x: 414, startPoint y: 57, endPoint x: 414, endPoint y: 104, distance: 47.6
click at [414, 104] on div at bounding box center [394, 100] width 95 height 212
drag, startPoint x: 419, startPoint y: 72, endPoint x: 422, endPoint y: 138, distance: 65.8
click at [422, 138] on div at bounding box center [394, 100] width 95 height 212
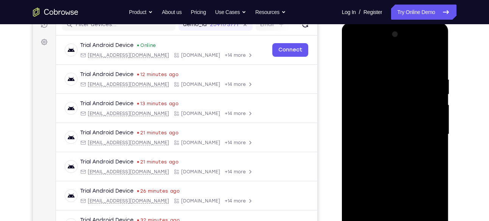
scroll to position [102, 0]
drag, startPoint x: 429, startPoint y: 114, endPoint x: 443, endPoint y: 36, distance: 79.5
click at [443, 36] on div at bounding box center [395, 135] width 107 height 225
drag, startPoint x: 421, startPoint y: 79, endPoint x: 421, endPoint y: 132, distance: 53.3
click at [421, 132] on div at bounding box center [394, 135] width 95 height 212
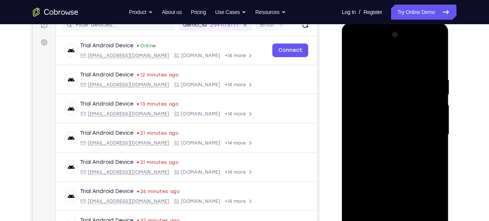
click at [407, 56] on div at bounding box center [394, 135] width 95 height 212
click at [435, 58] on div at bounding box center [394, 135] width 95 height 212
click at [354, 58] on div at bounding box center [394, 135] width 95 height 212
drag, startPoint x: 404, startPoint y: 122, endPoint x: 432, endPoint y: -7, distance: 132.0
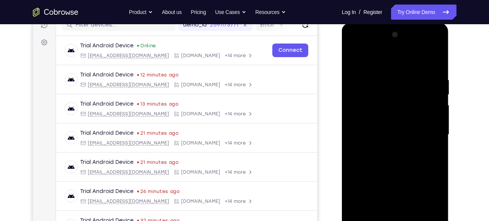
click at [432, 23] on html "Online web based iOS Simulators and Android Emulators. Run iPhone, iPad, Mobile…" at bounding box center [396, 136] width 108 height 227
drag, startPoint x: 405, startPoint y: 158, endPoint x: 423, endPoint y: 54, distance: 105.5
click at [423, 54] on div at bounding box center [394, 135] width 95 height 212
drag, startPoint x: 406, startPoint y: 155, endPoint x: 429, endPoint y: 30, distance: 127.1
click at [429, 30] on div at bounding box center [394, 135] width 95 height 212
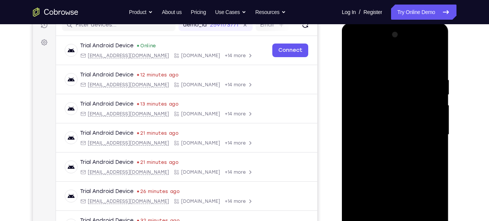
click at [369, 203] on div at bounding box center [394, 135] width 95 height 212
click at [399, 149] on div at bounding box center [394, 135] width 95 height 212
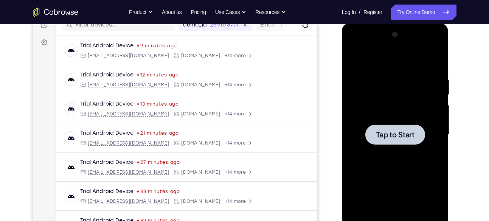
click at [376, 120] on div at bounding box center [394, 135] width 95 height 212
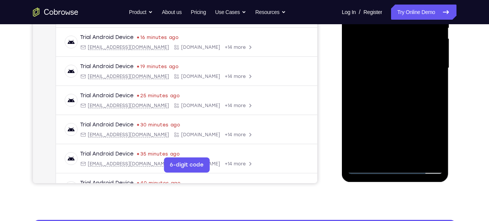
scroll to position [169, 0]
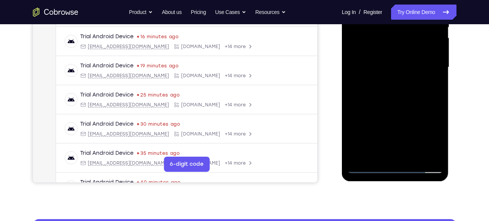
click at [398, 167] on div at bounding box center [394, 67] width 95 height 212
click at [430, 137] on div at bounding box center [394, 67] width 95 height 212
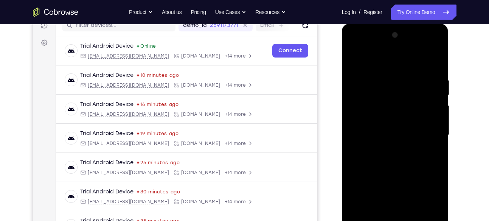
scroll to position [102, 0]
click at [377, 46] on div at bounding box center [394, 135] width 95 height 212
click at [365, 46] on div at bounding box center [394, 135] width 95 height 212
click at [427, 131] on div at bounding box center [394, 135] width 95 height 212
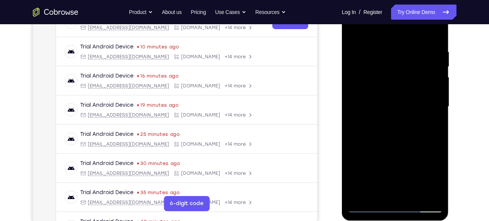
scroll to position [131, 0]
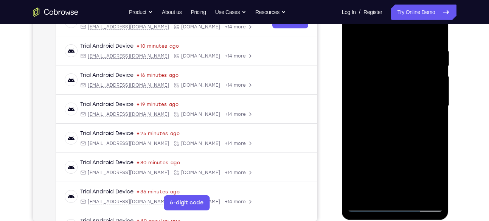
click at [389, 120] on div at bounding box center [394, 106] width 95 height 212
click at [395, 98] on div at bounding box center [394, 106] width 95 height 212
click at [390, 91] on div at bounding box center [394, 106] width 95 height 212
click at [390, 102] on div at bounding box center [394, 106] width 95 height 212
click at [390, 133] on div at bounding box center [394, 106] width 95 height 212
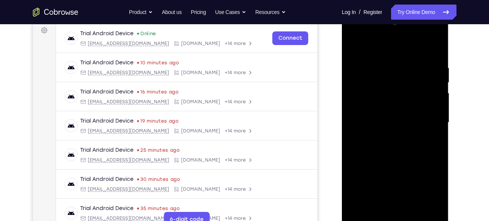
scroll to position [114, 0]
click at [396, 145] on div at bounding box center [394, 123] width 95 height 212
click at [387, 145] on div at bounding box center [394, 123] width 95 height 212
click at [389, 152] on div at bounding box center [394, 123] width 95 height 212
drag, startPoint x: 412, startPoint y: 158, endPoint x: 412, endPoint y: 141, distance: 17.4
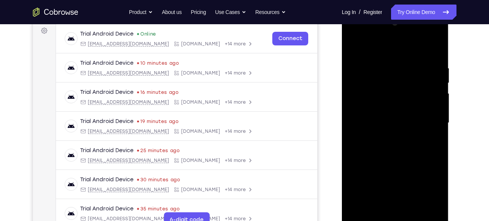
click at [412, 141] on div at bounding box center [394, 123] width 95 height 212
click at [440, 142] on div at bounding box center [394, 123] width 95 height 212
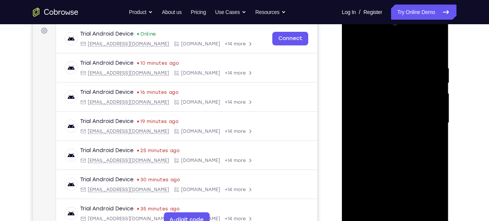
click at [440, 142] on div at bounding box center [394, 123] width 95 height 212
drag, startPoint x: 413, startPoint y: 165, endPoint x: 399, endPoint y: 66, distance: 100.0
click at [399, 66] on div at bounding box center [394, 123] width 95 height 212
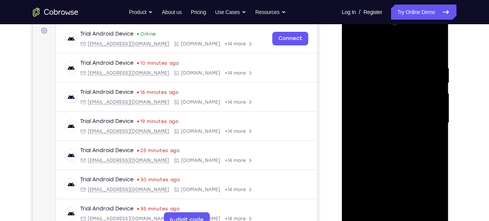
drag, startPoint x: 411, startPoint y: 137, endPoint x: 401, endPoint y: 17, distance: 120.9
click at [401, 17] on div at bounding box center [394, 123] width 95 height 212
drag, startPoint x: 417, startPoint y: 147, endPoint x: 415, endPoint y: 87, distance: 60.2
click at [415, 87] on div at bounding box center [394, 123] width 95 height 212
click at [437, 98] on div at bounding box center [394, 123] width 95 height 212
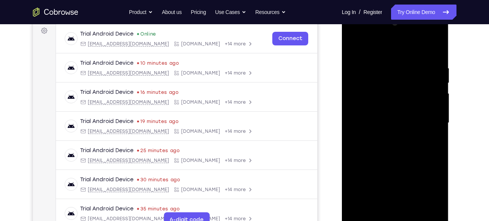
drag, startPoint x: 418, startPoint y: 130, endPoint x: 420, endPoint y: 38, distance: 91.5
click at [420, 38] on div at bounding box center [394, 123] width 95 height 212
click at [440, 109] on div at bounding box center [394, 123] width 95 height 212
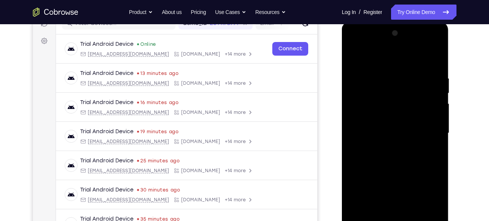
scroll to position [103, 0]
drag, startPoint x: 410, startPoint y: 103, endPoint x: 413, endPoint y: 122, distance: 19.1
click at [413, 122] on div at bounding box center [394, 134] width 95 height 212
click at [440, 135] on div at bounding box center [394, 134] width 95 height 212
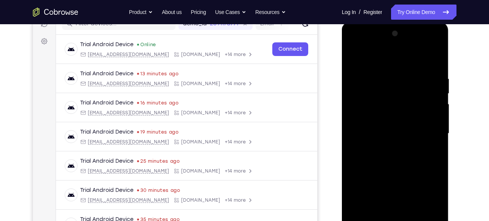
click at [440, 135] on div at bounding box center [394, 134] width 95 height 212
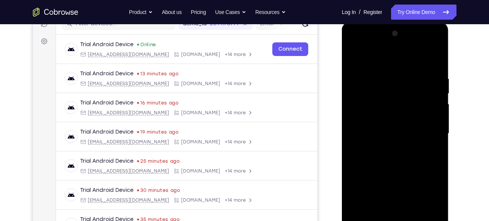
drag, startPoint x: 413, startPoint y: 147, endPoint x: 407, endPoint y: 51, distance: 95.8
click at [407, 51] on div at bounding box center [394, 134] width 95 height 212
drag, startPoint x: 426, startPoint y: 161, endPoint x: 411, endPoint y: 87, distance: 75.5
click at [411, 87] on div at bounding box center [394, 134] width 95 height 212
click at [438, 119] on div at bounding box center [394, 134] width 95 height 212
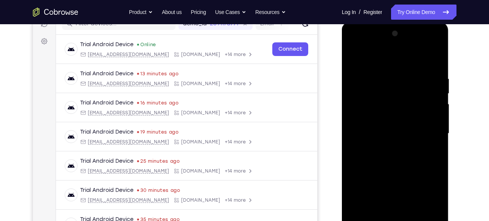
click at [438, 119] on div at bounding box center [394, 134] width 95 height 212
drag, startPoint x: 410, startPoint y: 161, endPoint x: 411, endPoint y: 66, distance: 95.3
click at [411, 66] on div at bounding box center [394, 134] width 95 height 212
drag, startPoint x: 413, startPoint y: 164, endPoint x: 414, endPoint y: 95, distance: 69.2
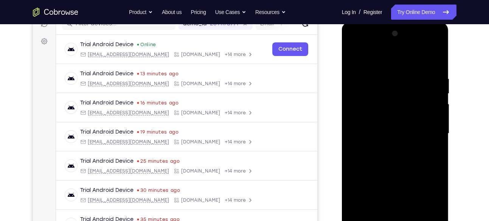
click at [414, 95] on div at bounding box center [394, 134] width 95 height 212
click at [438, 121] on div at bounding box center [394, 134] width 95 height 212
drag, startPoint x: 414, startPoint y: 162, endPoint x: 412, endPoint y: 43, distance: 118.3
click at [412, 43] on div at bounding box center [394, 134] width 95 height 212
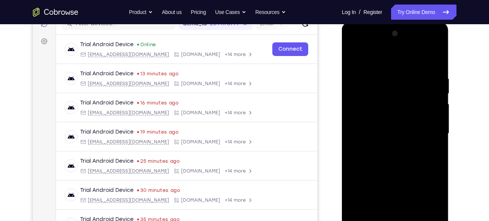
drag, startPoint x: 427, startPoint y: 158, endPoint x: 427, endPoint y: 69, distance: 88.4
click at [427, 69] on div at bounding box center [394, 134] width 95 height 212
drag, startPoint x: 432, startPoint y: 170, endPoint x: 440, endPoint y: 21, distance: 149.2
click at [440, 22] on html "Online web based iOS Simulators and Android Emulators. Run iPhone, iPad, Mobile…" at bounding box center [396, 135] width 108 height 227
drag, startPoint x: 407, startPoint y: 186, endPoint x: 398, endPoint y: 93, distance: 93.4
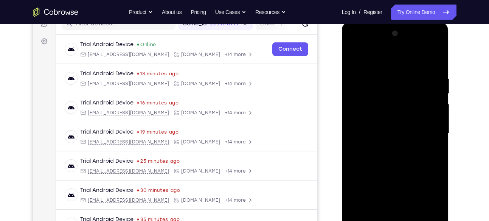
click at [398, 93] on div at bounding box center [394, 134] width 95 height 212
drag, startPoint x: 376, startPoint y: 172, endPoint x: 381, endPoint y: 102, distance: 69.7
click at [381, 102] on div at bounding box center [394, 134] width 95 height 212
click at [437, 134] on div at bounding box center [394, 134] width 95 height 212
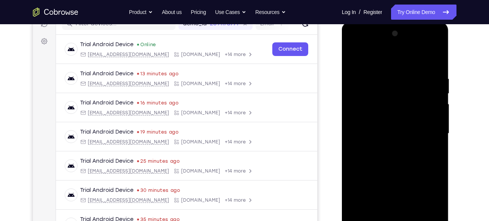
click at [437, 134] on div at bounding box center [394, 134] width 95 height 212
click at [366, 64] on div at bounding box center [394, 134] width 95 height 212
drag, startPoint x: 395, startPoint y: 83, endPoint x: 400, endPoint y: 109, distance: 26.5
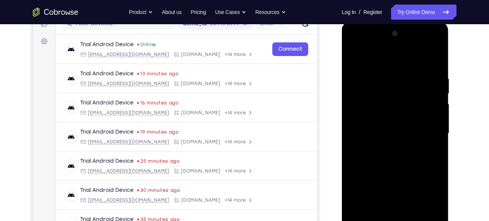
click at [400, 109] on div at bounding box center [394, 134] width 95 height 212
click at [384, 80] on div at bounding box center [394, 134] width 95 height 212
click at [358, 73] on div at bounding box center [394, 134] width 95 height 212
click at [436, 60] on div at bounding box center [394, 134] width 95 height 212
click at [354, 56] on div at bounding box center [394, 134] width 95 height 212
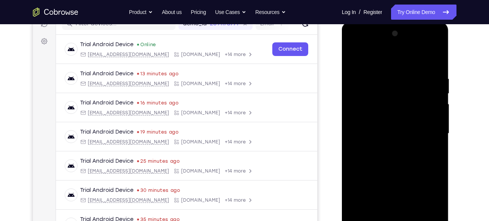
drag, startPoint x: 364, startPoint y: 209, endPoint x: 359, endPoint y: 174, distance: 35.0
click at [359, 174] on div at bounding box center [394, 134] width 95 height 212
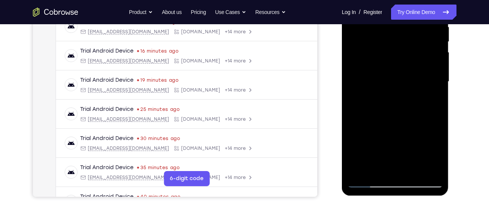
scroll to position [156, 0]
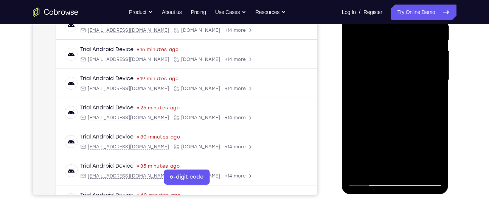
click at [435, 167] on div at bounding box center [394, 80] width 95 height 212
click at [360, 171] on div at bounding box center [394, 80] width 95 height 212
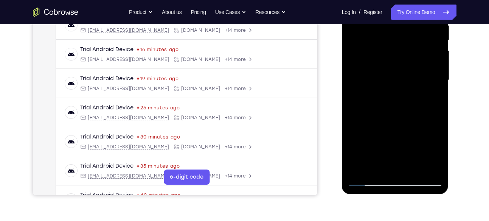
drag, startPoint x: 381, startPoint y: 97, endPoint x: 386, endPoint y: 23, distance: 73.9
click at [386, 23] on div at bounding box center [394, 80] width 95 height 212
drag, startPoint x: 400, startPoint y: 116, endPoint x: 410, endPoint y: 4, distance: 113.2
click at [410, 4] on div at bounding box center [394, 80] width 95 height 212
drag, startPoint x: 407, startPoint y: 140, endPoint x: 393, endPoint y: 9, distance: 131.5
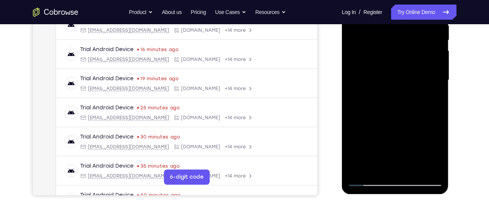
click at [393, 9] on div at bounding box center [394, 80] width 95 height 212
drag, startPoint x: 419, startPoint y: 123, endPoint x: 751, endPoint y: -12, distance: 358.5
click at [410, 20] on div at bounding box center [394, 80] width 95 height 212
drag, startPoint x: 374, startPoint y: 86, endPoint x: 376, endPoint y: 3, distance: 83.2
click at [376, 3] on div at bounding box center [394, 80] width 95 height 212
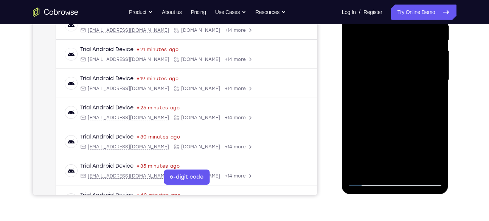
drag, startPoint x: 409, startPoint y: 134, endPoint x: 404, endPoint y: -15, distance: 149.4
click at [404, 0] on div at bounding box center [394, 80] width 95 height 212
drag, startPoint x: 421, startPoint y: 104, endPoint x: 420, endPoint y: 7, distance: 96.8
click at [420, 7] on div at bounding box center [394, 80] width 95 height 212
drag, startPoint x: 425, startPoint y: 113, endPoint x: 415, endPoint y: 29, distance: 84.4
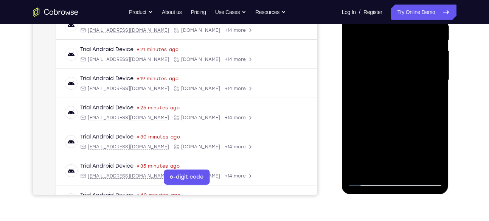
click at [415, 29] on div at bounding box center [394, 80] width 95 height 212
click at [437, 99] on div at bounding box center [394, 80] width 95 height 212
drag, startPoint x: 409, startPoint y: 107, endPoint x: 402, endPoint y: 28, distance: 79.7
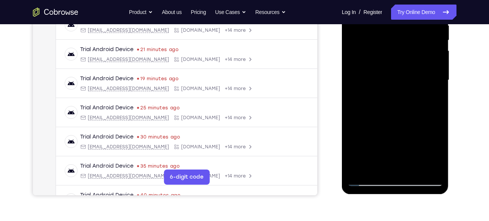
click at [402, 28] on div at bounding box center [394, 80] width 95 height 212
drag, startPoint x: 406, startPoint y: 91, endPoint x: 401, endPoint y: 6, distance: 85.2
click at [401, 6] on div at bounding box center [394, 80] width 95 height 212
drag, startPoint x: 427, startPoint y: 138, endPoint x: 426, endPoint y: 0, distance: 137.6
click at [426, 0] on div at bounding box center [394, 80] width 95 height 212
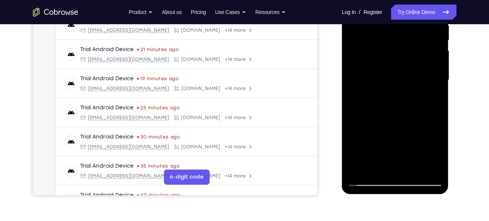
drag, startPoint x: 419, startPoint y: 97, endPoint x: 448, endPoint y: -36, distance: 136.1
click at [448, 0] on html "Online web based iOS Simulators and Android Emulators. Run iPhone, iPad, Mobile…" at bounding box center [396, 82] width 108 height 227
drag, startPoint x: 416, startPoint y: 121, endPoint x: 420, endPoint y: 14, distance: 107.0
click at [420, 14] on div at bounding box center [394, 80] width 95 height 212
drag, startPoint x: 397, startPoint y: 104, endPoint x: 405, endPoint y: 59, distance: 46.1
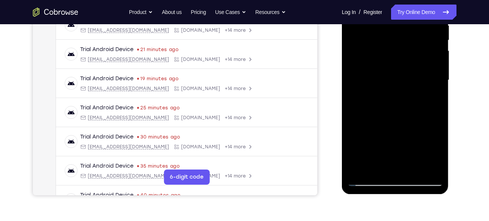
click at [405, 59] on div at bounding box center [394, 80] width 95 height 212
drag, startPoint x: 420, startPoint y: 95, endPoint x: 421, endPoint y: 74, distance: 20.5
click at [421, 74] on div at bounding box center [394, 80] width 95 height 212
click at [438, 92] on div at bounding box center [394, 80] width 95 height 212
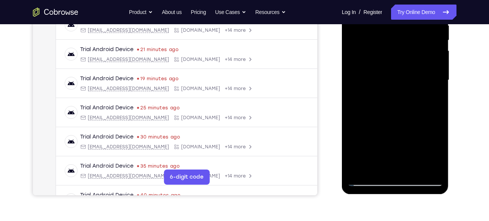
click at [352, 95] on div at bounding box center [394, 80] width 95 height 212
click at [438, 95] on div at bounding box center [394, 80] width 95 height 212
click at [437, 94] on div at bounding box center [394, 80] width 95 height 212
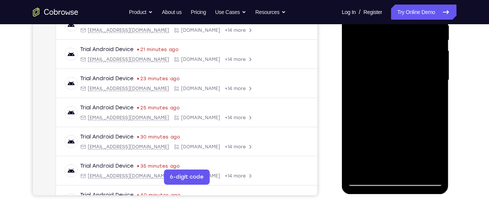
click at [437, 94] on div at bounding box center [394, 80] width 95 height 212
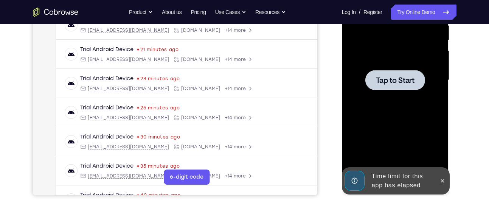
click at [386, 88] on div at bounding box center [395, 80] width 60 height 20
click at [393, 92] on div at bounding box center [394, 80] width 95 height 212
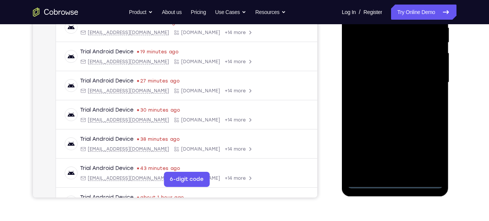
scroll to position [156, 0]
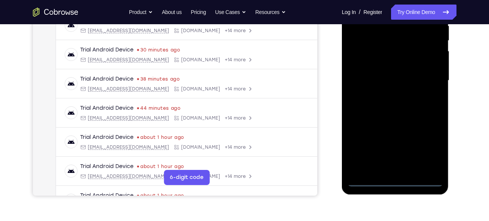
click at [399, 178] on div at bounding box center [394, 81] width 95 height 212
click at [435, 145] on div at bounding box center [394, 81] width 95 height 212
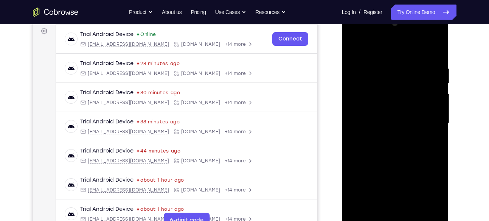
scroll to position [113, 0]
click at [354, 33] on div at bounding box center [394, 124] width 95 height 212
click at [431, 121] on div at bounding box center [394, 124] width 95 height 212
click at [386, 139] on div at bounding box center [394, 124] width 95 height 212
click at [406, 112] on div at bounding box center [394, 124] width 95 height 212
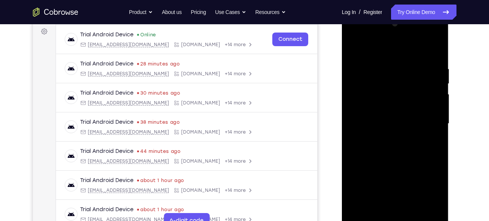
click at [398, 106] on div at bounding box center [394, 124] width 95 height 212
click at [395, 124] on div at bounding box center [394, 124] width 95 height 212
click at [396, 149] on div at bounding box center [394, 124] width 95 height 212
click at [402, 155] on div at bounding box center [394, 124] width 95 height 212
drag, startPoint x: 414, startPoint y: 133, endPoint x: 419, endPoint y: 110, distance: 24.1
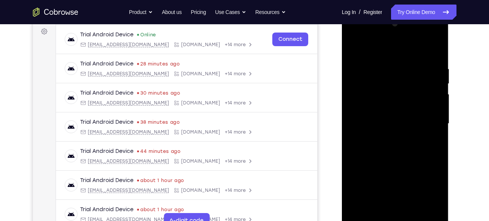
click at [419, 110] on div at bounding box center [394, 124] width 95 height 212
click at [438, 134] on div at bounding box center [394, 124] width 95 height 212
drag, startPoint x: 419, startPoint y: 86, endPoint x: 402, endPoint y: 173, distance: 88.5
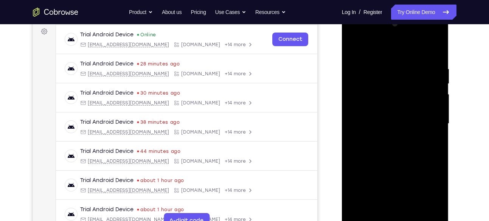
click at [402, 173] on div at bounding box center [394, 124] width 95 height 212
click at [384, 65] on div at bounding box center [394, 124] width 95 height 212
drag, startPoint x: 392, startPoint y: 49, endPoint x: 397, endPoint y: 5, distance: 44.2
click at [397, 12] on html "Online web based iOS Simulators and Android Emulators. Run iPhone, iPad, Mobile…" at bounding box center [396, 125] width 108 height 227
click at [428, 94] on div at bounding box center [394, 124] width 95 height 212
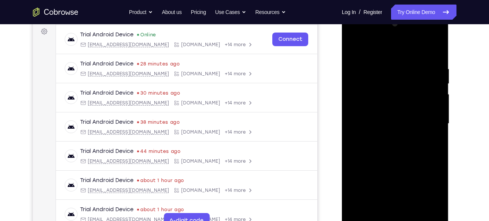
click at [428, 94] on div at bounding box center [394, 124] width 95 height 212
click at [440, 90] on div at bounding box center [394, 124] width 95 height 212
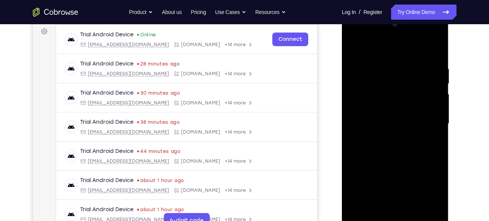
click at [440, 90] on div at bounding box center [394, 124] width 95 height 212
click at [434, 51] on div at bounding box center [394, 124] width 95 height 212
drag, startPoint x: 427, startPoint y: 60, endPoint x: 375, endPoint y: 68, distance: 52.8
click at [375, 68] on div at bounding box center [394, 124] width 95 height 212
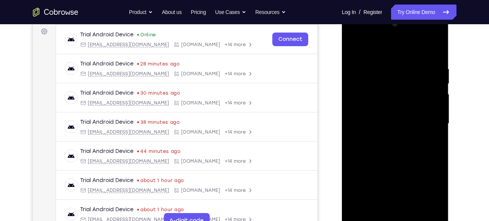
drag, startPoint x: 420, startPoint y: 64, endPoint x: 365, endPoint y: 68, distance: 55.0
click at [365, 68] on div at bounding box center [394, 124] width 95 height 212
click at [409, 63] on div at bounding box center [394, 124] width 95 height 212
click at [426, 97] on div at bounding box center [394, 124] width 95 height 212
click at [427, 94] on div at bounding box center [394, 124] width 95 height 212
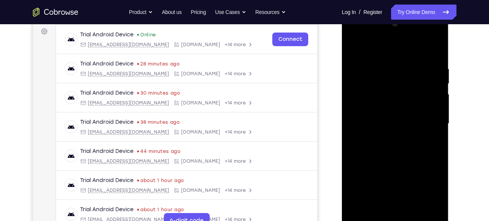
click at [360, 49] on div at bounding box center [394, 124] width 95 height 212
drag, startPoint x: 390, startPoint y: 115, endPoint x: 396, endPoint y: 57, distance: 58.6
click at [396, 57] on div at bounding box center [394, 124] width 95 height 212
drag, startPoint x: 398, startPoint y: 163, endPoint x: 403, endPoint y: 113, distance: 50.9
click at [403, 113] on div at bounding box center [394, 124] width 95 height 212
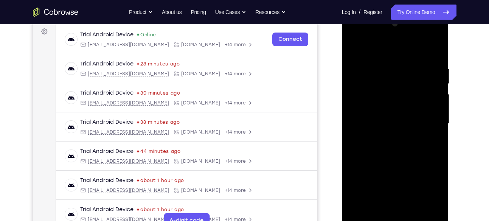
drag, startPoint x: 402, startPoint y: 142, endPoint x: 401, endPoint y: 79, distance: 63.1
click at [401, 79] on div at bounding box center [394, 124] width 95 height 212
click at [400, 142] on div at bounding box center [394, 124] width 95 height 212
drag, startPoint x: 425, startPoint y: 114, endPoint x: 423, endPoint y: 138, distance: 23.5
click at [423, 138] on div at bounding box center [394, 124] width 95 height 212
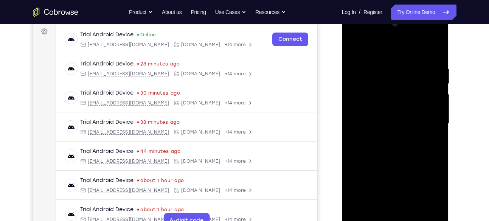
drag, startPoint x: 423, startPoint y: 138, endPoint x: 419, endPoint y: 163, distance: 25.7
click at [419, 163] on div at bounding box center [394, 124] width 95 height 212
click at [436, 129] on div at bounding box center [394, 124] width 95 height 212
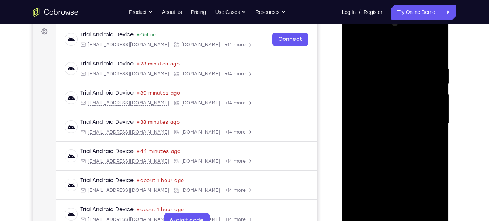
click at [436, 129] on div at bounding box center [394, 124] width 95 height 212
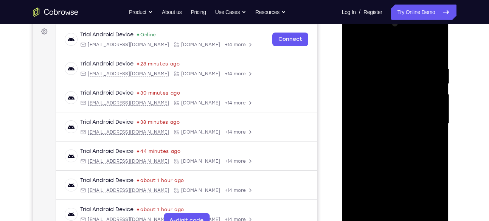
click at [436, 129] on div at bounding box center [394, 124] width 95 height 212
click at [431, 212] on div at bounding box center [394, 124] width 95 height 212
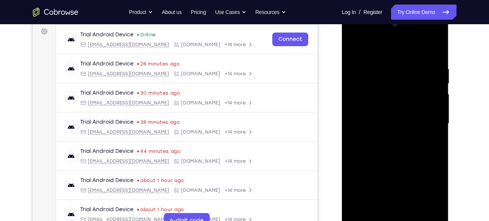
drag, startPoint x: 391, startPoint y: 117, endPoint x: 403, endPoint y: 43, distance: 74.3
click at [403, 43] on div at bounding box center [394, 124] width 95 height 212
click at [362, 112] on div at bounding box center [394, 124] width 95 height 212
drag, startPoint x: 425, startPoint y: 103, endPoint x: 425, endPoint y: 117, distance: 14.0
click at [425, 117] on div at bounding box center [394, 124] width 95 height 212
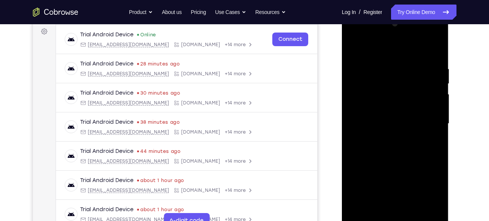
drag, startPoint x: 434, startPoint y: 107, endPoint x: 432, endPoint y: 121, distance: 13.7
click at [432, 121] on div at bounding box center [394, 124] width 95 height 212
click at [437, 109] on div at bounding box center [394, 124] width 95 height 212
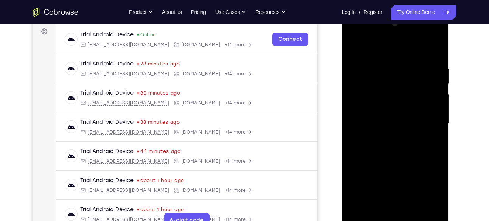
click at [437, 109] on div at bounding box center [394, 124] width 95 height 212
click at [355, 45] on div at bounding box center [394, 124] width 95 height 212
drag, startPoint x: 404, startPoint y: 153, endPoint x: 404, endPoint y: -50, distance: 203.7
click at [404, 12] on html "Online web based iOS Simulators and Android Emulators. Run iPhone, iPad, Mobile…" at bounding box center [396, 125] width 108 height 227
drag, startPoint x: 386, startPoint y: 123, endPoint x: 394, endPoint y: 64, distance: 59.1
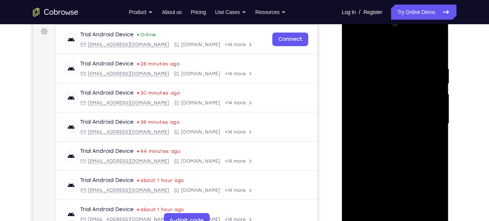
click at [394, 64] on div at bounding box center [394, 124] width 95 height 212
click at [392, 182] on div at bounding box center [394, 124] width 95 height 212
drag, startPoint x: 426, startPoint y: 80, endPoint x: 421, endPoint y: 128, distance: 48.2
click at [421, 128] on div at bounding box center [394, 124] width 95 height 212
click at [438, 115] on div at bounding box center [394, 124] width 95 height 212
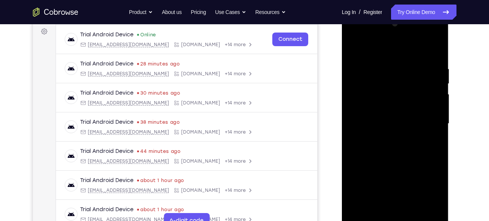
click at [438, 115] on div at bounding box center [394, 124] width 95 height 212
click at [355, 46] on div at bounding box center [394, 124] width 95 height 212
drag, startPoint x: 390, startPoint y: 147, endPoint x: 386, endPoint y: -12, distance: 159.6
click at [386, 12] on html "Online web based iOS Simulators and Android Emulators. Run iPhone, iPad, Mobile…" at bounding box center [396, 125] width 108 height 227
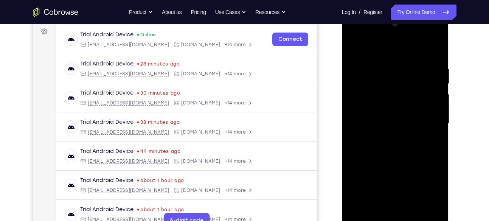
drag, startPoint x: 387, startPoint y: 128, endPoint x: 396, endPoint y: 29, distance: 99.5
click at [396, 29] on div at bounding box center [394, 124] width 95 height 212
drag, startPoint x: 395, startPoint y: 106, endPoint x: 415, endPoint y: -46, distance: 154.1
click at [415, 12] on html "Online web based iOS Simulators and Android Emulators. Run iPhone, iPad, Mobile…" at bounding box center [396, 125] width 108 height 227
drag, startPoint x: 403, startPoint y: 83, endPoint x: 402, endPoint y: 20, distance: 62.7
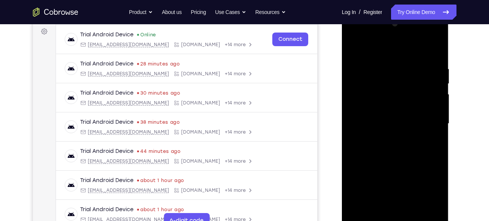
click at [402, 20] on div at bounding box center [394, 124] width 95 height 212
click at [363, 98] on div at bounding box center [394, 124] width 95 height 212
drag, startPoint x: 423, startPoint y: 78, endPoint x: 414, endPoint y: 124, distance: 46.5
click at [414, 124] on div at bounding box center [394, 124] width 95 height 212
click at [440, 113] on div at bounding box center [394, 124] width 95 height 212
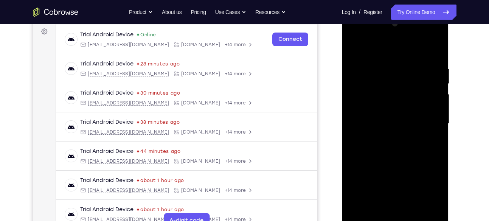
click at [438, 112] on div at bounding box center [394, 124] width 95 height 212
click at [352, 48] on div at bounding box center [394, 124] width 95 height 212
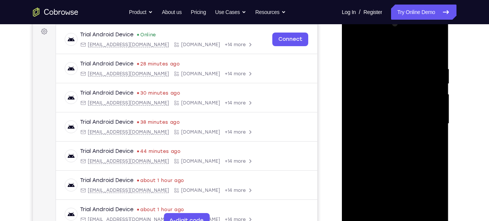
drag, startPoint x: 407, startPoint y: 123, endPoint x: 414, endPoint y: 40, distance: 83.1
click at [414, 40] on div at bounding box center [394, 124] width 95 height 212
drag, startPoint x: 394, startPoint y: 170, endPoint x: 412, endPoint y: 100, distance: 72.2
click at [412, 100] on div at bounding box center [394, 124] width 95 height 212
drag, startPoint x: 394, startPoint y: 138, endPoint x: 410, endPoint y: 74, distance: 66.6
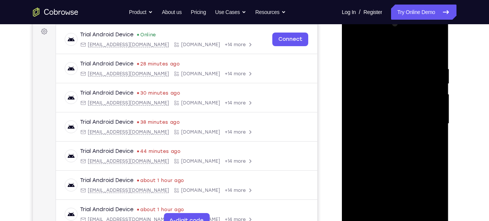
click at [410, 74] on div at bounding box center [394, 124] width 95 height 212
drag, startPoint x: 405, startPoint y: 131, endPoint x: 416, endPoint y: 73, distance: 58.9
click at [416, 73] on div at bounding box center [394, 124] width 95 height 212
drag, startPoint x: 409, startPoint y: 143, endPoint x: 413, endPoint y: 116, distance: 26.8
click at [413, 116] on div at bounding box center [394, 124] width 95 height 212
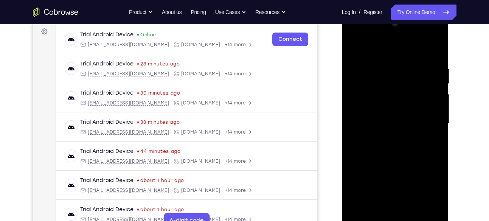
click at [410, 152] on div at bounding box center [394, 124] width 95 height 212
click at [356, 46] on div at bounding box center [394, 124] width 95 height 212
drag, startPoint x: 407, startPoint y: 82, endPoint x: 400, endPoint y: 140, distance: 58.6
click at [400, 140] on div at bounding box center [394, 124] width 95 height 212
click at [355, 48] on div at bounding box center [394, 124] width 95 height 212
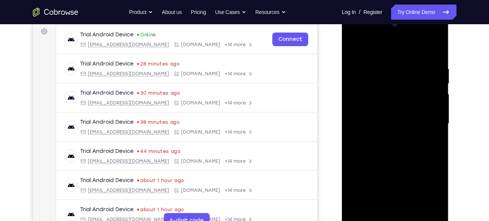
drag, startPoint x: 378, startPoint y: 156, endPoint x: 388, endPoint y: 10, distance: 146.6
click at [388, 12] on html "Online web based iOS Simulators and Android Emulators. Run iPhone, iPad, Mobile…" at bounding box center [396, 125] width 108 height 227
drag, startPoint x: 395, startPoint y: 164, endPoint x: 411, endPoint y: 35, distance: 130.3
click at [411, 35] on div at bounding box center [394, 124] width 95 height 212
drag, startPoint x: 401, startPoint y: 124, endPoint x: 412, endPoint y: 2, distance: 123.4
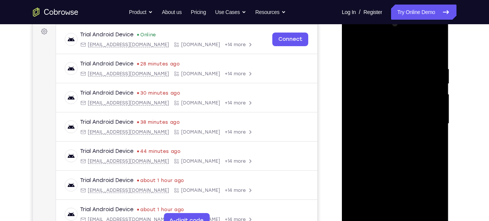
click at [412, 12] on html "Online web based iOS Simulators and Android Emulators. Run iPhone, iPad, Mobile…" at bounding box center [396, 125] width 108 height 227
drag, startPoint x: 384, startPoint y: 136, endPoint x: 392, endPoint y: 224, distance: 88.0
click at [392, 220] on div at bounding box center [394, 124] width 95 height 212
drag, startPoint x: 401, startPoint y: 108, endPoint x: 408, endPoint y: 184, distance: 76.3
click at [408, 184] on div at bounding box center [394, 124] width 95 height 212
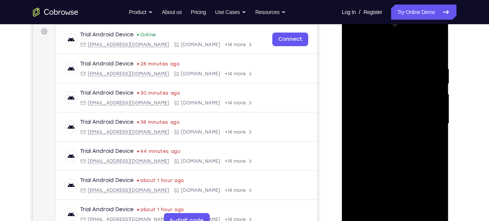
drag, startPoint x: 398, startPoint y: 102, endPoint x: 420, endPoint y: 195, distance: 95.8
click at [420, 195] on div at bounding box center [394, 124] width 95 height 212
drag, startPoint x: 406, startPoint y: 124, endPoint x: 405, endPoint y: 170, distance: 45.7
click at [405, 170] on div at bounding box center [394, 124] width 95 height 212
click at [384, 103] on div at bounding box center [394, 124] width 95 height 212
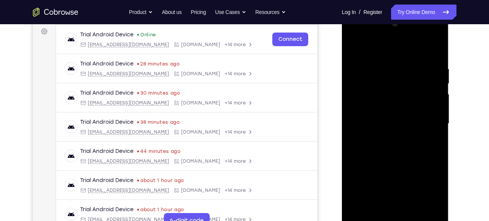
click at [386, 71] on div at bounding box center [394, 124] width 95 height 212
drag, startPoint x: 379, startPoint y: 96, endPoint x: 383, endPoint y: 170, distance: 73.8
click at [383, 170] on div at bounding box center [394, 124] width 95 height 212
click at [366, 57] on div at bounding box center [394, 124] width 95 height 212
drag, startPoint x: 385, startPoint y: 124, endPoint x: 415, endPoint y: -45, distance: 171.6
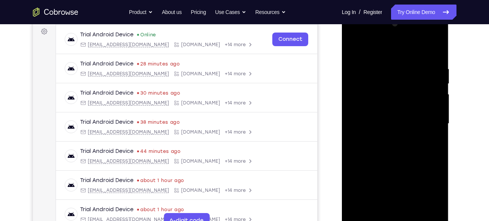
click at [415, 12] on html "Online web based iOS Simulators and Android Emulators. Run iPhone, iPad, Mobile…" at bounding box center [396, 125] width 108 height 227
drag, startPoint x: 409, startPoint y: 146, endPoint x: 415, endPoint y: 64, distance: 82.3
click at [415, 64] on div at bounding box center [394, 124] width 95 height 212
click at [398, 46] on div at bounding box center [394, 124] width 95 height 212
drag, startPoint x: 407, startPoint y: 87, endPoint x: 402, endPoint y: 220, distance: 133.5
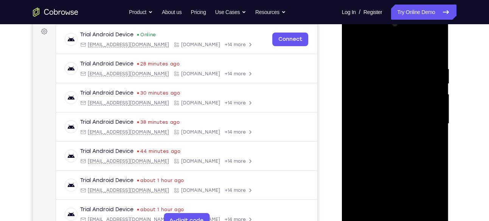
click at [402, 220] on div at bounding box center [394, 124] width 95 height 212
click at [355, 48] on div at bounding box center [394, 124] width 95 height 212
drag, startPoint x: 380, startPoint y: 81, endPoint x: 376, endPoint y: 163, distance: 81.4
click at [376, 163] on div at bounding box center [394, 124] width 95 height 212
click at [355, 42] on div at bounding box center [394, 124] width 95 height 212
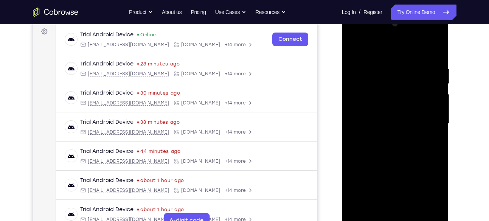
click at [355, 42] on div at bounding box center [394, 124] width 95 height 212
drag, startPoint x: 403, startPoint y: 161, endPoint x: 421, endPoint y: 105, distance: 59.3
click at [421, 105] on div at bounding box center [394, 124] width 95 height 212
click at [354, 45] on div at bounding box center [394, 124] width 95 height 212
drag, startPoint x: 412, startPoint y: 83, endPoint x: 421, endPoint y: 127, distance: 45.1
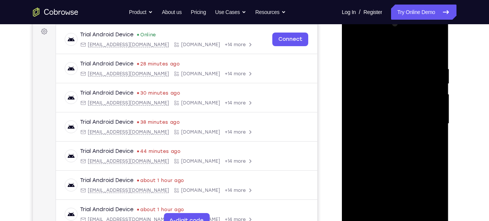
click at [421, 127] on div at bounding box center [394, 124] width 95 height 212
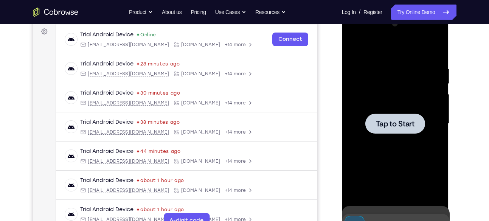
click at [360, 212] on div "Online web based iOS Simulators and Android Emulators. Run iPhone, iPad, Mobile…" at bounding box center [396, 125] width 108 height 227
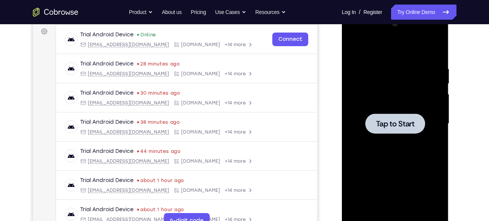
click at [379, 122] on span "Tap to Start" at bounding box center [395, 124] width 39 height 8
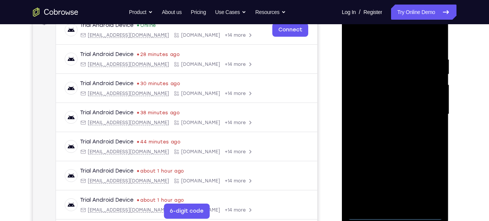
scroll to position [143, 0]
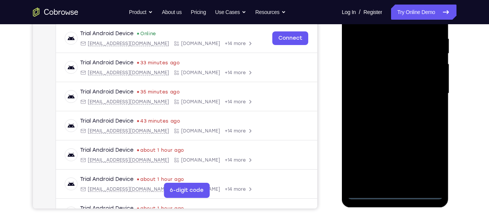
click at [392, 192] on div at bounding box center [394, 94] width 95 height 212
click at [432, 157] on div at bounding box center [394, 94] width 95 height 212
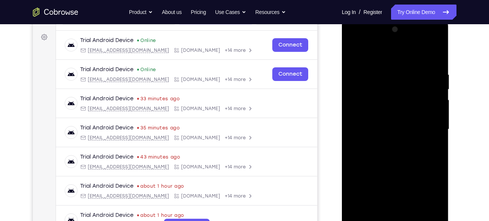
scroll to position [107, 0]
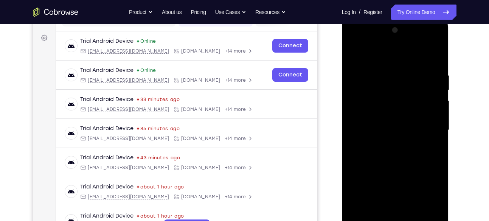
click at [353, 43] on div at bounding box center [394, 130] width 95 height 212
click at [431, 126] on div at bounding box center [394, 130] width 95 height 212
click at [387, 145] on div at bounding box center [394, 130] width 95 height 212
click at [388, 125] on div at bounding box center [394, 130] width 95 height 212
click at [388, 119] on div at bounding box center [394, 130] width 95 height 212
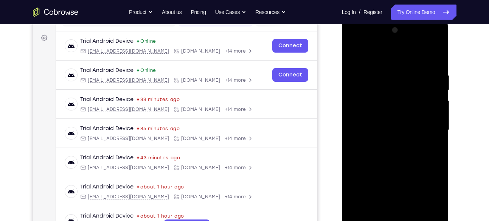
click at [397, 129] on div at bounding box center [394, 130] width 95 height 212
click at [408, 153] on div at bounding box center [394, 130] width 95 height 212
click at [398, 153] on div at bounding box center [394, 130] width 95 height 212
drag, startPoint x: 429, startPoint y: 71, endPoint x: 376, endPoint y: 73, distance: 52.6
click at [376, 73] on div at bounding box center [394, 130] width 95 height 212
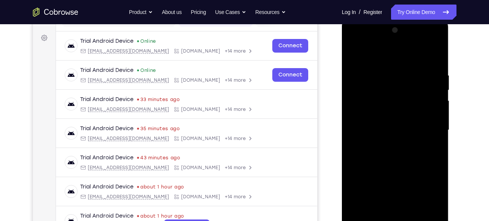
click at [437, 63] on div at bounding box center [394, 130] width 95 height 212
click at [355, 146] on div at bounding box center [394, 130] width 95 height 212
click at [435, 216] on div at bounding box center [394, 130] width 95 height 212
drag, startPoint x: 386, startPoint y: 107, endPoint x: 375, endPoint y: 41, distance: 67.5
click at [375, 41] on div at bounding box center [394, 130] width 95 height 212
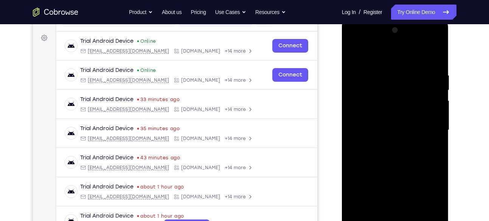
click at [429, 217] on div at bounding box center [394, 130] width 95 height 212
drag, startPoint x: 373, startPoint y: 163, endPoint x: 373, endPoint y: 148, distance: 15.1
click at [373, 148] on div at bounding box center [394, 130] width 95 height 212
click at [434, 97] on div at bounding box center [394, 130] width 95 height 212
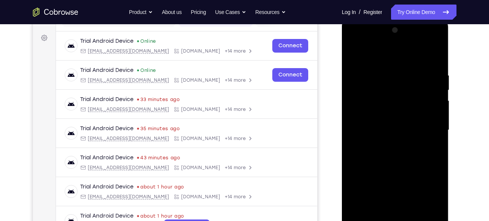
click at [356, 54] on div at bounding box center [394, 130] width 95 height 212
drag, startPoint x: 430, startPoint y: 183, endPoint x: 405, endPoint y: -26, distance: 210.1
click at [405, 19] on html "Online web based iOS Simulators and Android Emulators. Run iPhone, iPad, Mobile…" at bounding box center [396, 132] width 108 height 227
click at [390, 155] on div at bounding box center [394, 130] width 95 height 212
drag, startPoint x: 425, startPoint y: 90, endPoint x: 417, endPoint y: 156, distance: 67.0
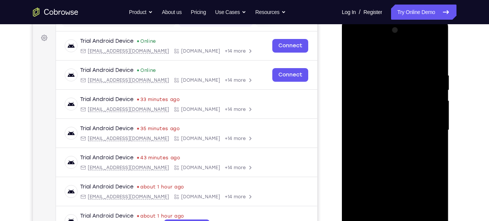
click at [417, 156] on div at bounding box center [394, 130] width 95 height 212
click at [438, 127] on div at bounding box center [394, 130] width 95 height 212
click at [438, 130] on div at bounding box center [394, 130] width 95 height 212
click at [351, 51] on div at bounding box center [394, 130] width 95 height 212
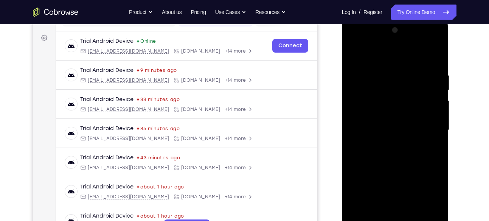
drag, startPoint x: 406, startPoint y: 109, endPoint x: 417, endPoint y: -39, distance: 148.5
click at [417, 19] on html "Online web based iOS Simulators and Android Emulators. Run iPhone, iPad, Mobile…" at bounding box center [396, 132] width 108 height 227
click at [406, 105] on div at bounding box center [394, 130] width 95 height 212
drag, startPoint x: 425, startPoint y: 93, endPoint x: 426, endPoint y: 112, distance: 18.1
click at [426, 112] on div at bounding box center [394, 130] width 95 height 212
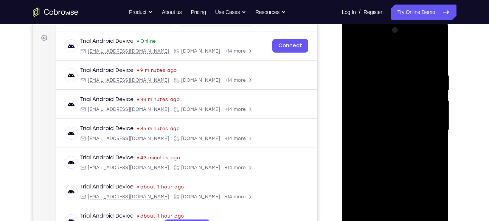
click at [437, 104] on div at bounding box center [394, 130] width 95 height 212
click at [353, 51] on div at bounding box center [394, 130] width 95 height 212
drag, startPoint x: 411, startPoint y: 140, endPoint x: 425, endPoint y: 57, distance: 84.3
click at [425, 57] on div at bounding box center [394, 130] width 95 height 212
